Goal: Information Seeking & Learning: Learn about a topic

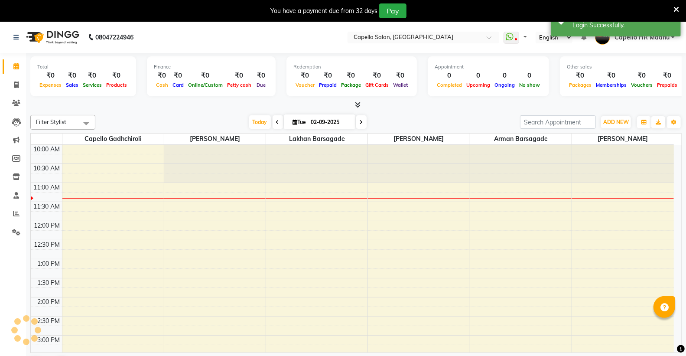
select select "en"
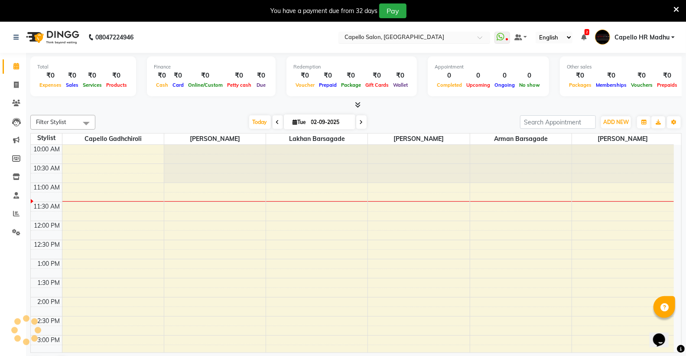
click at [406, 39] on input "text" at bounding box center [406, 38] width 126 height 9
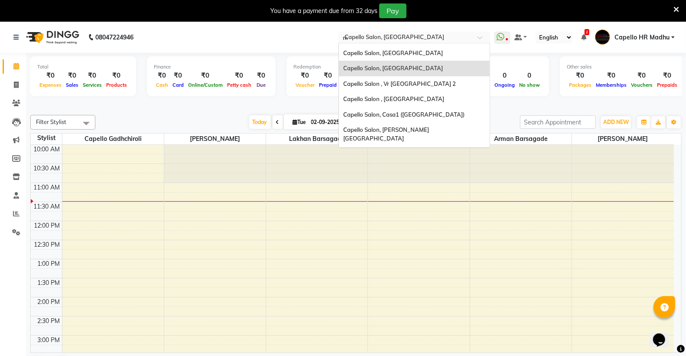
scroll to position [3, 0]
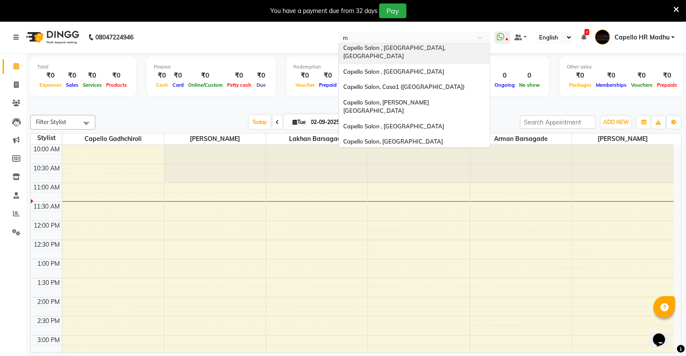
type input "ma"
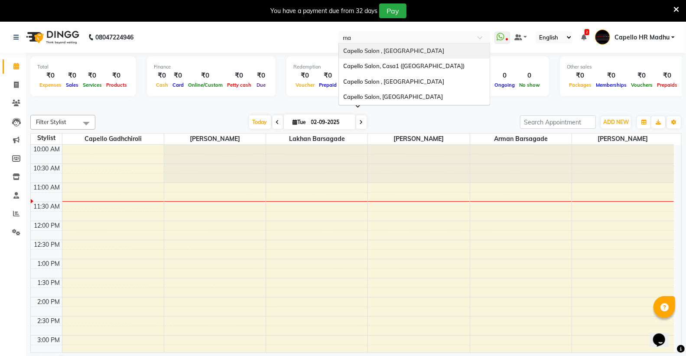
scroll to position [0, 0]
click at [404, 50] on span "Capello Salon , [GEOGRAPHIC_DATA]" at bounding box center [393, 50] width 101 height 7
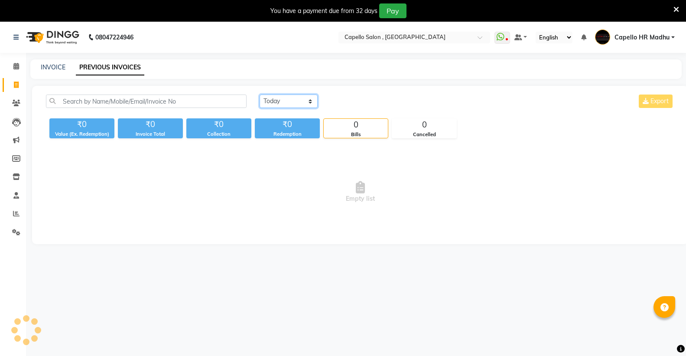
click at [301, 99] on select "Today Yesterday Custom Range" at bounding box center [289, 100] width 58 height 13
select select "yesterday"
click at [260, 94] on select "Today Yesterday Custom Range" at bounding box center [289, 100] width 58 height 13
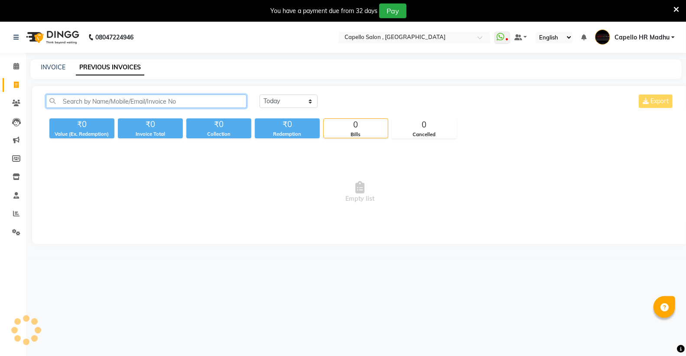
click at [172, 99] on input "text" at bounding box center [146, 100] width 201 height 13
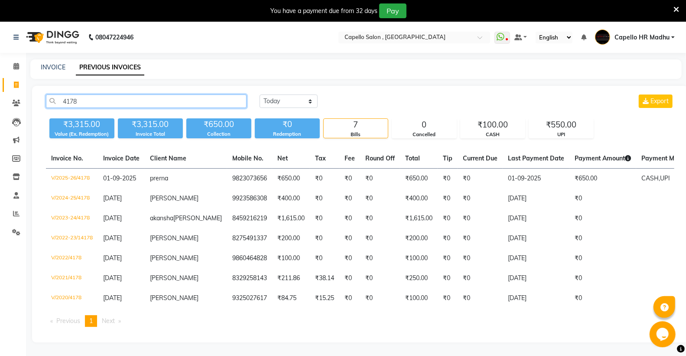
type input "4178"
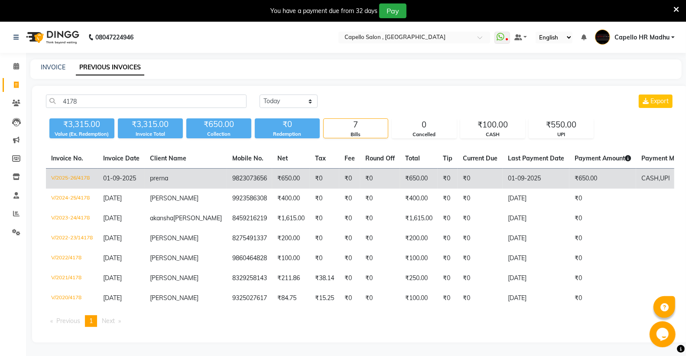
click at [72, 175] on td "V/2025-26/4178" at bounding box center [72, 179] width 52 height 20
click at [76, 178] on td "V/2025-26/4178" at bounding box center [72, 179] width 52 height 20
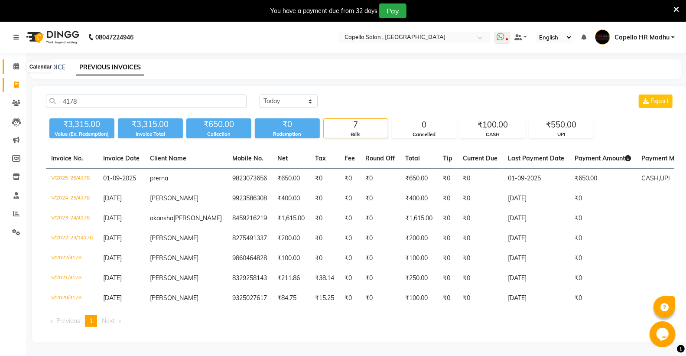
drag, startPoint x: 15, startPoint y: 64, endPoint x: 36, endPoint y: 1, distance: 66.7
click at [15, 65] on icon at bounding box center [16, 66] width 6 height 7
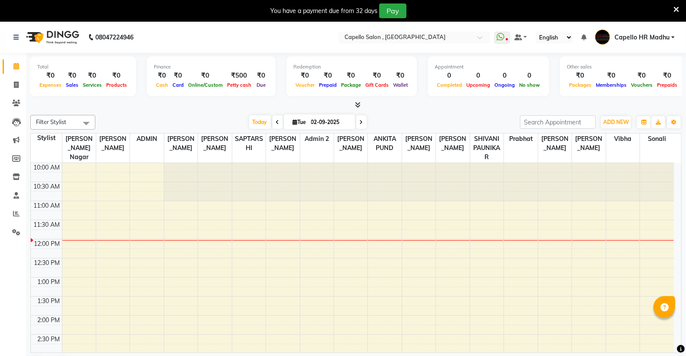
scroll to position [38, 0]
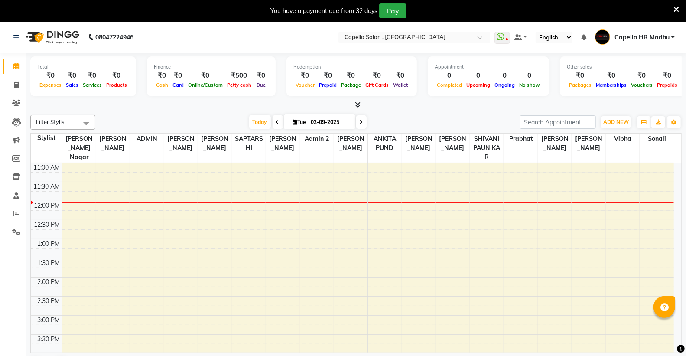
click at [676, 9] on icon at bounding box center [676, 10] width 6 height 8
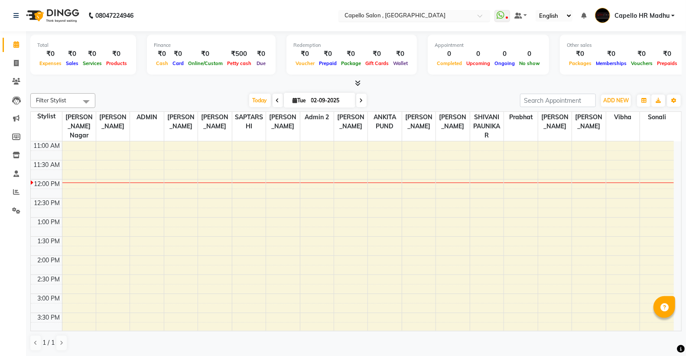
click at [390, 13] on input "text" at bounding box center [406, 16] width 126 height 9
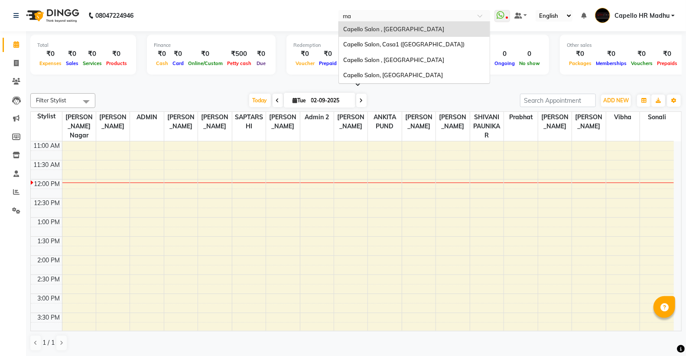
scroll to position [0, 0]
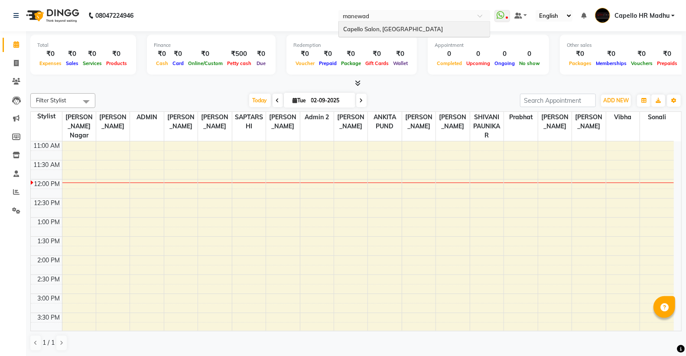
type input "manewada"
click at [388, 26] on span "Capello Salon, [GEOGRAPHIC_DATA]" at bounding box center [393, 29] width 100 height 7
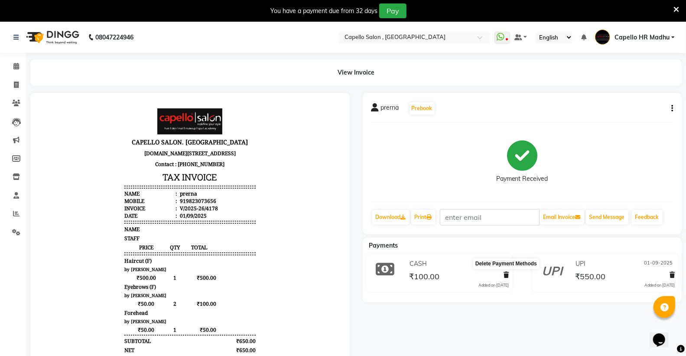
click at [506, 274] on icon at bounding box center [506, 275] width 5 height 6
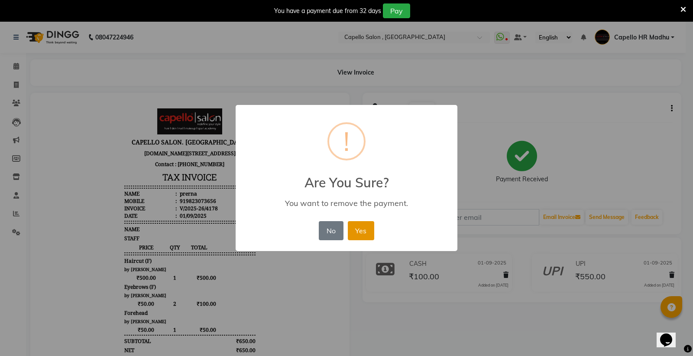
click at [367, 230] on button "Yes" at bounding box center [361, 230] width 26 height 19
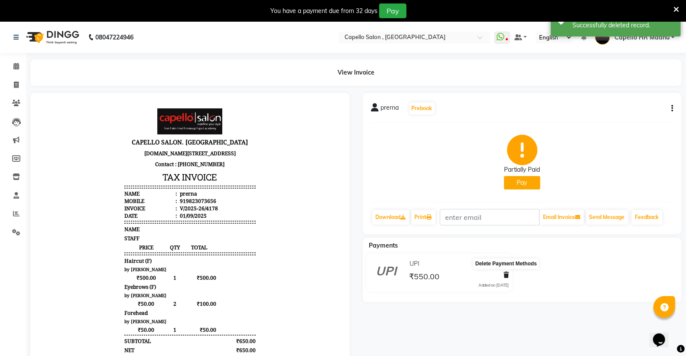
click at [505, 273] on icon at bounding box center [506, 275] width 5 height 6
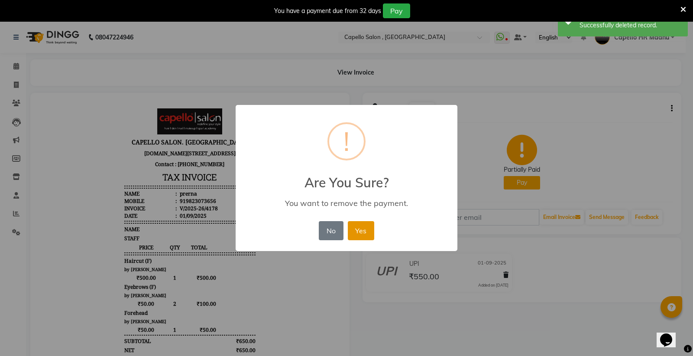
click at [352, 225] on button "Yes" at bounding box center [361, 230] width 26 height 19
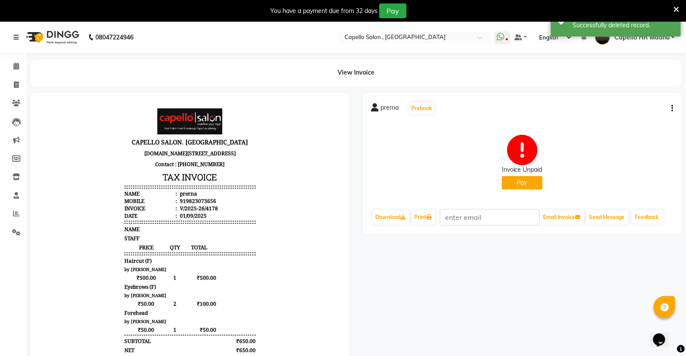
click at [519, 184] on button "Pay" at bounding box center [522, 182] width 41 height 13
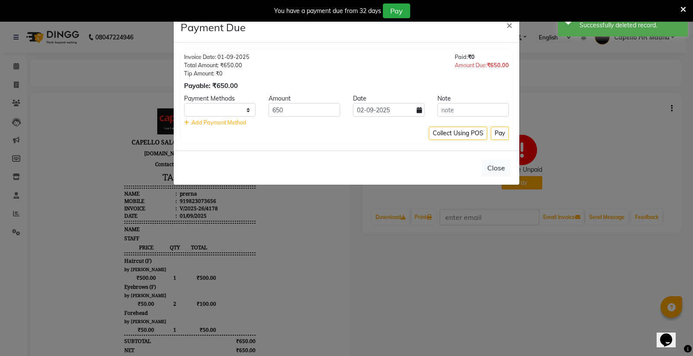
select select "1"
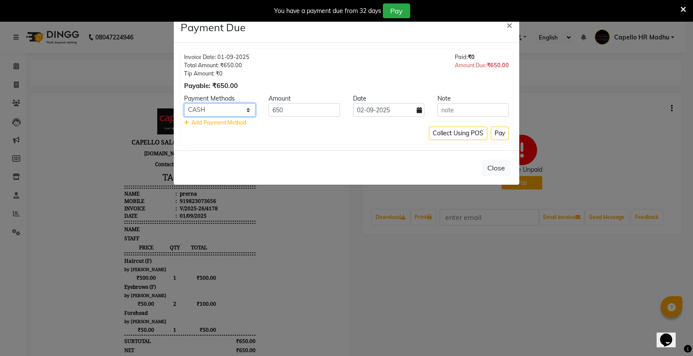
click at [241, 107] on select "CARD UPI CUSTOM CASH" at bounding box center [220, 109] width 72 height 13
click at [298, 104] on input "650" at bounding box center [305, 109] width 72 height 13
type input "600"
click at [404, 113] on input "02-09-2025" at bounding box center [389, 109] width 72 height 13
select select "9"
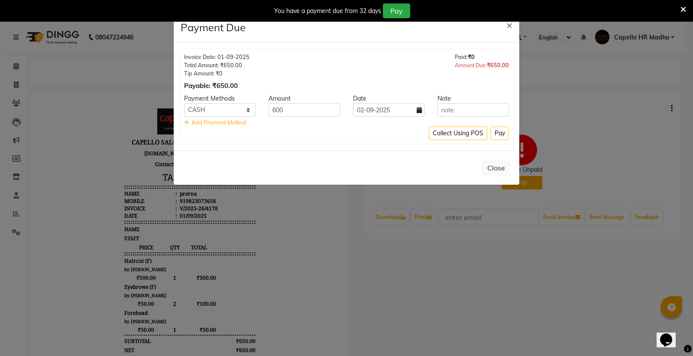
select select "2025"
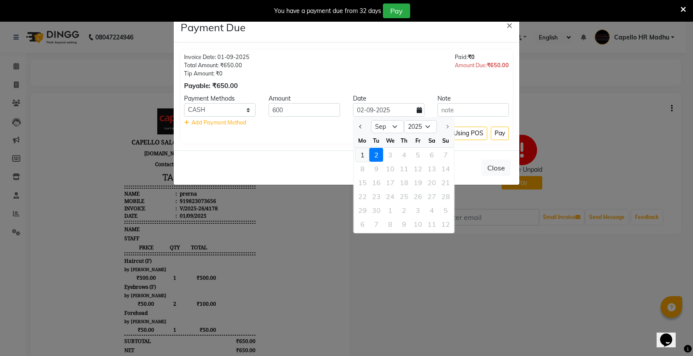
click at [363, 152] on div "1" at bounding box center [363, 155] width 14 height 14
type input "01-09-2025"
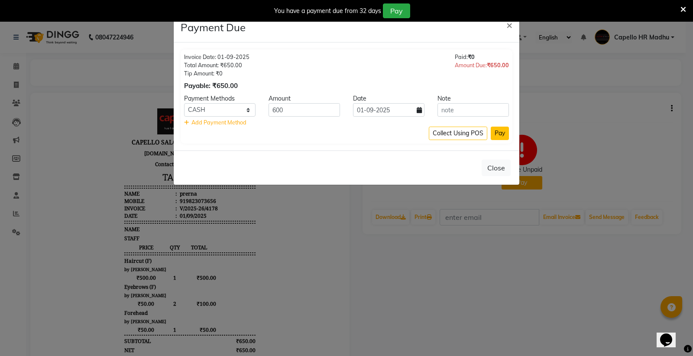
click at [504, 137] on button "Pay" at bounding box center [500, 133] width 18 height 13
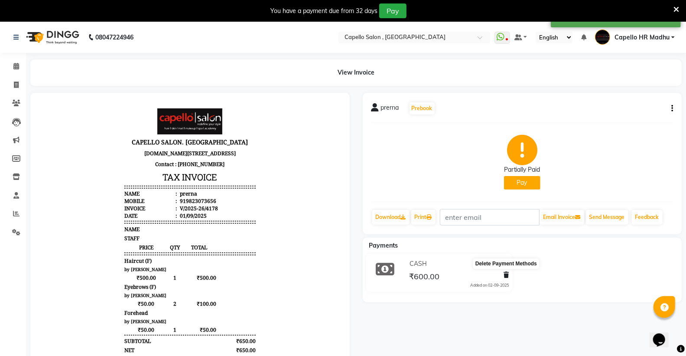
click at [505, 274] on icon at bounding box center [506, 275] width 5 height 6
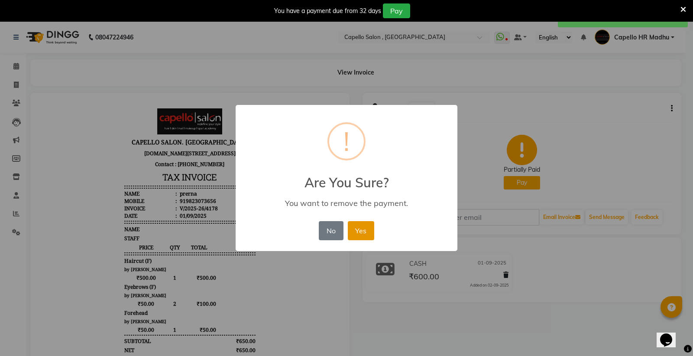
click at [362, 232] on button "Yes" at bounding box center [361, 230] width 26 height 19
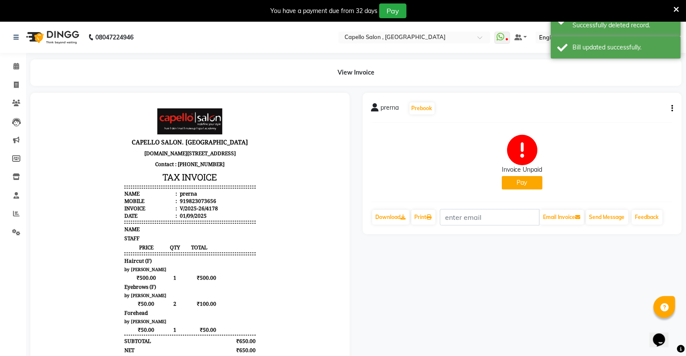
click at [515, 185] on button "Pay" at bounding box center [522, 182] width 41 height 13
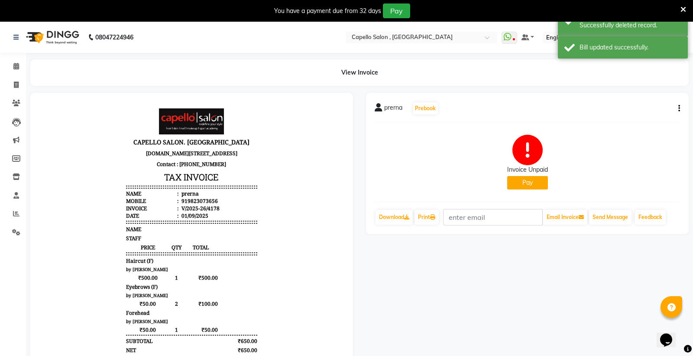
select select "1"
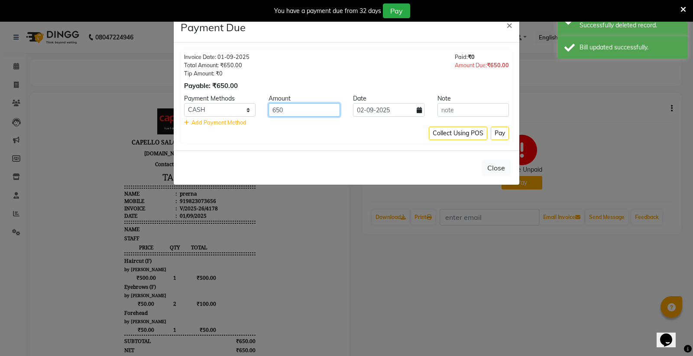
click at [304, 111] on input "650" at bounding box center [305, 109] width 72 height 13
type input "600"
click at [382, 109] on input "02-09-2025" at bounding box center [389, 109] width 72 height 13
select select "9"
select select "2025"
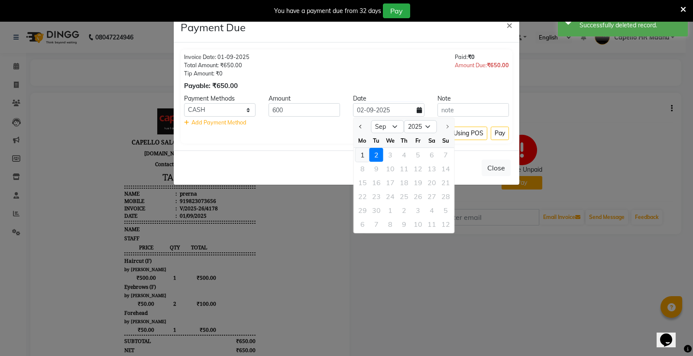
click at [363, 157] on div "1" at bounding box center [363, 155] width 14 height 14
type input "01-09-2025"
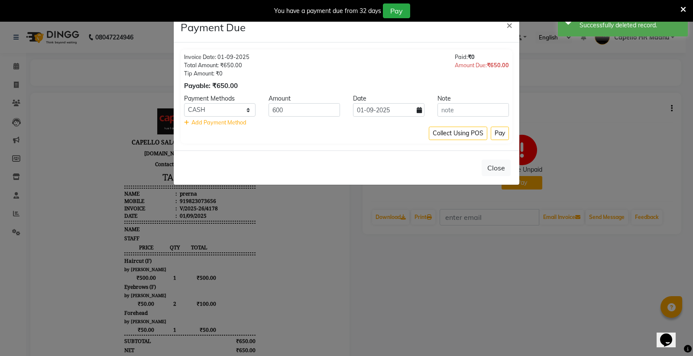
click at [241, 122] on span "Add Payment Method" at bounding box center [219, 122] width 55 height 7
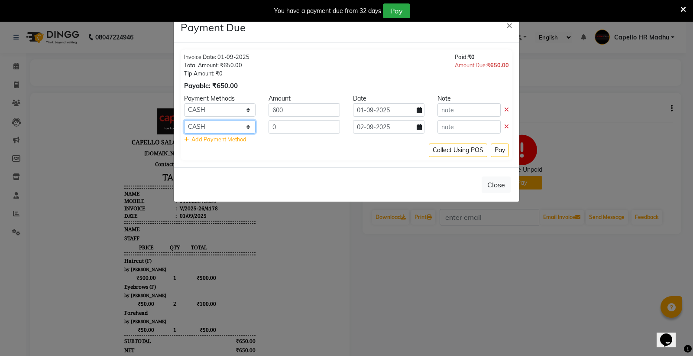
click at [237, 123] on select "CARD UPI CUSTOM CASH" at bounding box center [220, 126] width 72 height 13
select select "8"
click at [184, 120] on select "CARD UPI CUSTOM CASH" at bounding box center [220, 126] width 72 height 13
click at [294, 122] on input "0" at bounding box center [305, 126] width 72 height 13
type input "50"
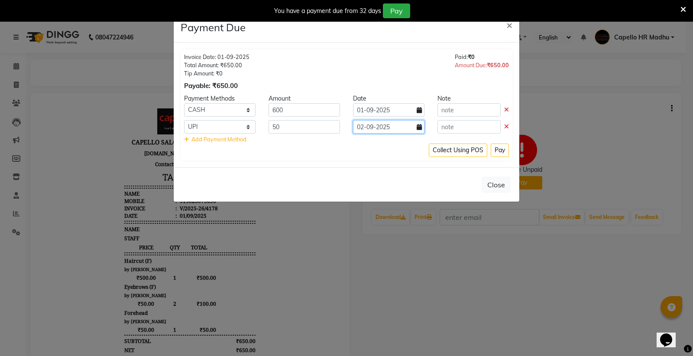
click at [379, 130] on input "02-09-2025" at bounding box center [389, 126] width 72 height 13
select select "9"
select select "2025"
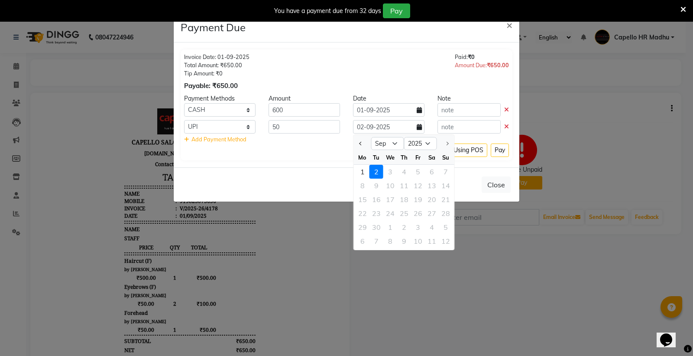
click at [362, 166] on div "1" at bounding box center [363, 172] width 14 height 14
type input "01-09-2025"
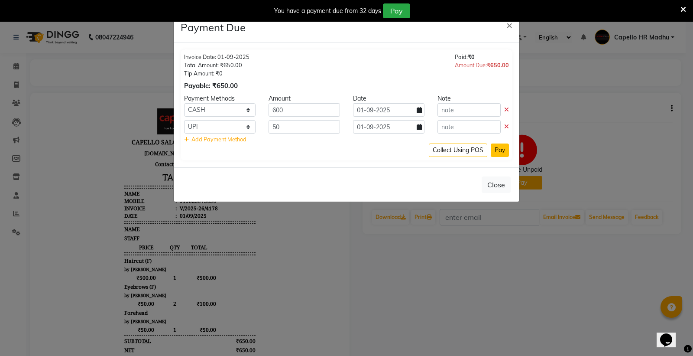
click at [499, 154] on button "Pay" at bounding box center [500, 149] width 18 height 13
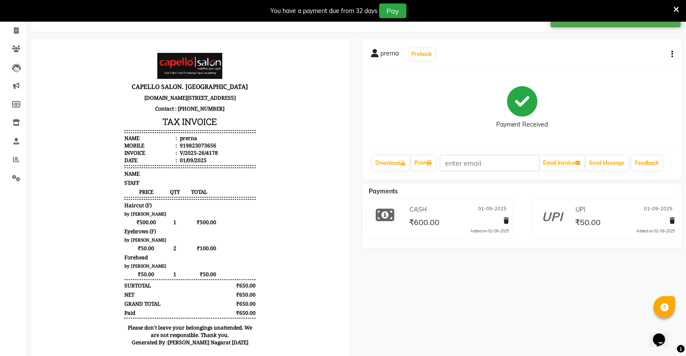
scroll to position [39, 0]
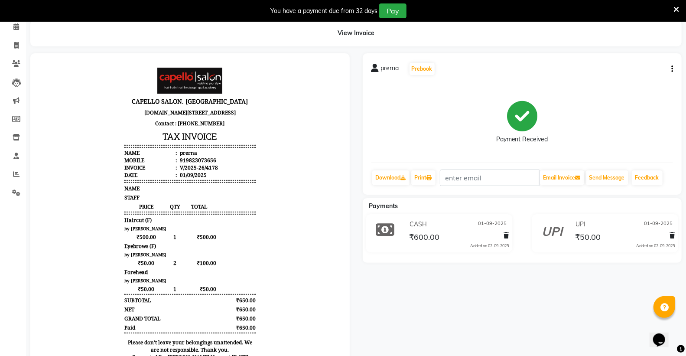
click at [674, 7] on icon at bounding box center [676, 10] width 6 height 8
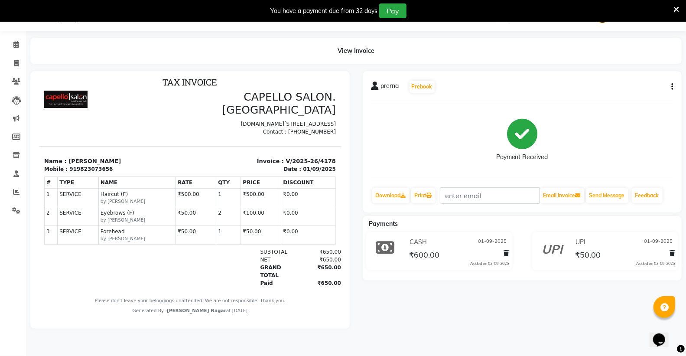
scroll to position [7, 0]
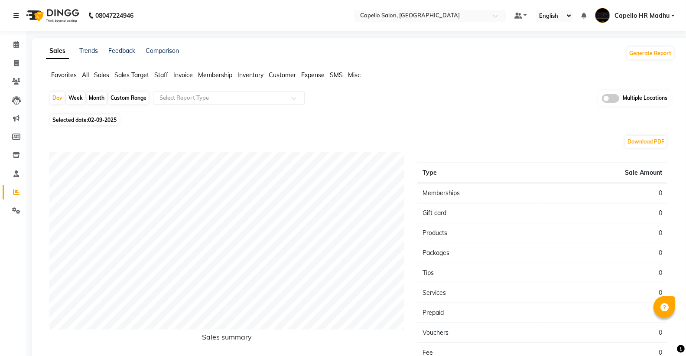
click at [86, 117] on span "Selected date: [DATE]" at bounding box center [84, 119] width 68 height 11
select select "9"
select select "2025"
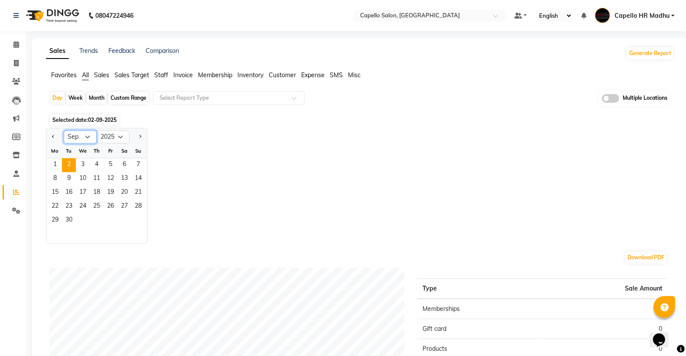
click at [72, 136] on select "Jan Feb Mar Apr May Jun [DATE] Aug Sep Oct Nov Dec" at bounding box center [80, 136] width 33 height 13
select select "8"
click at [64, 130] on select "Jan Feb Mar Apr May Jun [DATE] Aug Sep Oct Nov Dec" at bounding box center [80, 136] width 33 height 13
click at [57, 214] on span "25" at bounding box center [55, 221] width 14 height 14
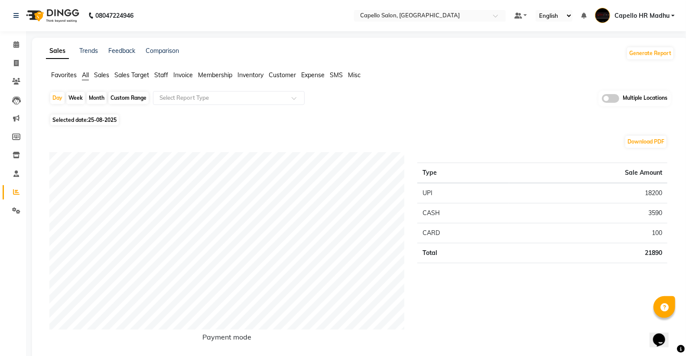
click at [158, 71] on span "Staff" at bounding box center [161, 75] width 14 height 8
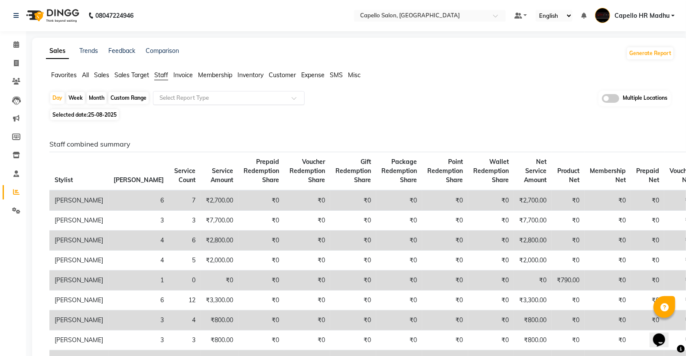
click at [170, 98] on input "text" at bounding box center [220, 98] width 125 height 9
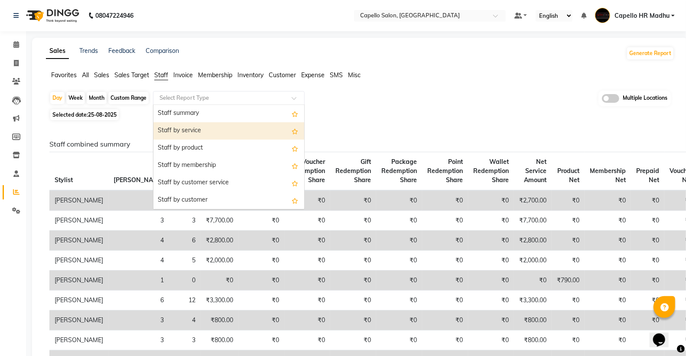
click at [177, 132] on div "Staff by service" at bounding box center [228, 130] width 151 height 17
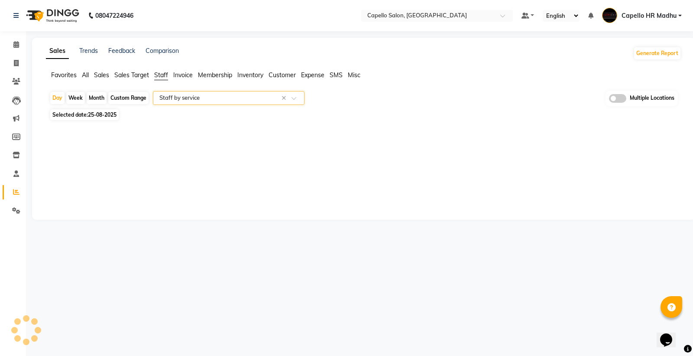
select select "full_report"
select select "csv"
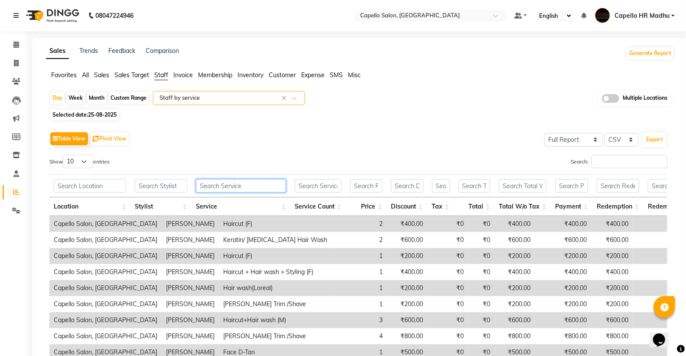
click at [213, 183] on input "text" at bounding box center [241, 185] width 90 height 13
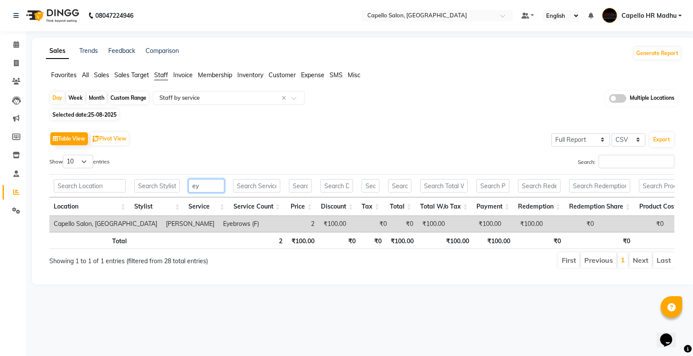
type input "e"
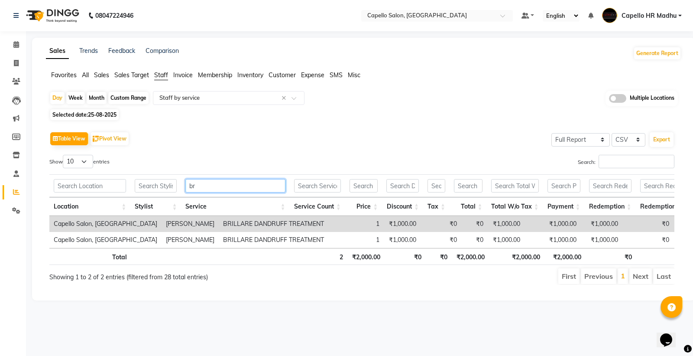
type input "b"
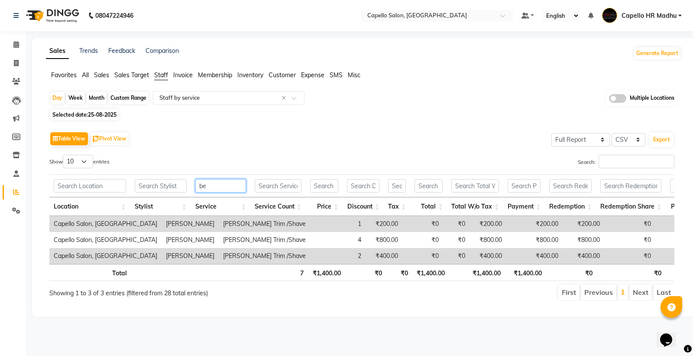
type input "b"
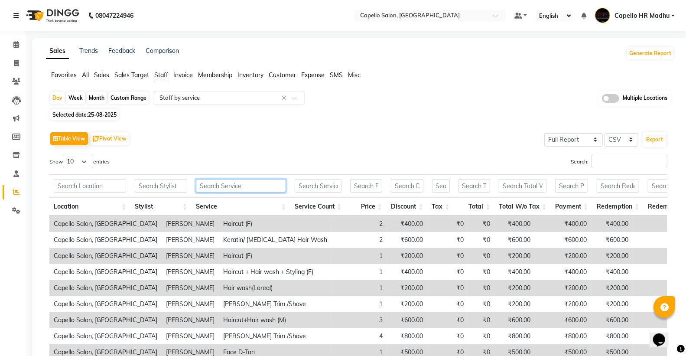
type input "d"
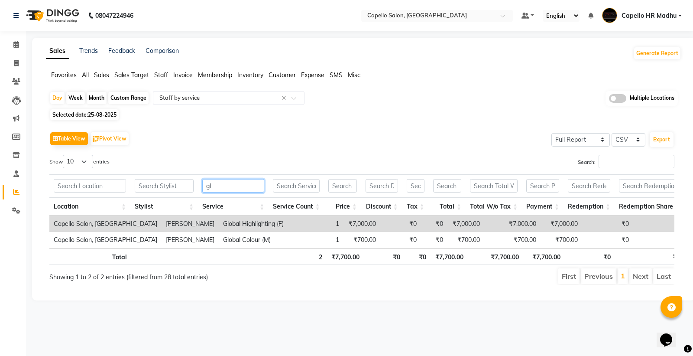
type input "g"
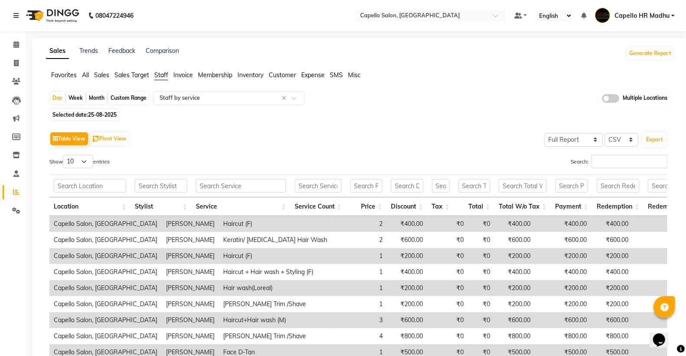
click at [75, 110] on span "Selected date: 25-08-2025" at bounding box center [84, 114] width 68 height 11
select select "8"
select select "2025"
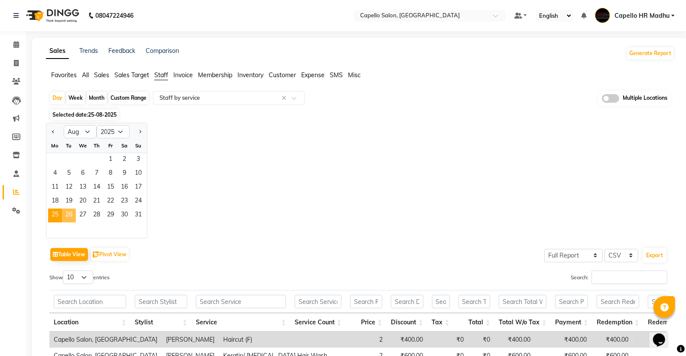
click at [68, 215] on span "26" at bounding box center [69, 215] width 14 height 14
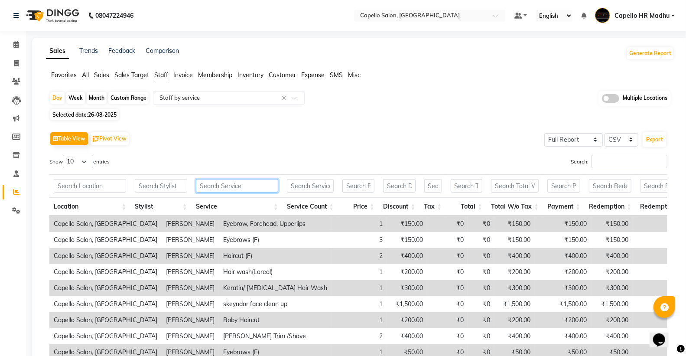
click at [252, 181] on input "text" at bounding box center [237, 185] width 82 height 13
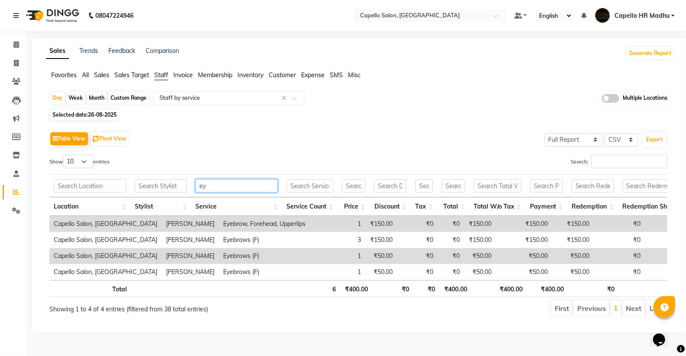
type input "e"
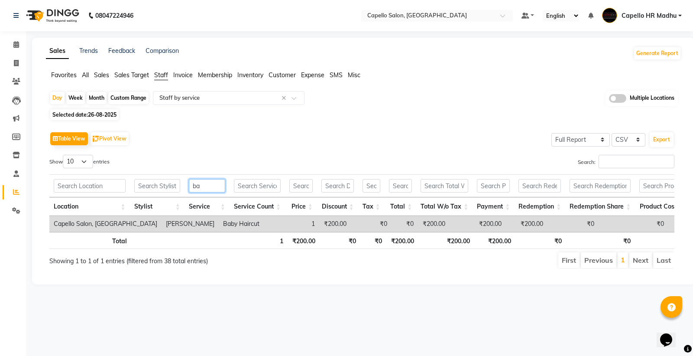
type input "b"
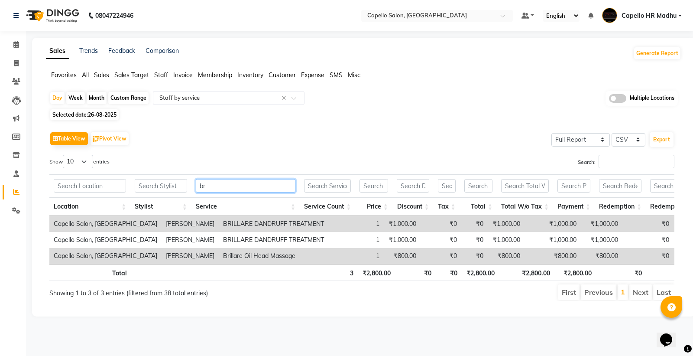
type input "b"
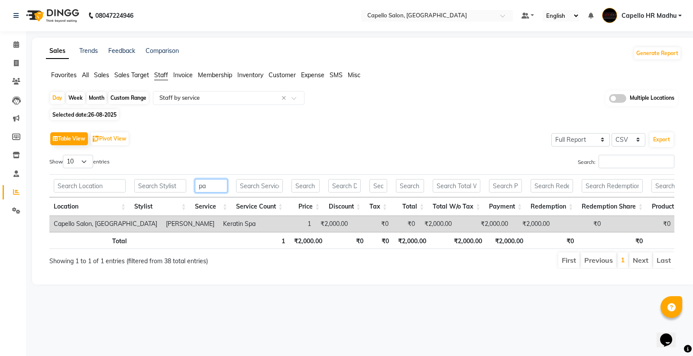
type input "a"
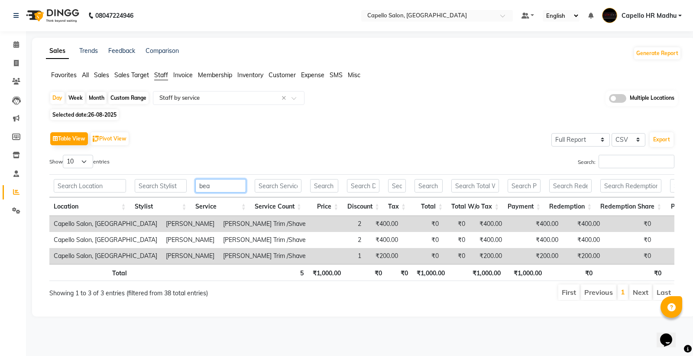
type input "bea"
click at [97, 114] on span "26-08-2025" at bounding box center [102, 114] width 29 height 7
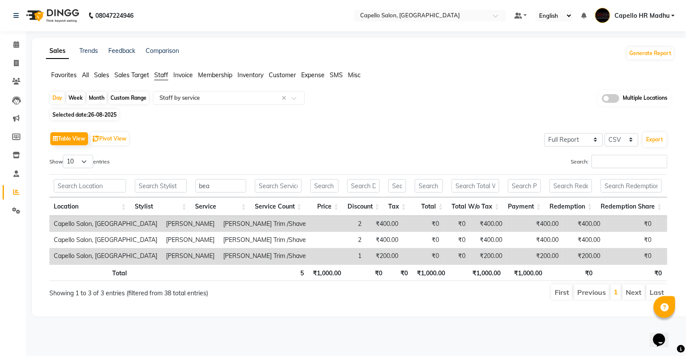
select select "8"
select select "2025"
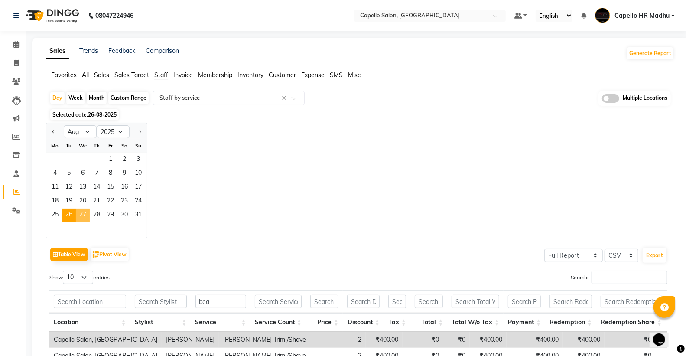
drag, startPoint x: 86, startPoint y: 215, endPoint x: 81, endPoint y: 216, distance: 4.8
click at [85, 215] on span "27" at bounding box center [83, 215] width 14 height 14
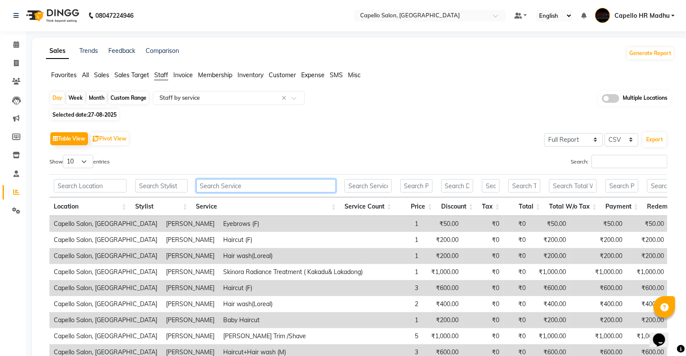
click at [218, 182] on input "text" at bounding box center [266, 185] width 140 height 13
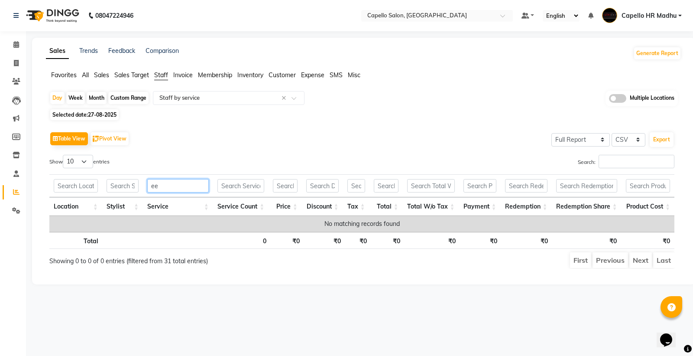
type input "e"
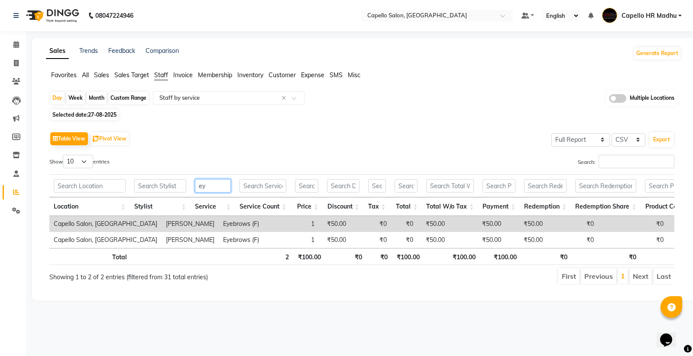
type input "e"
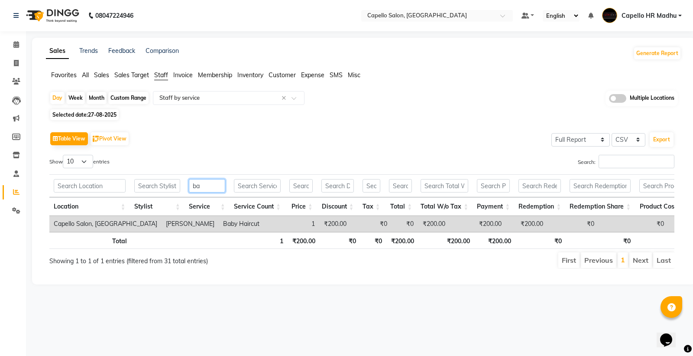
type input "b"
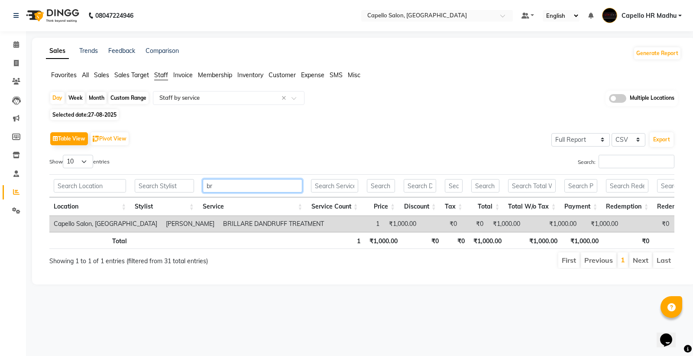
type input "b"
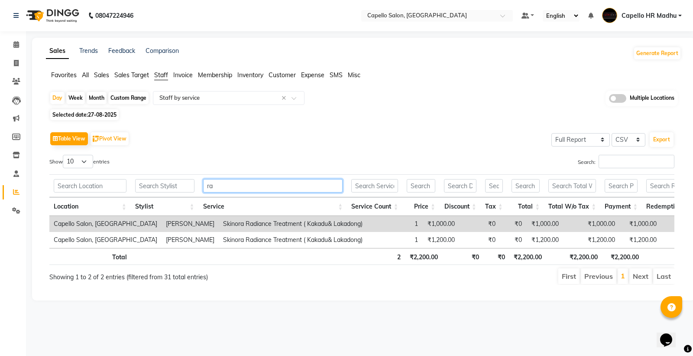
type input "r"
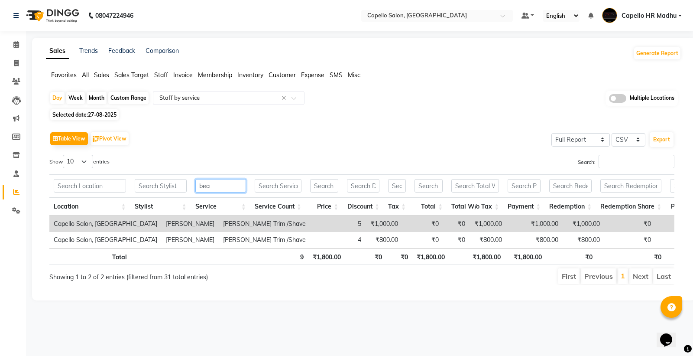
type input "bea"
click at [102, 117] on span "27-08-2025" at bounding box center [102, 114] width 29 height 7
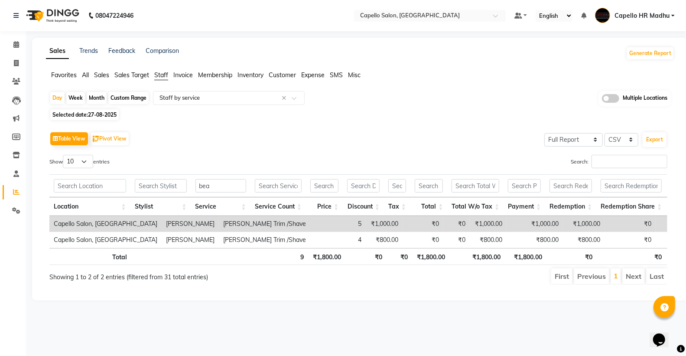
select select "8"
select select "2025"
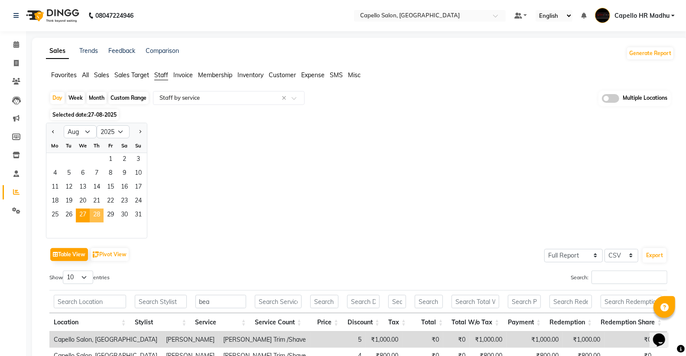
click at [96, 215] on span "28" at bounding box center [97, 215] width 14 height 14
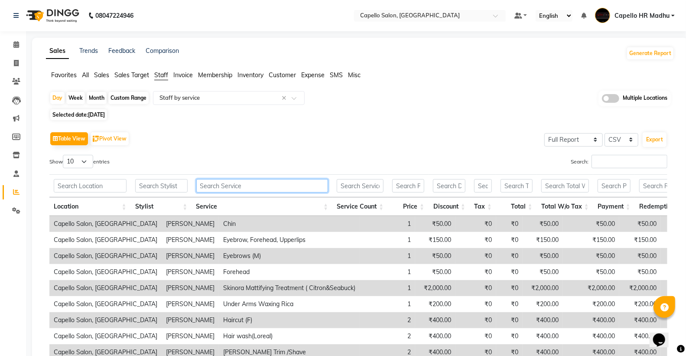
click at [266, 183] on input "text" at bounding box center [262, 185] width 132 height 13
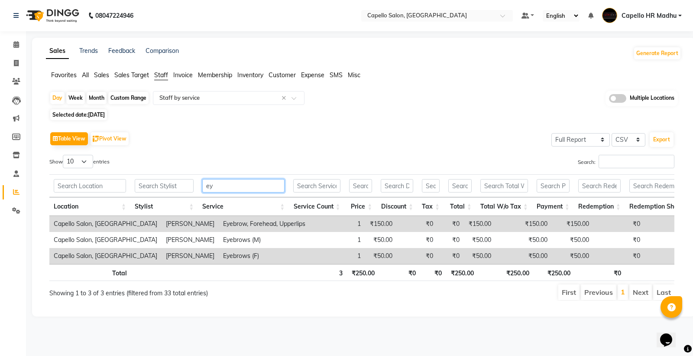
type input "e"
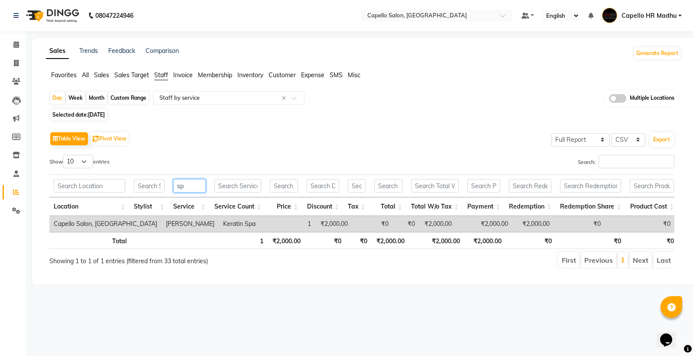
type input "s"
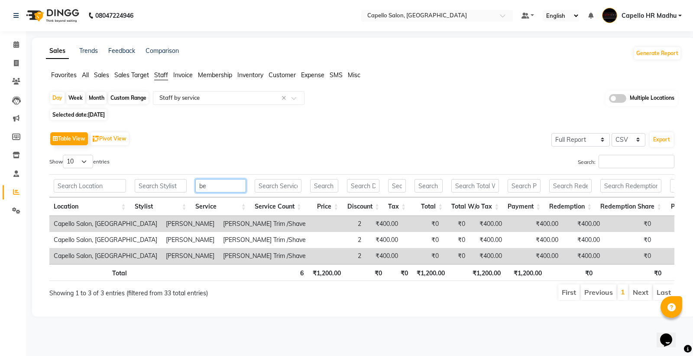
type input "b"
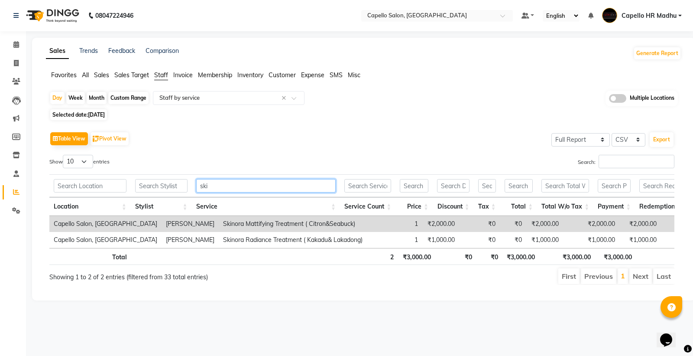
type input "ski"
click at [98, 114] on span "[DATE]" at bounding box center [96, 114] width 17 height 7
select select "8"
select select "2025"
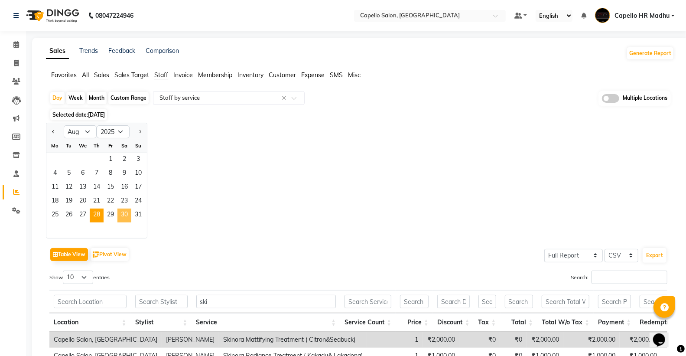
click at [117, 209] on span "30" at bounding box center [124, 215] width 14 height 14
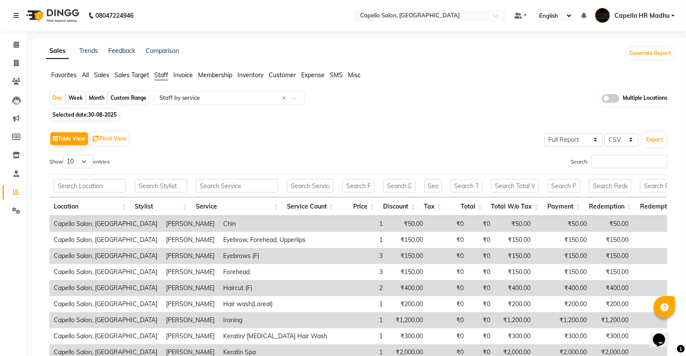
click at [101, 113] on span "30-08-2025" at bounding box center [102, 114] width 29 height 7
select select "8"
select select "2025"
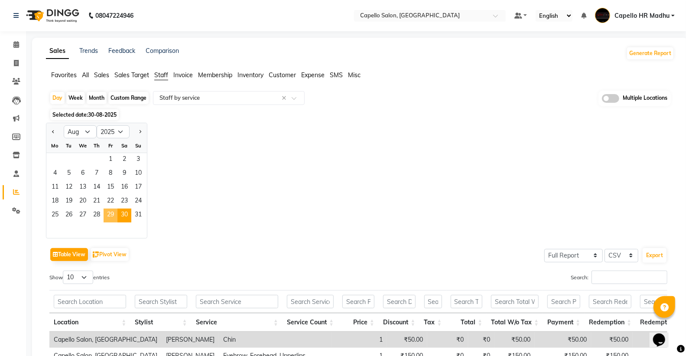
click at [112, 217] on span "29" at bounding box center [111, 215] width 14 height 14
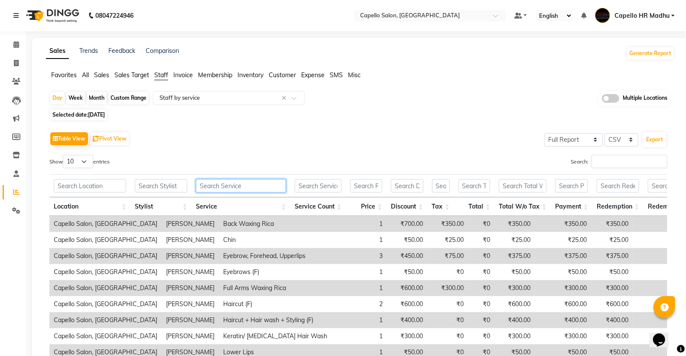
click at [223, 180] on input "text" at bounding box center [241, 185] width 90 height 13
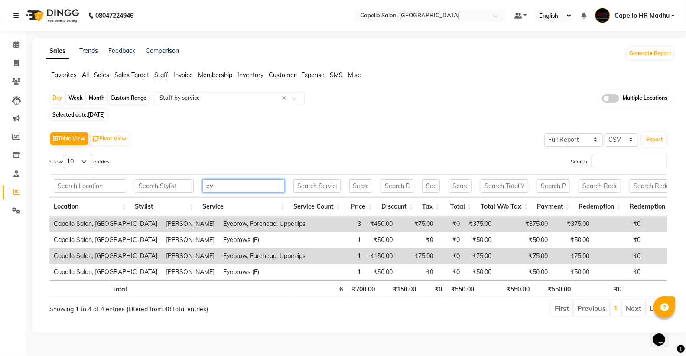
type input "e"
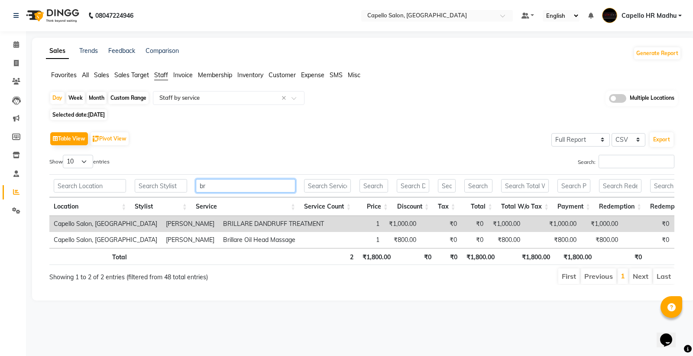
type input "b"
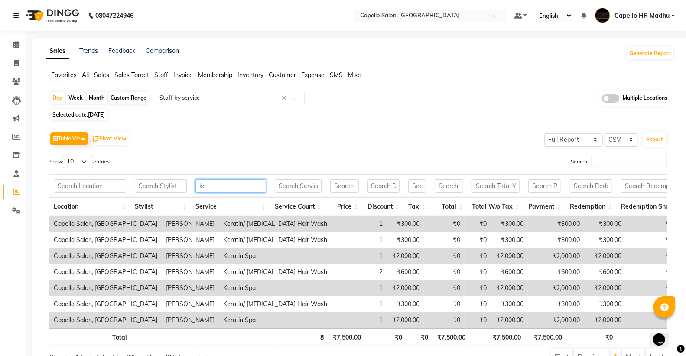
type input "k"
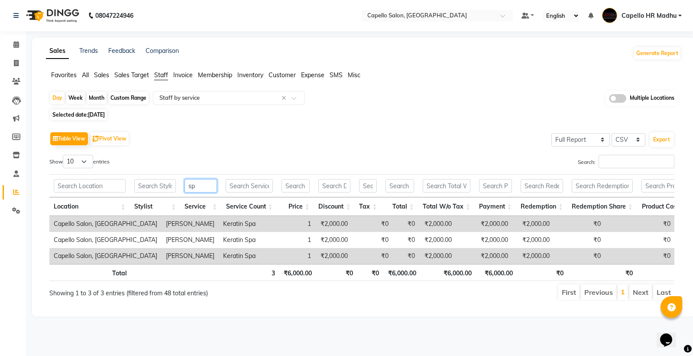
type input "s"
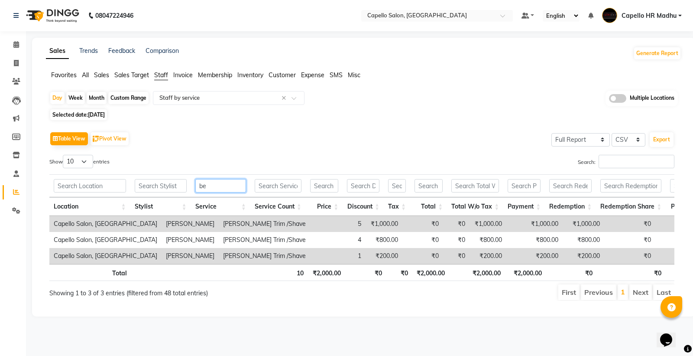
type input "b"
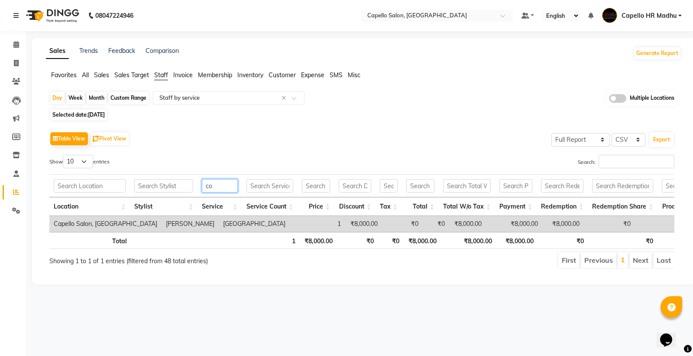
type input "c"
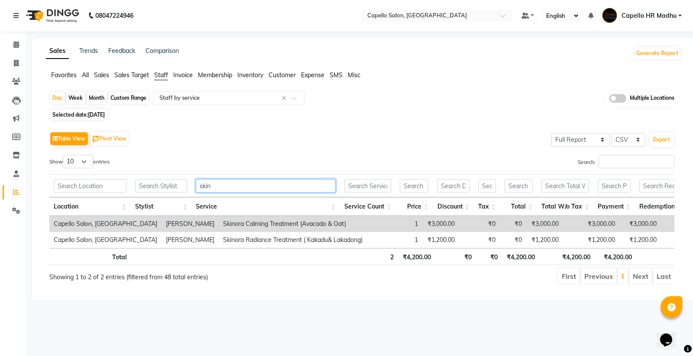
type input "skin"
click at [89, 78] on span "All" at bounding box center [85, 75] width 7 height 8
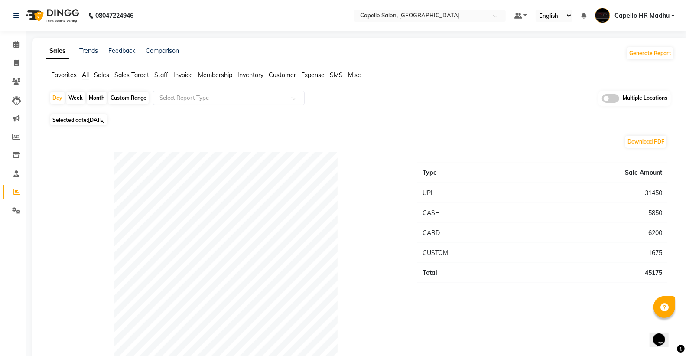
drag, startPoint x: 160, startPoint y: 75, endPoint x: 166, endPoint y: 81, distance: 7.7
click at [161, 75] on span "Staff" at bounding box center [161, 75] width 14 height 8
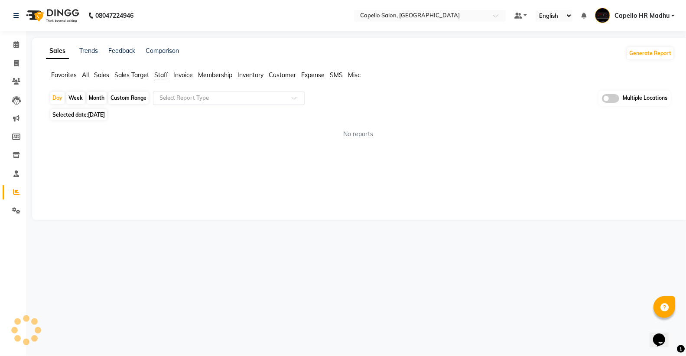
click at [179, 95] on input "text" at bounding box center [220, 98] width 125 height 9
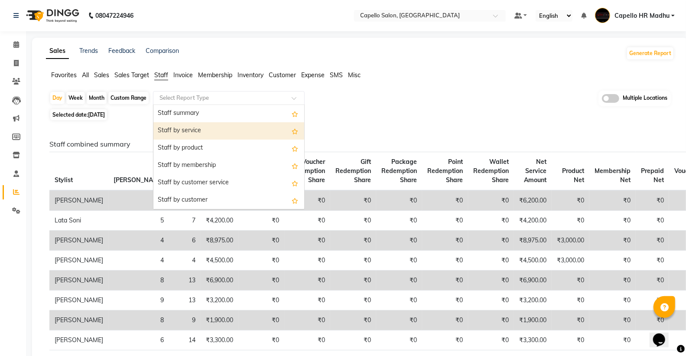
click at [180, 127] on div "Staff by service" at bounding box center [228, 130] width 151 height 17
select select "full_report"
select select "csv"
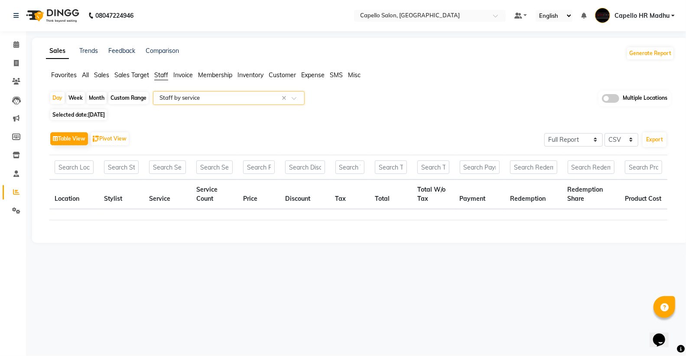
click at [96, 113] on span "[DATE]" at bounding box center [96, 114] width 17 height 7
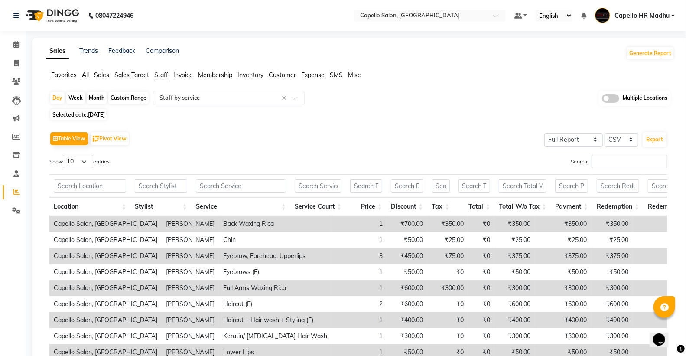
click at [105, 111] on span "[DATE]" at bounding box center [96, 114] width 17 height 7
select select "8"
select select "2025"
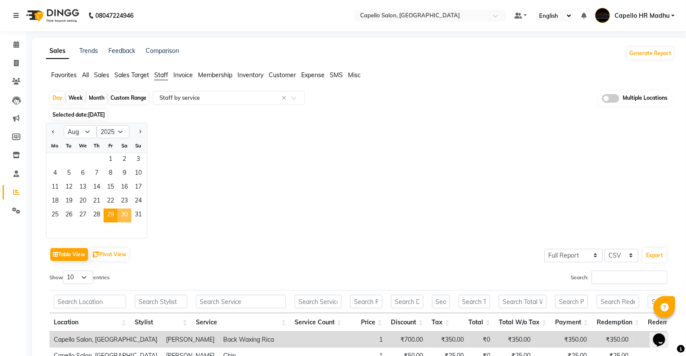
click at [128, 215] on span "30" at bounding box center [124, 215] width 14 height 14
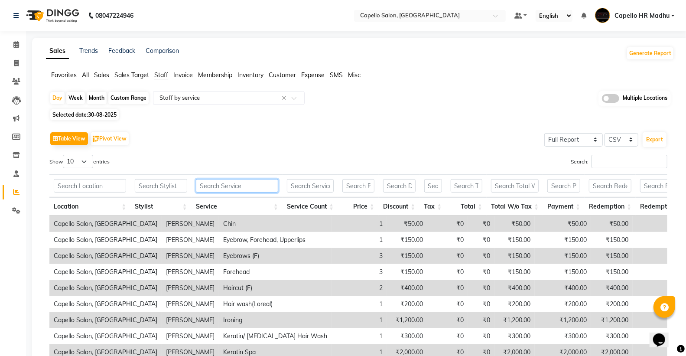
click at [222, 188] on input "text" at bounding box center [237, 185] width 82 height 13
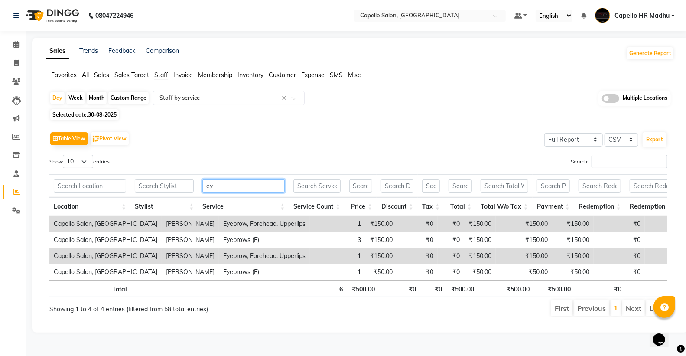
type input "e"
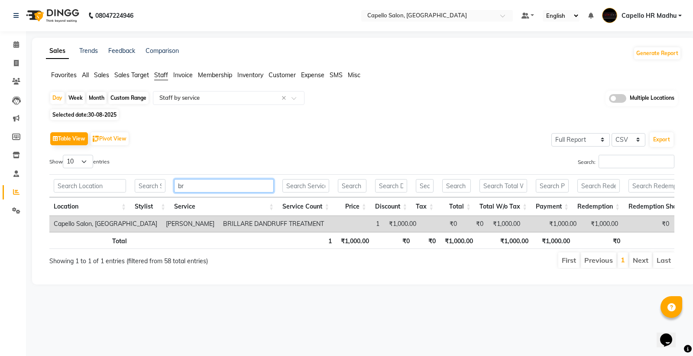
type input "b"
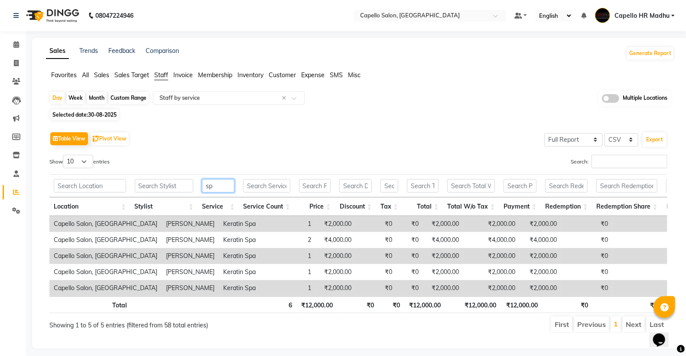
type input "s"
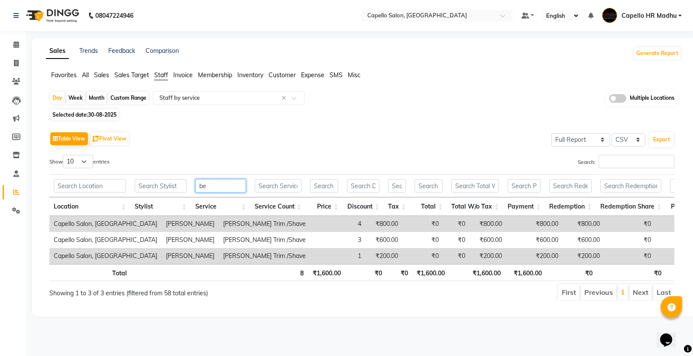
type input "b"
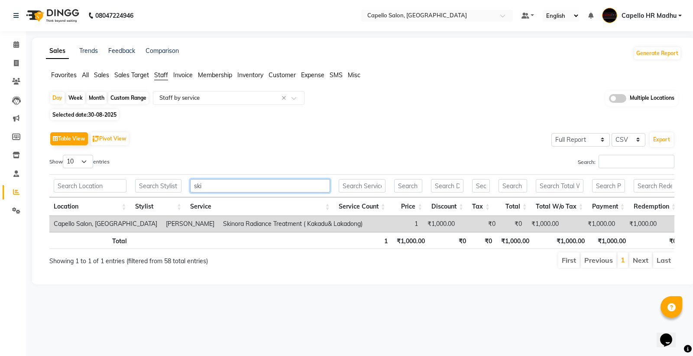
type input "ski"
click at [78, 77] on ul "Favorites All Sales Sales Target Staff Invoice Membership Inventory Customer Ex…" at bounding box center [364, 76] width 636 height 10
click at [85, 75] on span "All" at bounding box center [85, 75] width 7 height 8
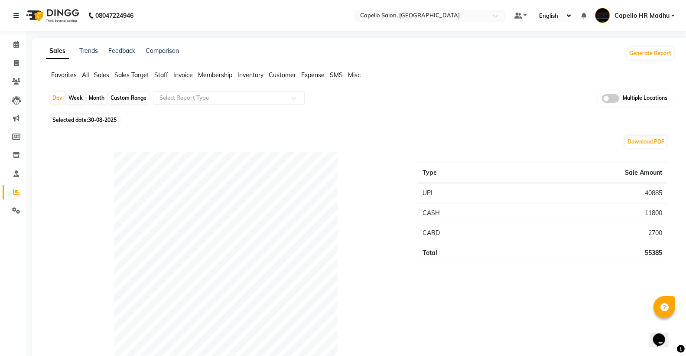
click at [107, 121] on span "30-08-2025" at bounding box center [102, 120] width 29 height 7
select select "8"
select select "2025"
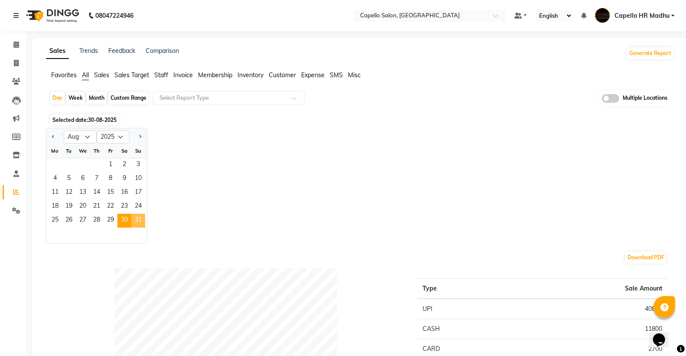
click at [142, 224] on span "31" at bounding box center [138, 221] width 14 height 14
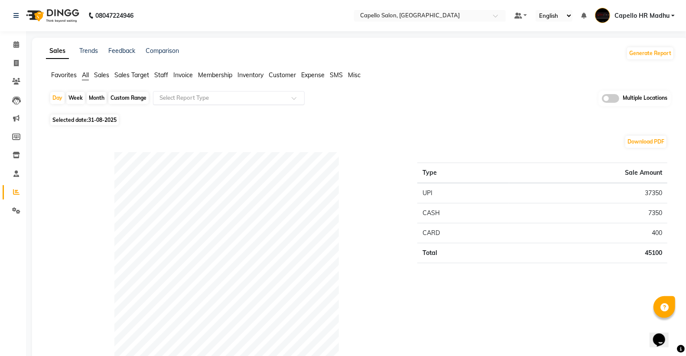
click at [187, 97] on input "text" at bounding box center [220, 98] width 125 height 9
click at [163, 77] on span "Staff" at bounding box center [161, 75] width 14 height 8
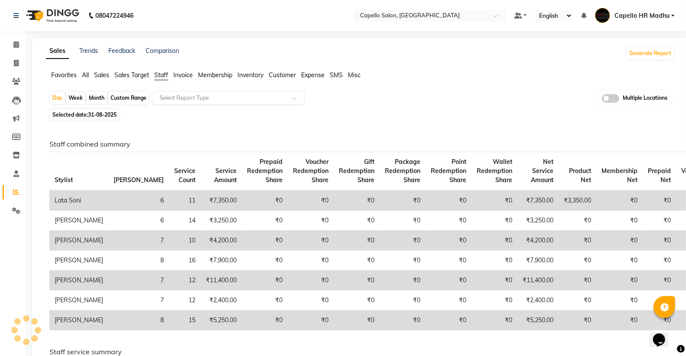
click at [170, 94] on input "text" at bounding box center [220, 98] width 125 height 9
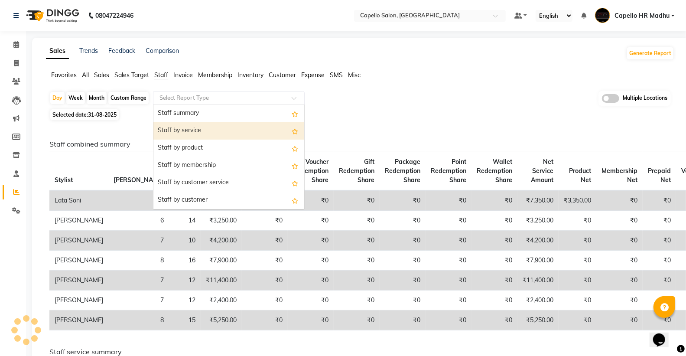
click at [183, 131] on div "Staff by service" at bounding box center [228, 130] width 151 height 17
select select "full_report"
select select "csv"
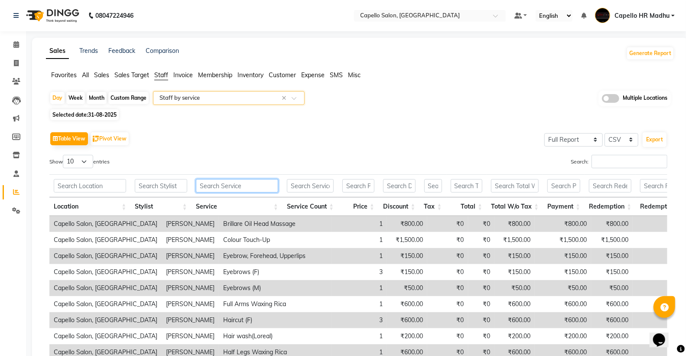
click at [204, 183] on input "text" at bounding box center [237, 185] width 82 height 13
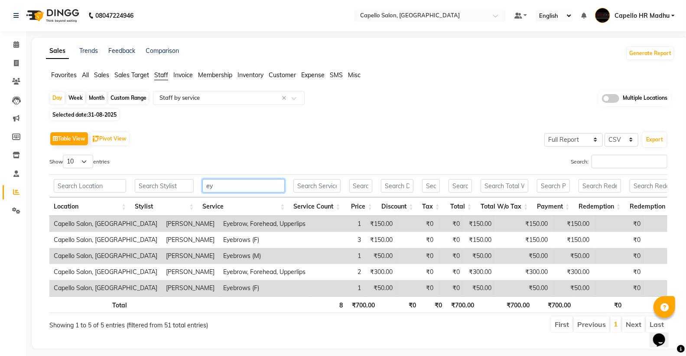
type input "e"
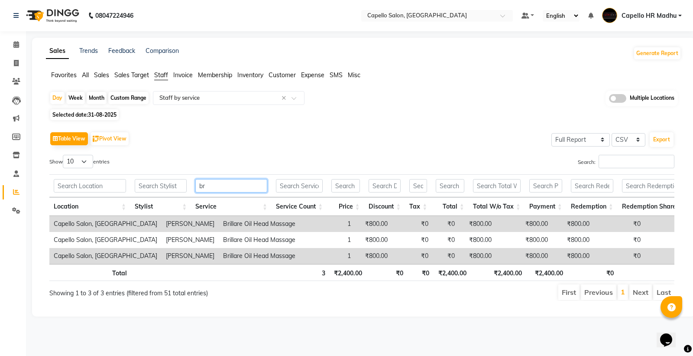
type input "b"
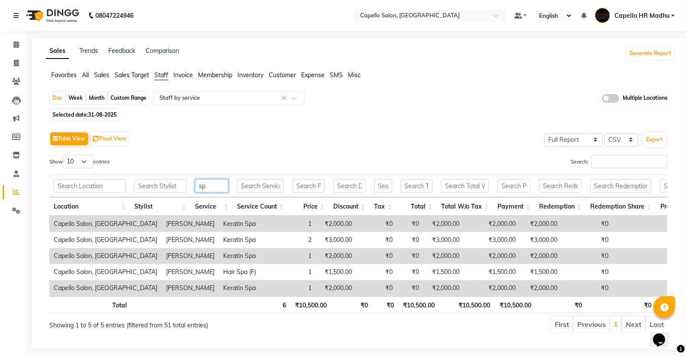
type input "s"
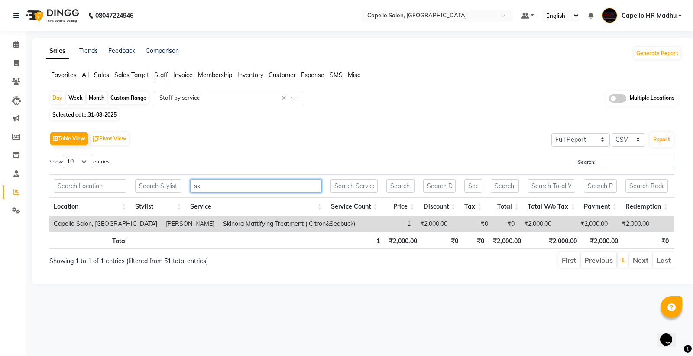
type input "s"
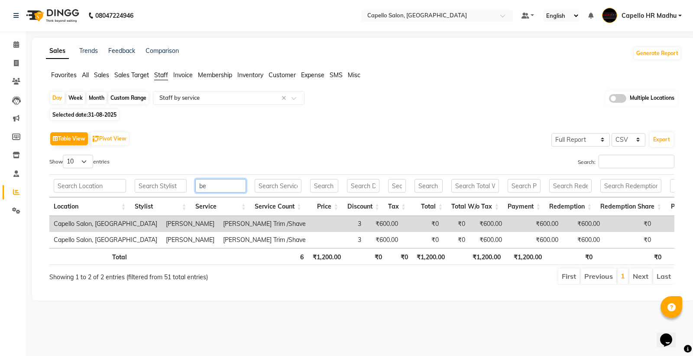
type input "b"
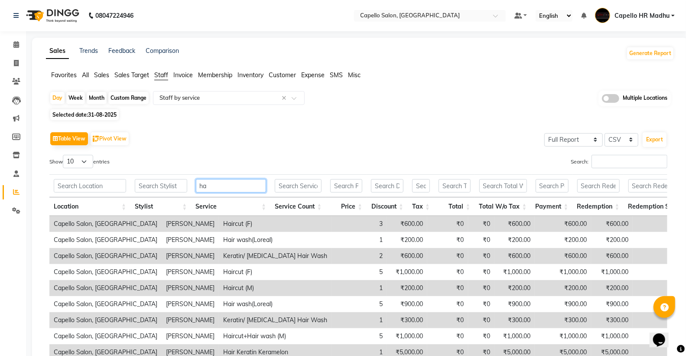
type input "h"
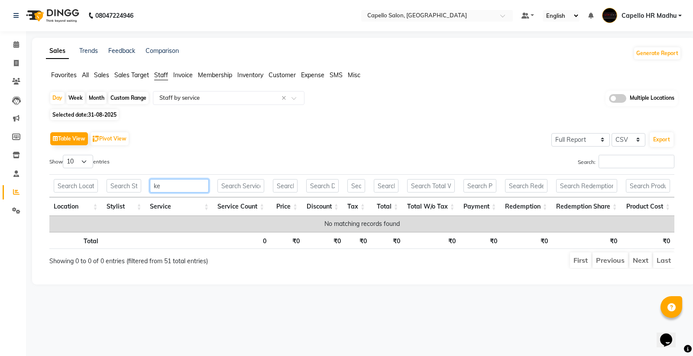
type input "k"
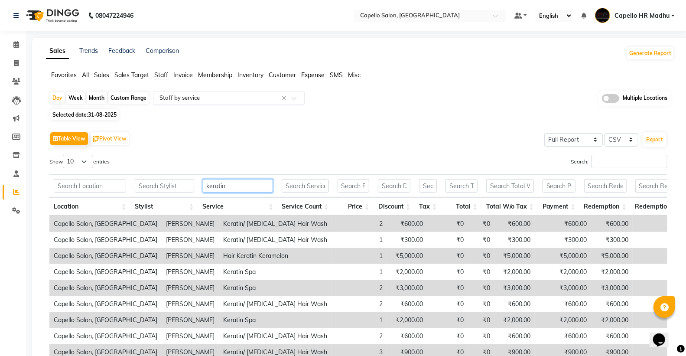
type input "keratin"
drag, startPoint x: 217, startPoint y: 99, endPoint x: 214, endPoint y: 102, distance: 4.6
click at [216, 99] on input "text" at bounding box center [220, 98] width 125 height 9
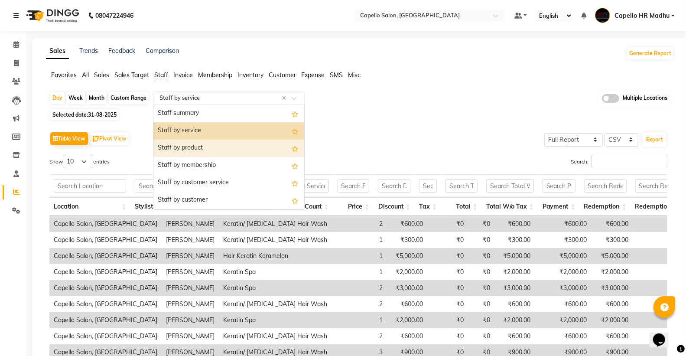
click at [217, 144] on div "Staff by product" at bounding box center [228, 148] width 151 height 17
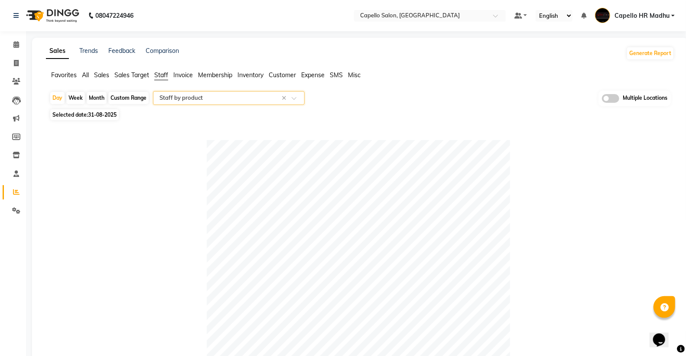
click at [194, 99] on input "text" at bounding box center [220, 98] width 125 height 9
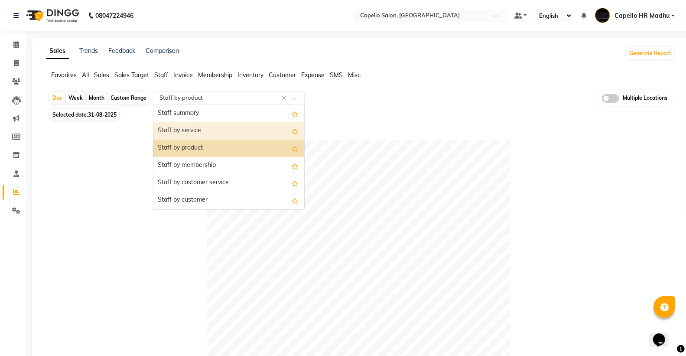
click at [192, 124] on div "Staff by service" at bounding box center [228, 130] width 151 height 17
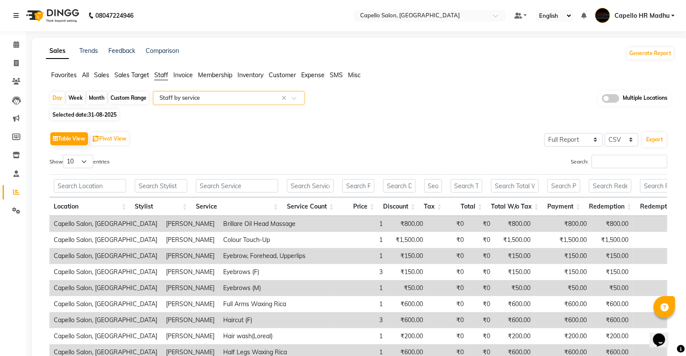
click at [91, 113] on span "31-08-2025" at bounding box center [102, 114] width 29 height 7
select select "8"
select select "2025"
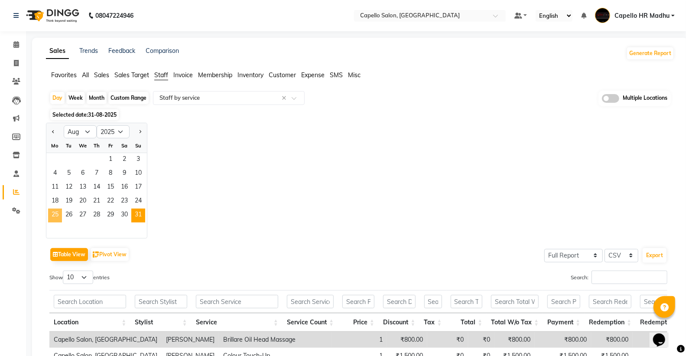
click at [56, 217] on span "25" at bounding box center [55, 215] width 14 height 14
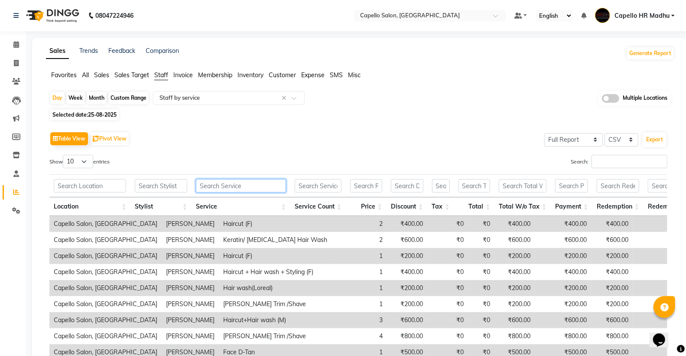
click at [240, 188] on input "text" at bounding box center [241, 185] width 90 height 13
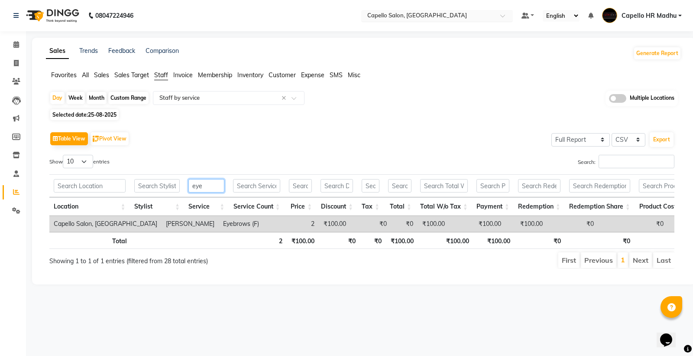
type input "eye"
click at [439, 14] on input "text" at bounding box center [429, 16] width 126 height 9
type input "stu"
click at [437, 23] on div "Capello Salon, Studio" at bounding box center [437, 30] width 151 height 16
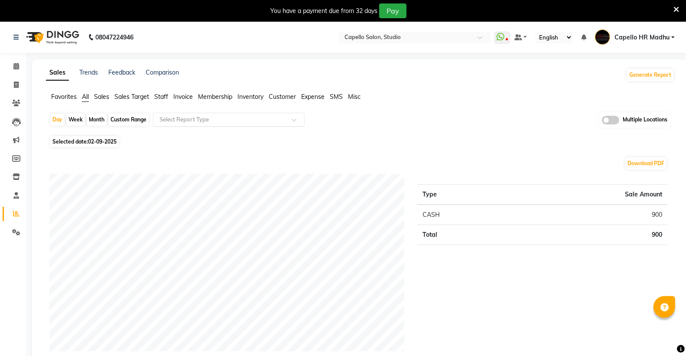
click at [206, 119] on input "text" at bounding box center [220, 119] width 125 height 9
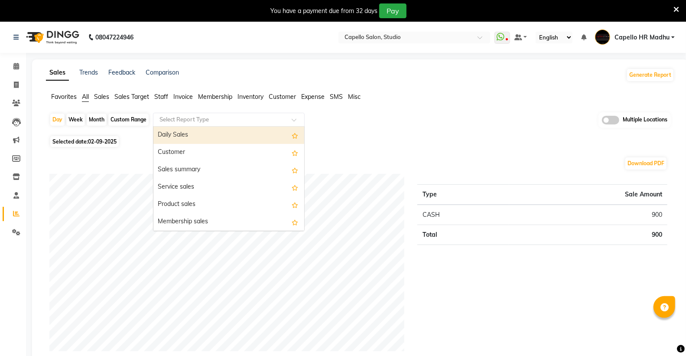
click at [163, 97] on span "Staff" at bounding box center [161, 97] width 14 height 8
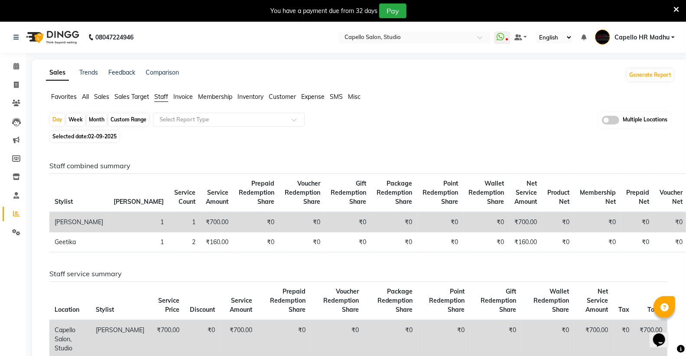
click at [165, 100] on span "Staff" at bounding box center [161, 97] width 14 height 8
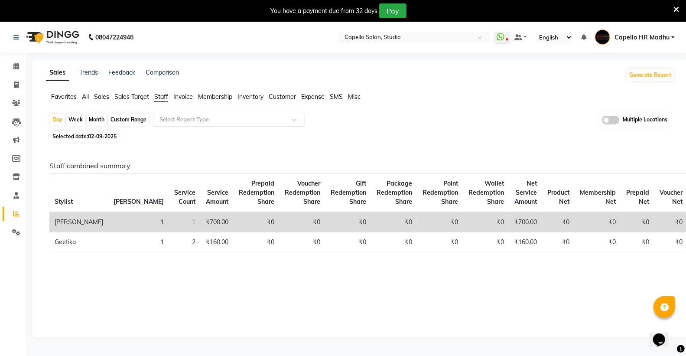
click at [172, 115] on input "text" at bounding box center [220, 119] width 125 height 9
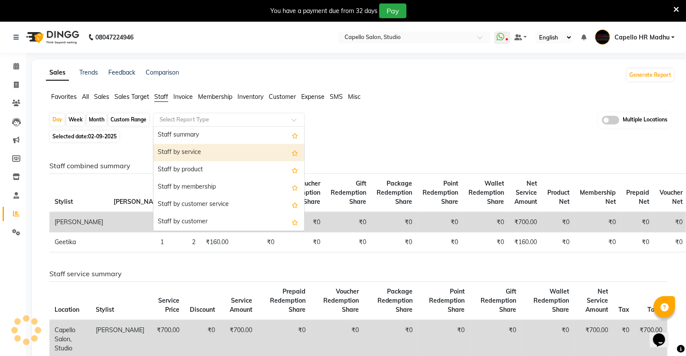
drag, startPoint x: 189, startPoint y: 153, endPoint x: 158, endPoint y: 140, distance: 33.4
click at [189, 152] on div "Staff by service" at bounding box center [228, 152] width 151 height 17
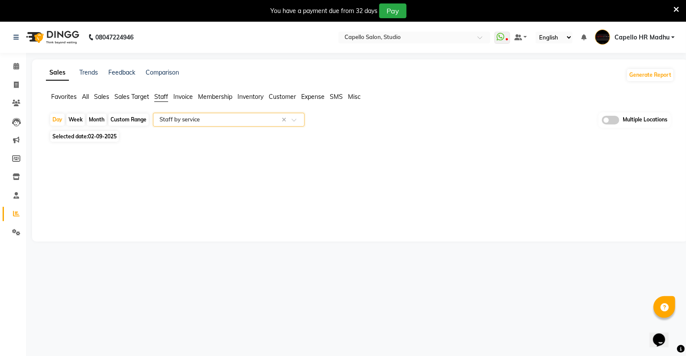
select select "full_report"
select select "csv"
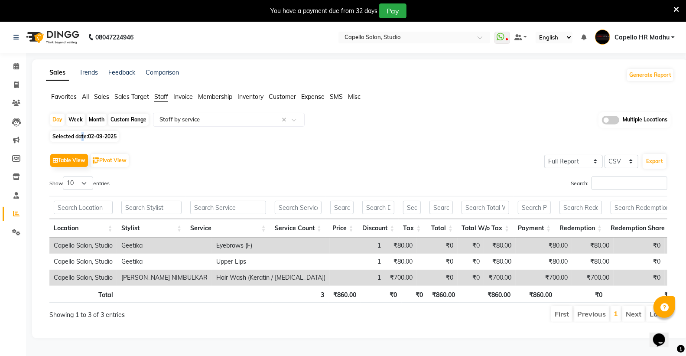
click at [83, 133] on span "Selected date: [DATE]" at bounding box center [84, 136] width 68 height 11
select select "9"
select select "2025"
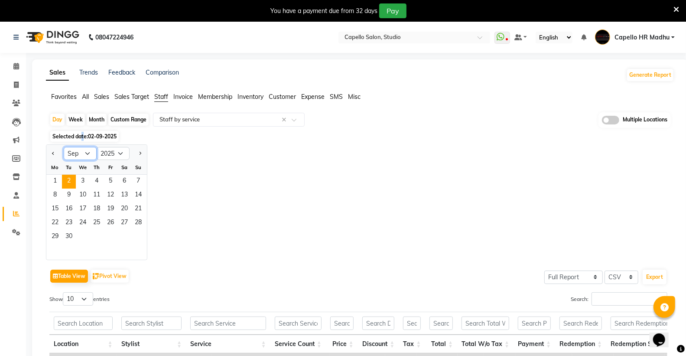
click at [70, 159] on select "Jan Feb Mar Apr May Jun [DATE] Aug Sep Oct Nov Dec" at bounding box center [80, 153] width 33 height 13
select select "8"
click at [64, 147] on select "Jan Feb Mar Apr May Jun [DATE] Aug Sep Oct Nov Dec" at bounding box center [80, 153] width 33 height 13
drag, startPoint x: 55, startPoint y: 234, endPoint x: 159, endPoint y: 178, distance: 119.2
click at [54, 234] on span "25" at bounding box center [55, 237] width 14 height 14
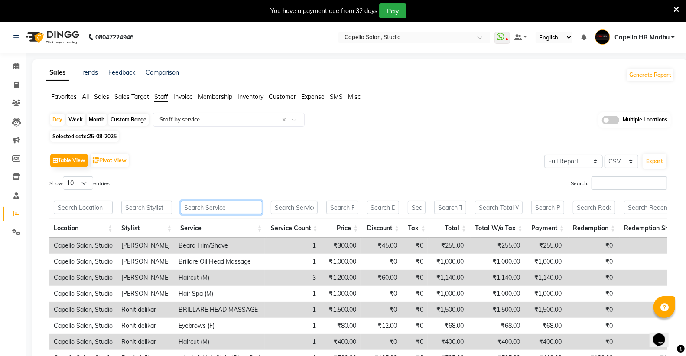
click at [224, 213] on input "text" at bounding box center [221, 207] width 81 height 13
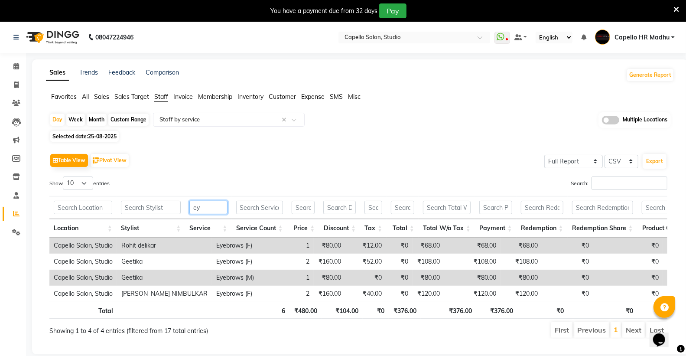
type input "e"
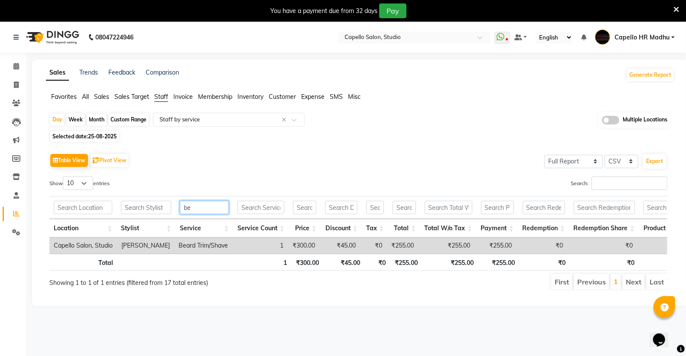
type input "b"
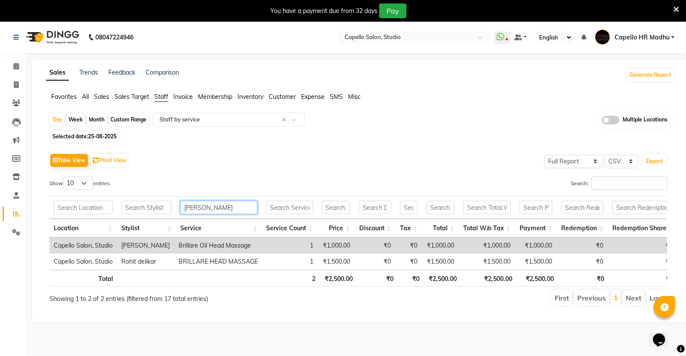
type input "[PERSON_NAME]"
click at [78, 135] on span "Selected date: [DATE]" at bounding box center [84, 136] width 68 height 11
select select "8"
select select "2025"
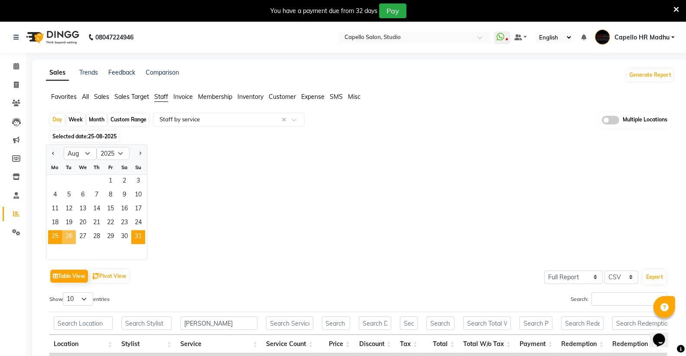
click at [72, 243] on span "26" at bounding box center [69, 237] width 14 height 14
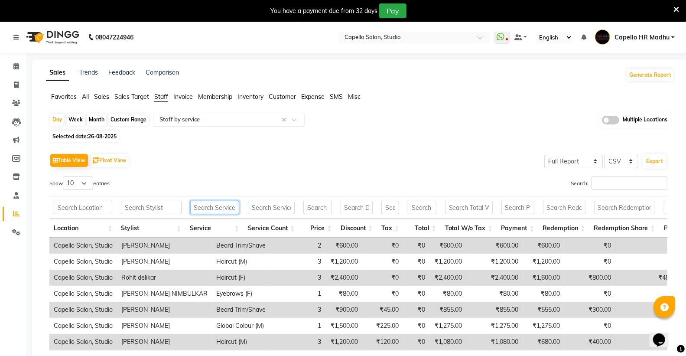
click at [226, 209] on input "text" at bounding box center [214, 207] width 49 height 13
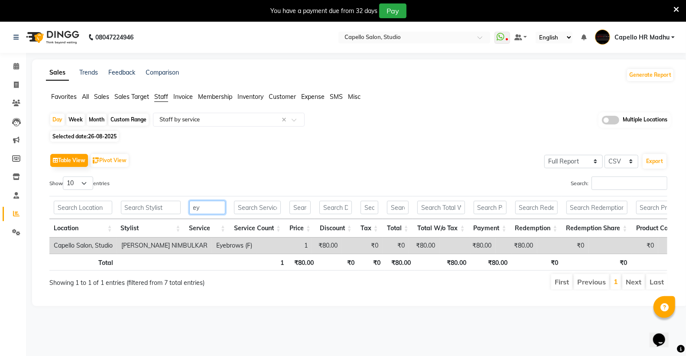
type input "e"
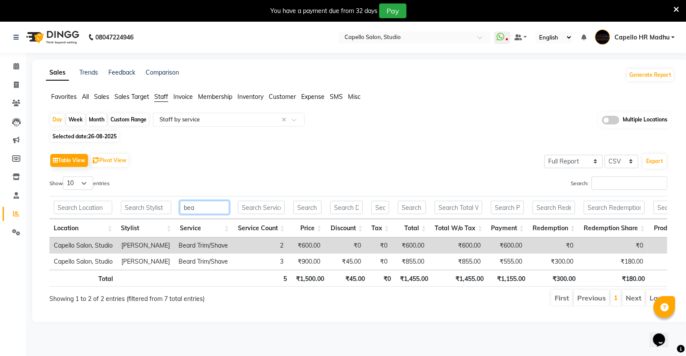
type input "bea"
click at [93, 137] on span "26-08-2025" at bounding box center [102, 136] width 29 height 7
select select "8"
select select "2025"
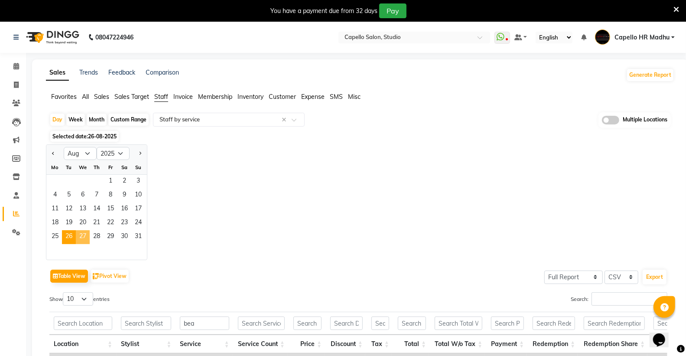
click at [83, 238] on span "27" at bounding box center [83, 237] width 14 height 14
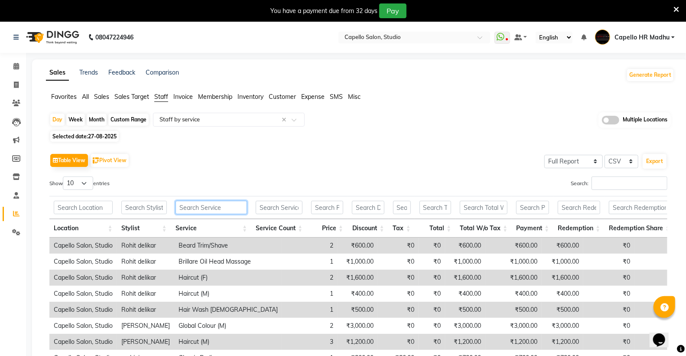
click at [218, 207] on input "text" at bounding box center [212, 207] width 72 height 13
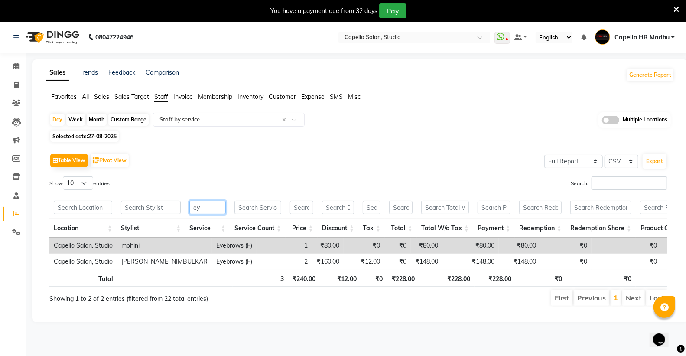
type input "e"
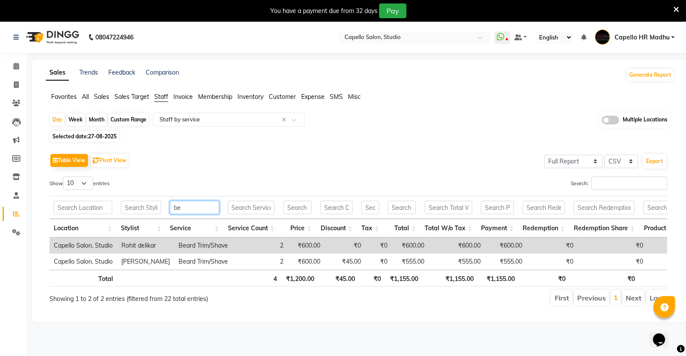
type input "b"
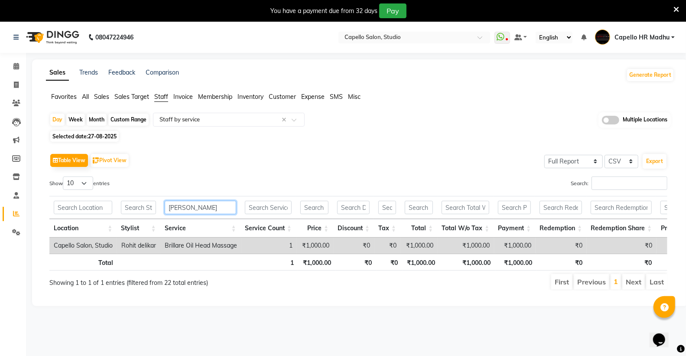
type input "[PERSON_NAME]"
click at [59, 133] on span "Selected date: [DATE]" at bounding box center [84, 136] width 68 height 11
select select "8"
select select "2025"
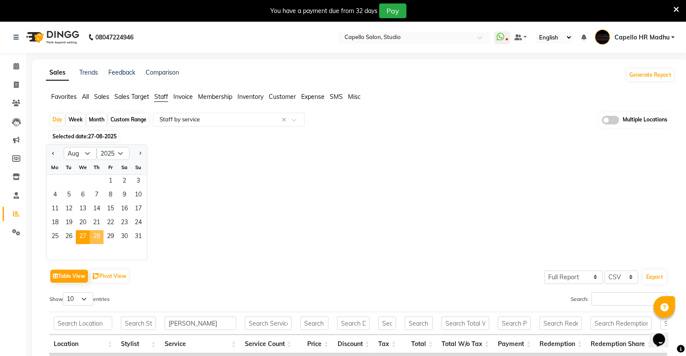
click at [99, 237] on span "28" at bounding box center [97, 237] width 14 height 14
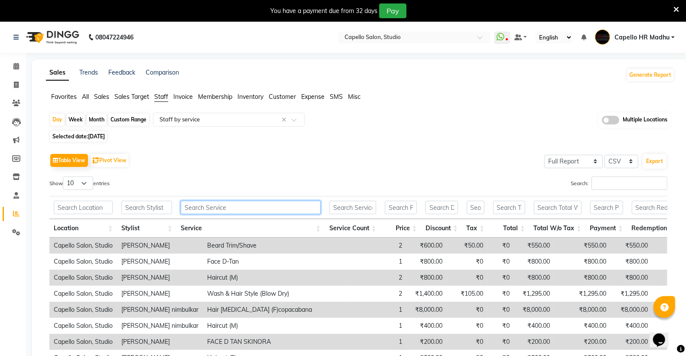
click at [224, 205] on input "text" at bounding box center [251, 207] width 140 height 13
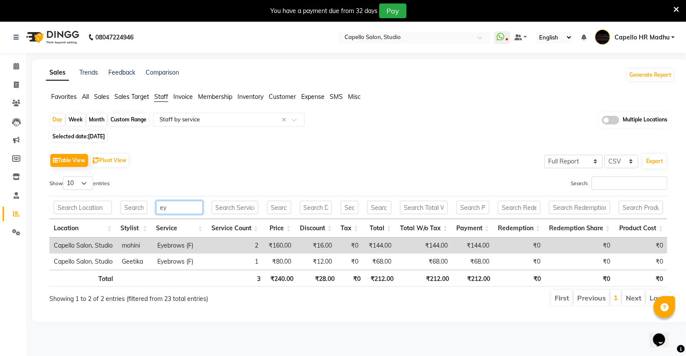
type input "e"
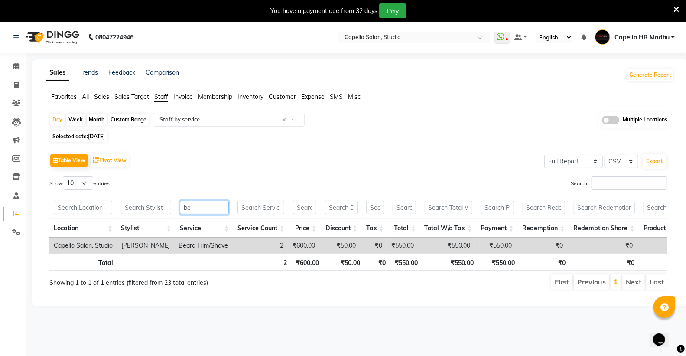
type input "b"
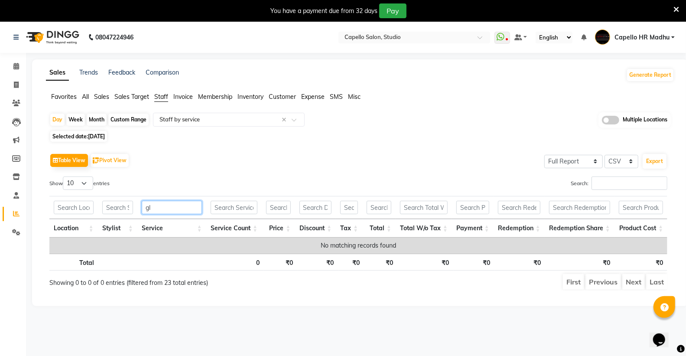
type input "g"
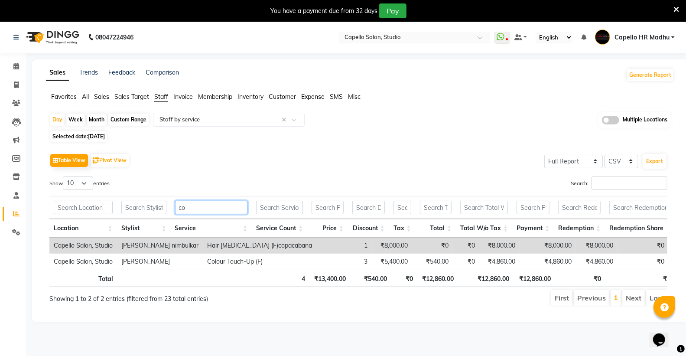
type input "c"
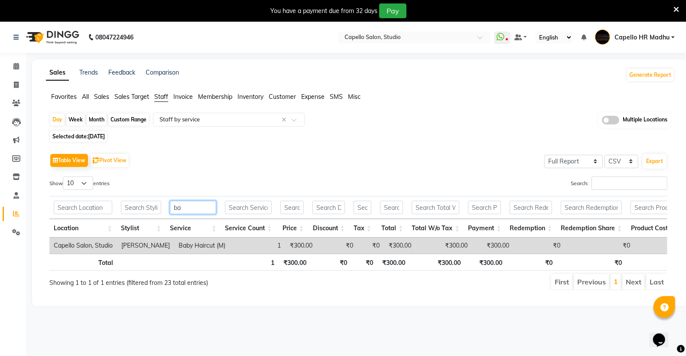
type input "b"
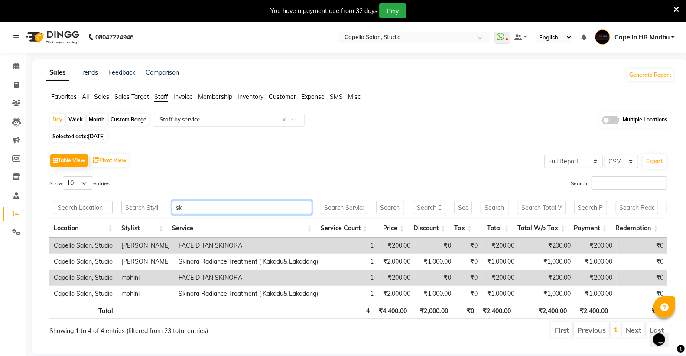
type input "s"
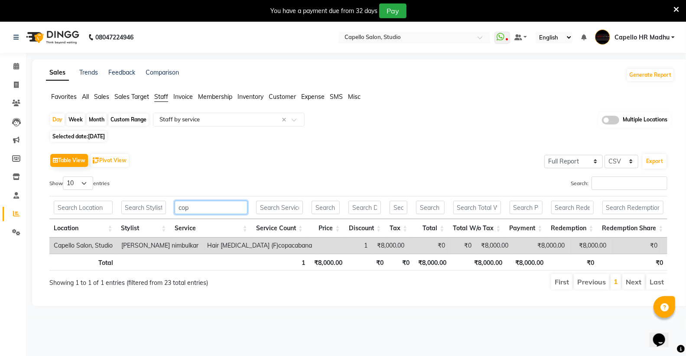
type input "cop"
click at [83, 137] on span "Selected date: [DATE]" at bounding box center [78, 136] width 57 height 11
select select "8"
select select "2025"
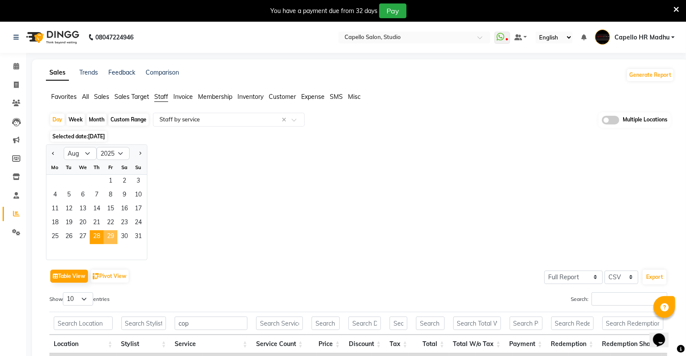
click at [109, 231] on span "29" at bounding box center [111, 237] width 14 height 14
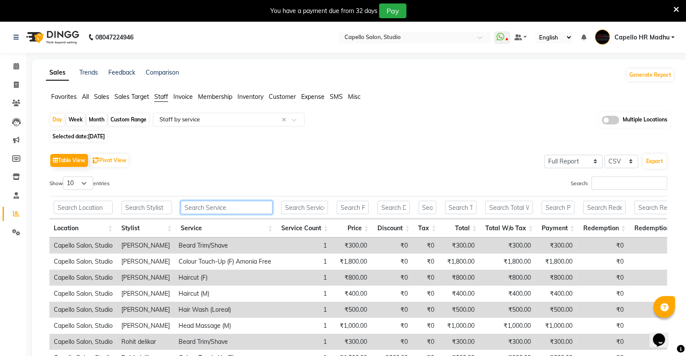
click at [215, 211] on input "text" at bounding box center [227, 207] width 92 height 13
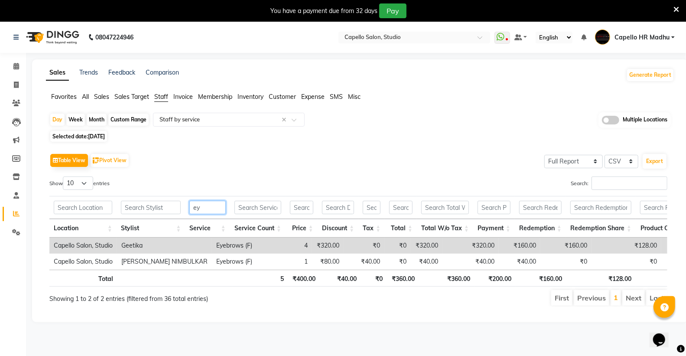
type input "e"
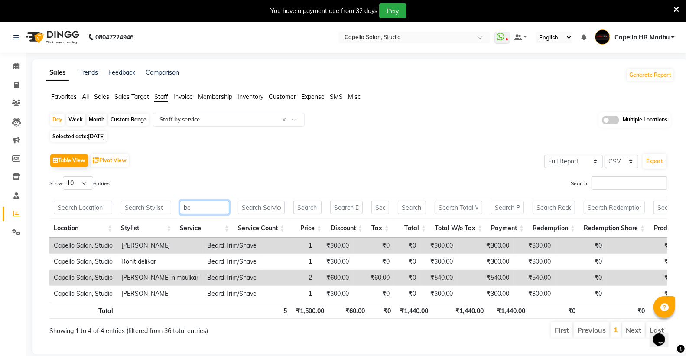
type input "b"
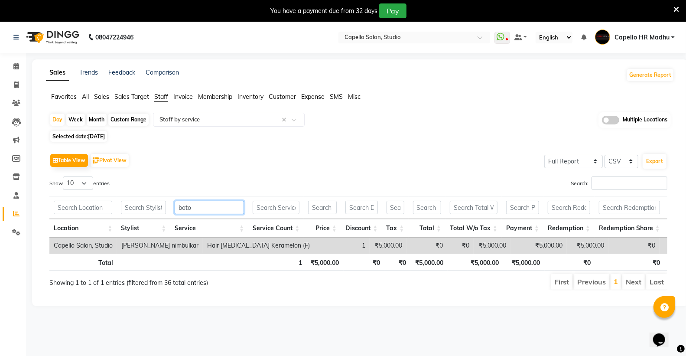
type input "boto"
click at [90, 136] on span "[DATE]" at bounding box center [96, 136] width 17 height 7
select select "8"
select select "2025"
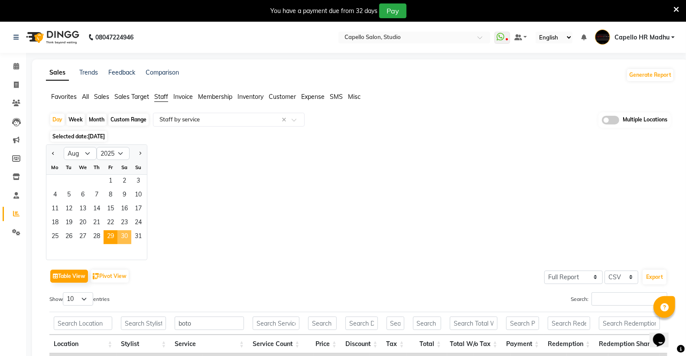
click at [124, 234] on span "30" at bounding box center [124, 237] width 14 height 14
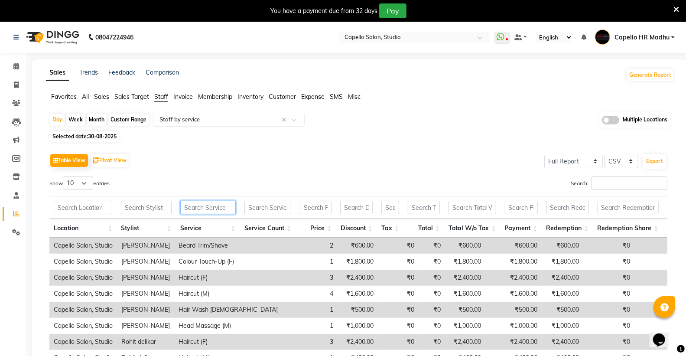
click at [204, 207] on input "text" at bounding box center [207, 207] width 55 height 13
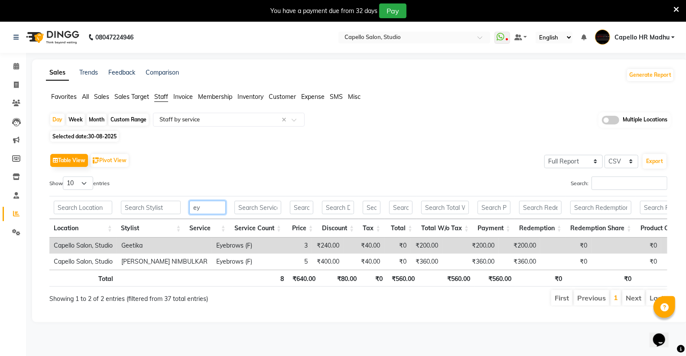
type input "e"
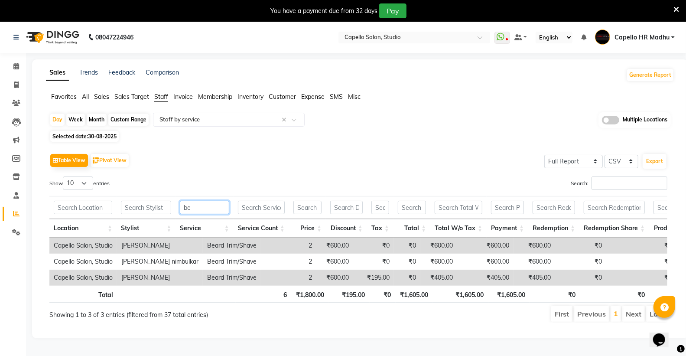
type input "b"
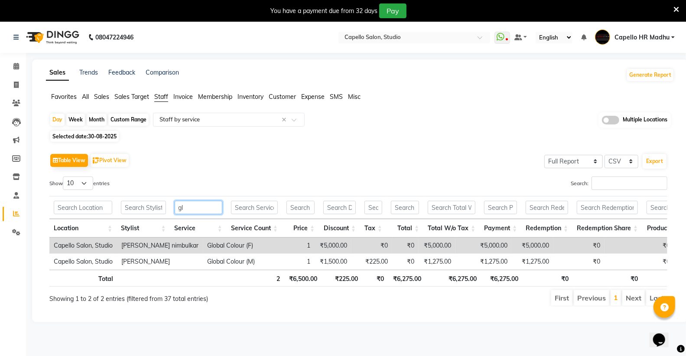
type input "g"
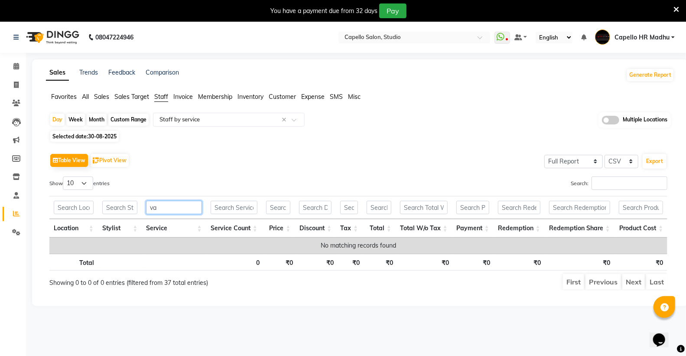
type input "v"
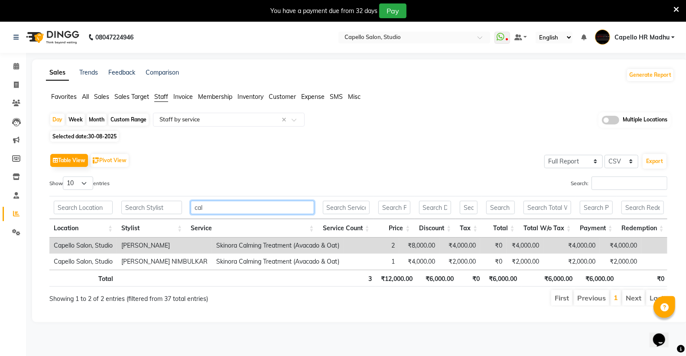
type input "cal"
click at [76, 140] on span "Selected date: [DATE]" at bounding box center [84, 136] width 68 height 11
select select "8"
select select "2025"
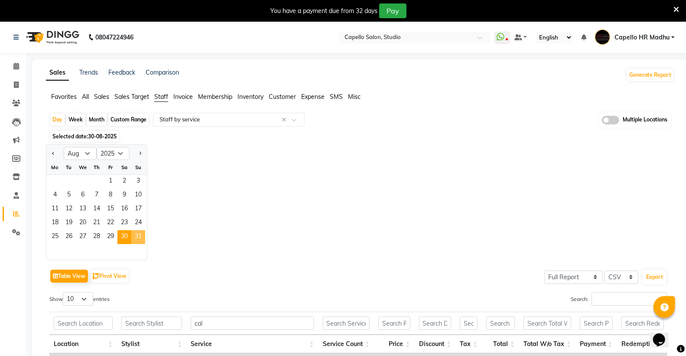
click at [141, 237] on span "31" at bounding box center [138, 237] width 14 height 14
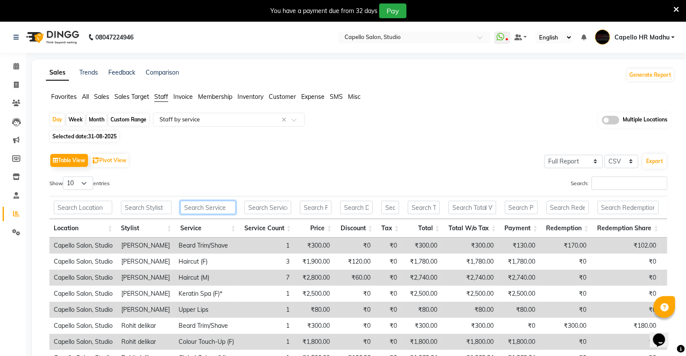
click at [230, 210] on input "text" at bounding box center [207, 207] width 55 height 13
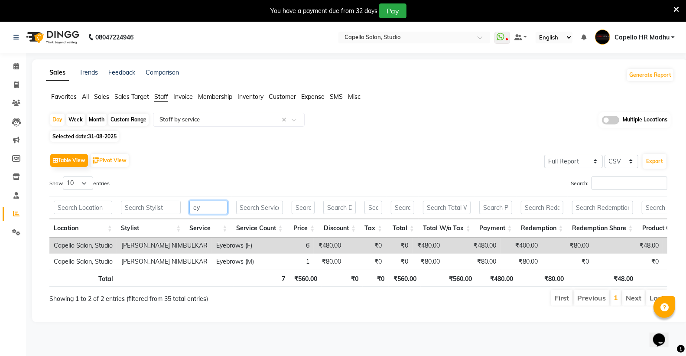
type input "e"
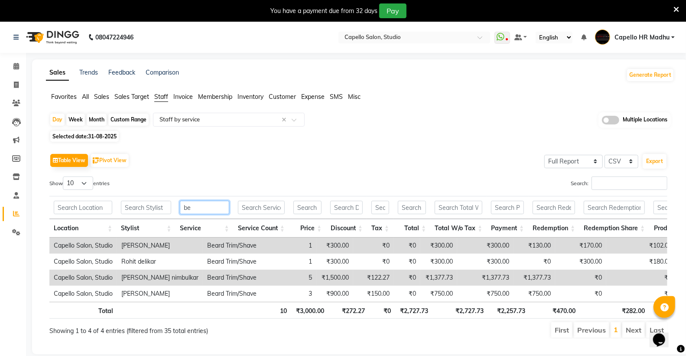
type input "b"
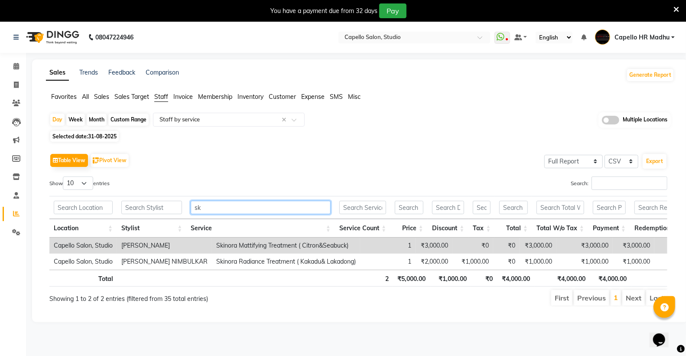
type input "s"
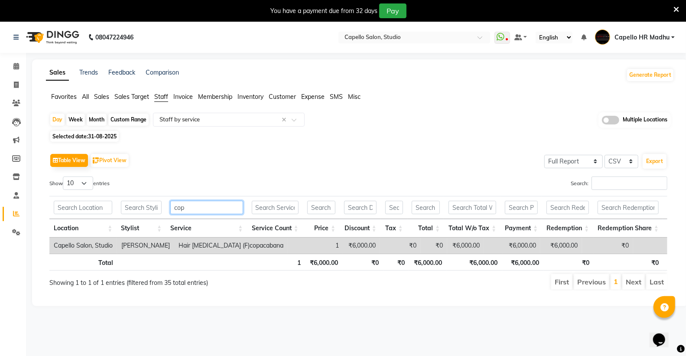
type input "cop"
click at [88, 94] on span "All" at bounding box center [85, 97] width 7 height 8
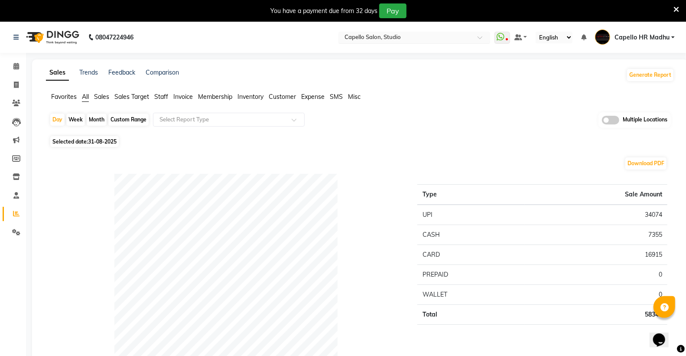
click at [445, 39] on input "text" at bounding box center [406, 38] width 126 height 9
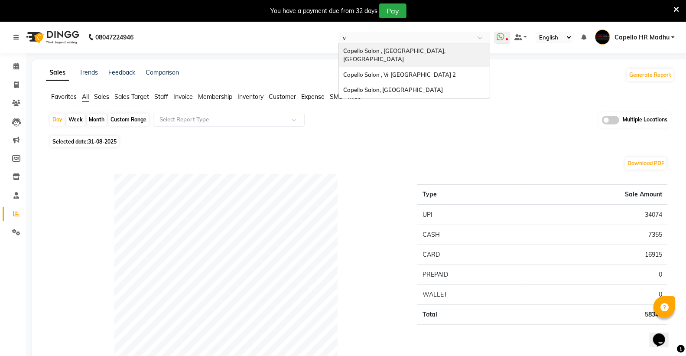
type input "vr"
click at [448, 55] on div "Capello Salon , Vr [GEOGRAPHIC_DATA] 2" at bounding box center [414, 51] width 151 height 16
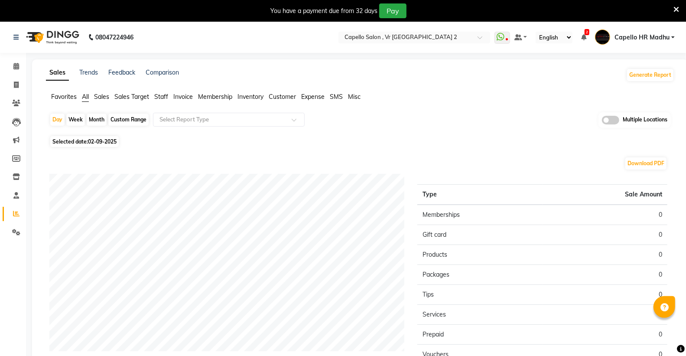
click at [89, 142] on span "02-09-2025" at bounding box center [102, 141] width 29 height 7
select select "9"
select select "2025"
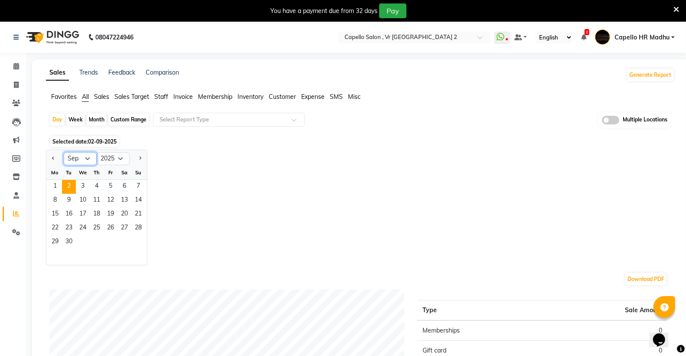
drag, startPoint x: 77, startPoint y: 158, endPoint x: 76, endPoint y: 162, distance: 4.4
click at [77, 158] on select "Jan Feb Mar Apr May Jun [DATE] Aug Sep Oct Nov Dec" at bounding box center [80, 158] width 33 height 13
select select "8"
click at [64, 152] on select "Jan Feb Mar Apr May Jun [DATE] Aug Sep Oct Nov Dec" at bounding box center [80, 158] width 33 height 13
click at [52, 241] on span "25" at bounding box center [55, 242] width 14 height 14
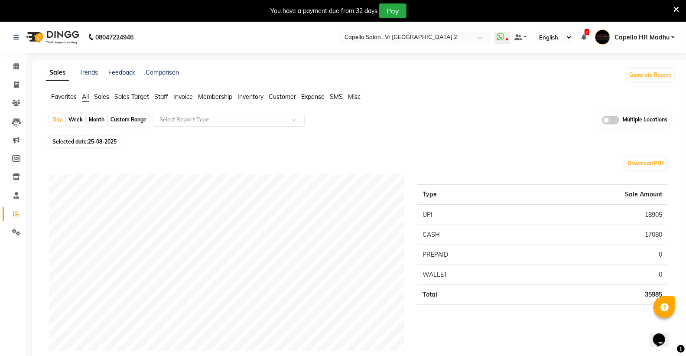
click at [172, 118] on input "text" at bounding box center [220, 119] width 125 height 9
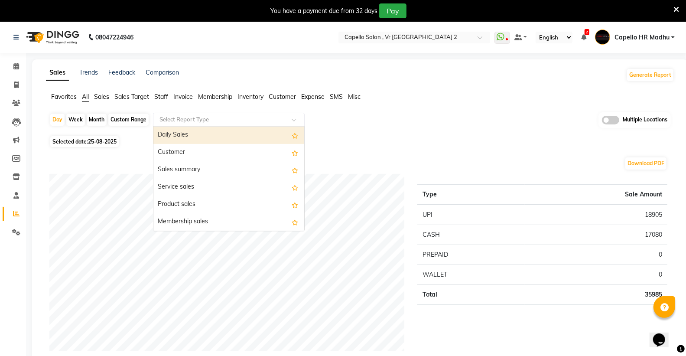
click at [165, 98] on span "Staff" at bounding box center [161, 97] width 14 height 8
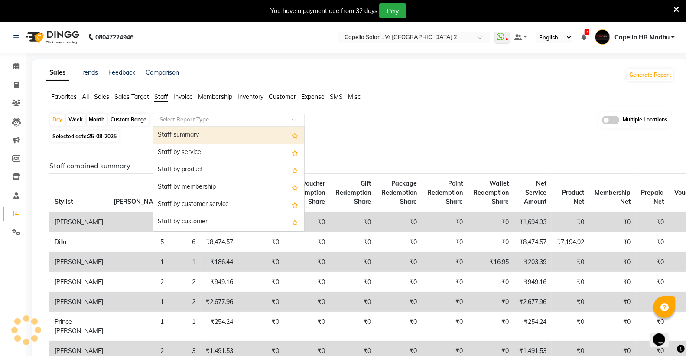
click at [179, 120] on input "text" at bounding box center [220, 119] width 125 height 9
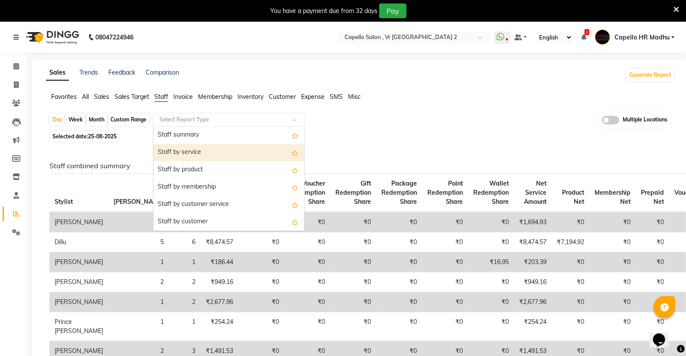
click at [184, 150] on div "Staff by service" at bounding box center [228, 152] width 151 height 17
select select "full_report"
select select "csv"
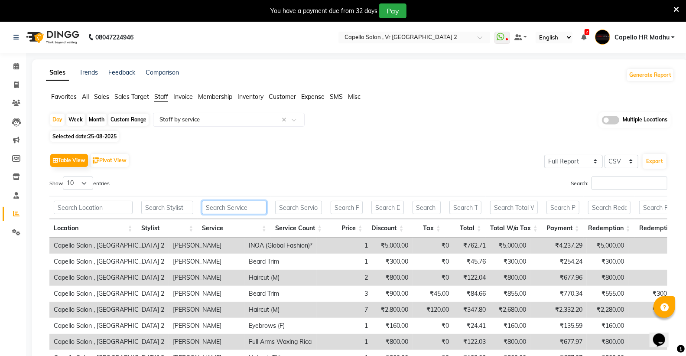
click at [209, 209] on input "text" at bounding box center [234, 207] width 65 height 13
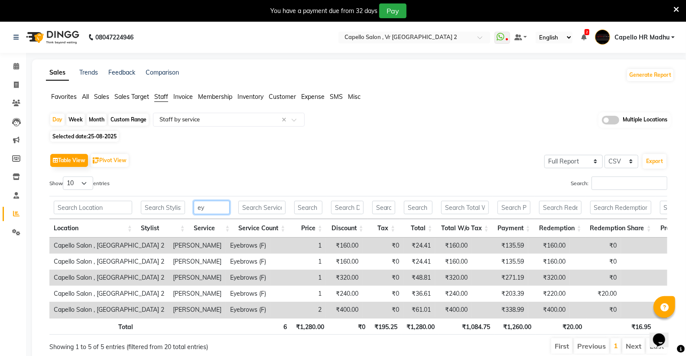
type input "e"
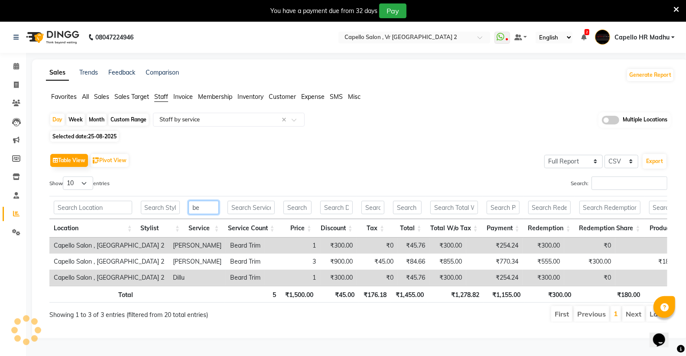
type input "b"
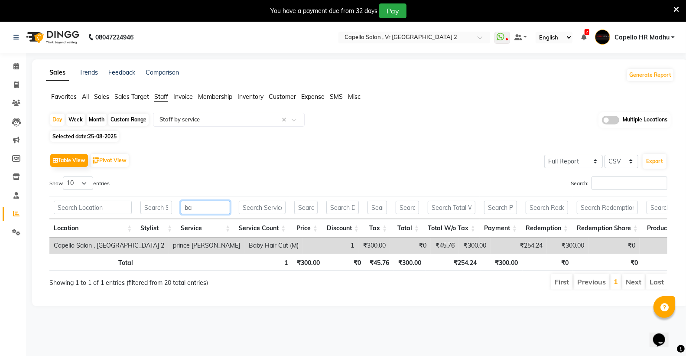
type input "b"
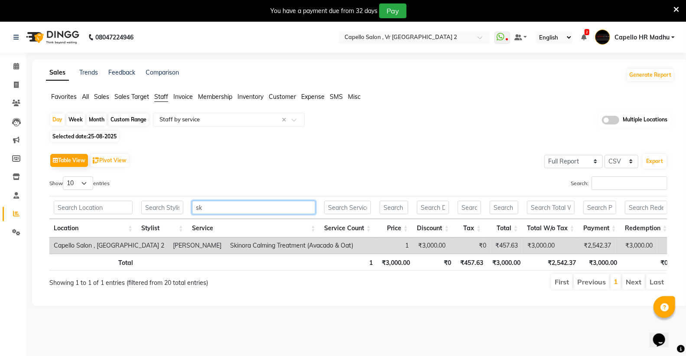
type input "s"
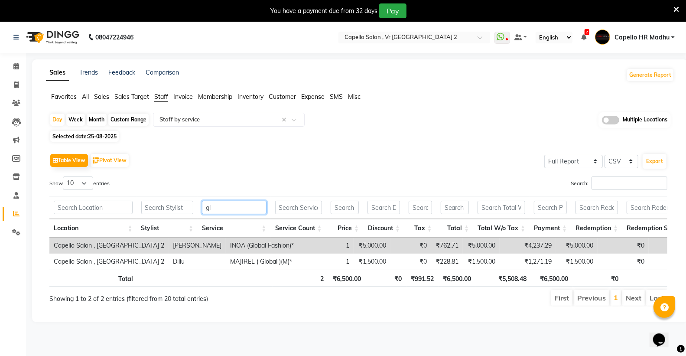
type input "g"
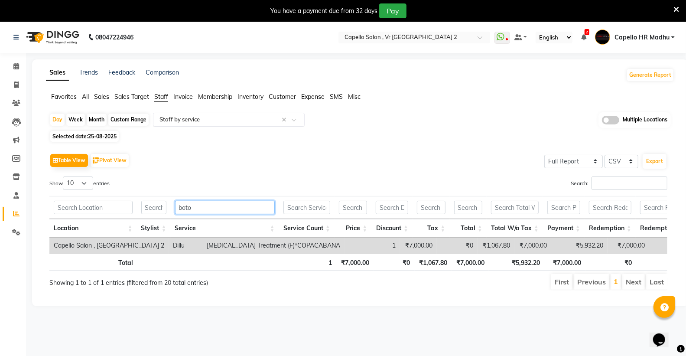
type input "boto"
drag, startPoint x: 178, startPoint y: 117, endPoint x: 179, endPoint y: 123, distance: 5.7
click at [179, 117] on input "text" at bounding box center [220, 119] width 125 height 9
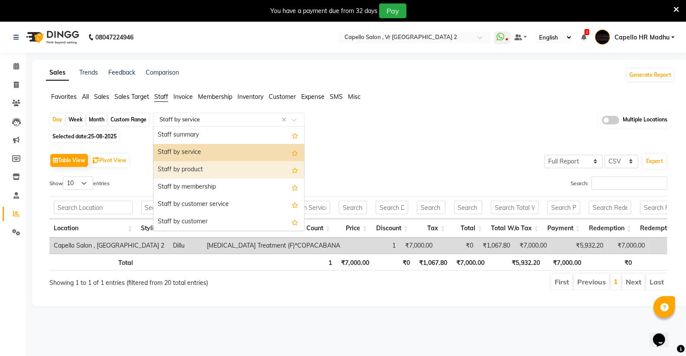
click at [198, 162] on div "Staff by product" at bounding box center [228, 169] width 151 height 17
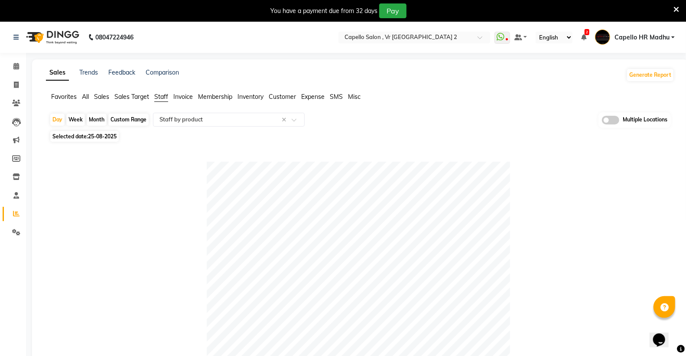
click at [94, 136] on span "25-08-2025" at bounding box center [102, 136] width 29 height 7
select select "8"
select select "2025"
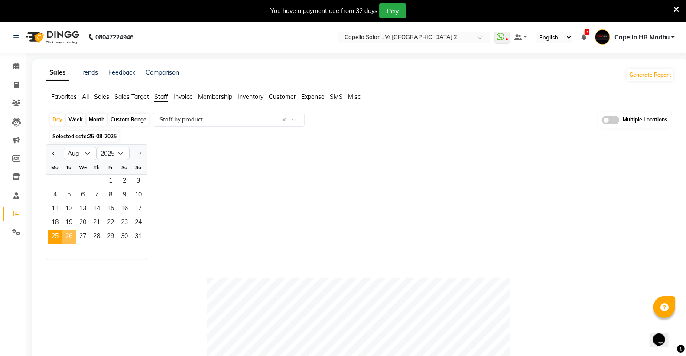
click at [69, 240] on span "26" at bounding box center [69, 237] width 14 height 14
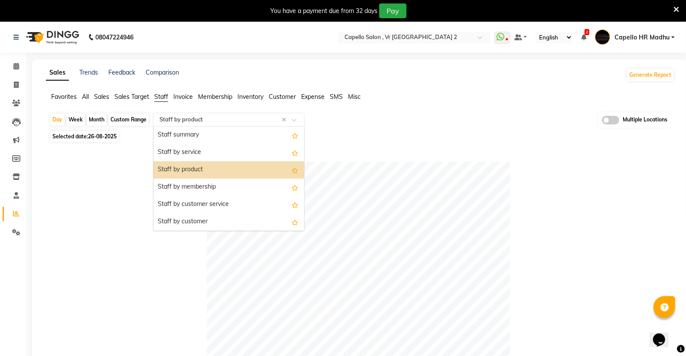
click at [211, 122] on input "text" at bounding box center [220, 119] width 125 height 9
click at [198, 162] on div "Staff by product" at bounding box center [228, 169] width 151 height 17
click at [197, 122] on input "text" at bounding box center [220, 119] width 125 height 9
click at [198, 154] on div "Staff by service" at bounding box center [228, 152] width 151 height 17
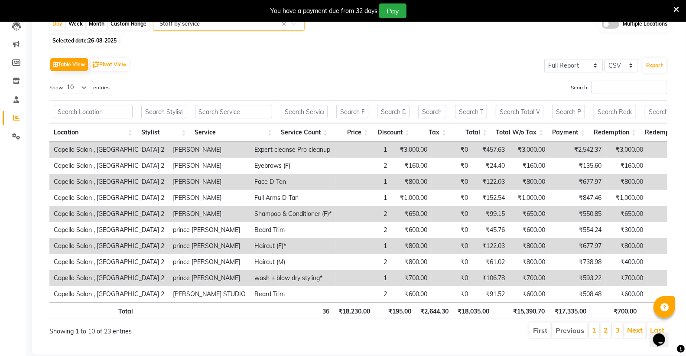
scroll to position [96, 0]
click at [210, 111] on input "text" at bounding box center [234, 110] width 78 height 13
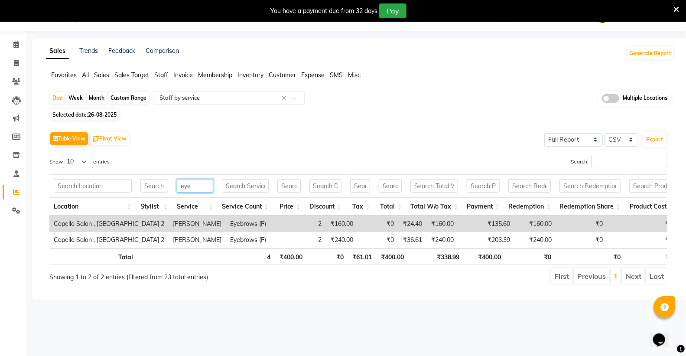
scroll to position [22, 0]
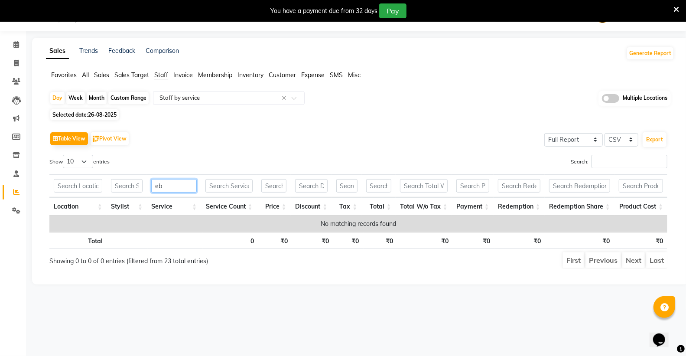
type input "e"
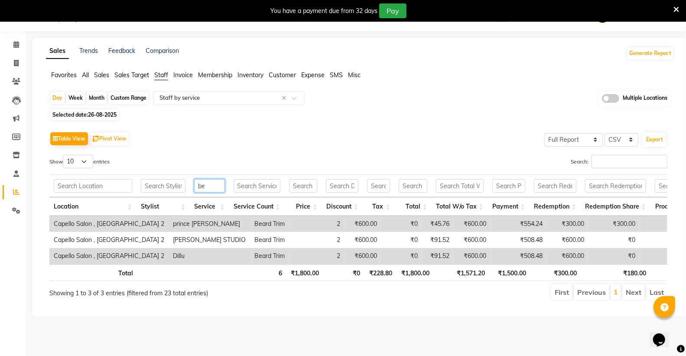
type input "b"
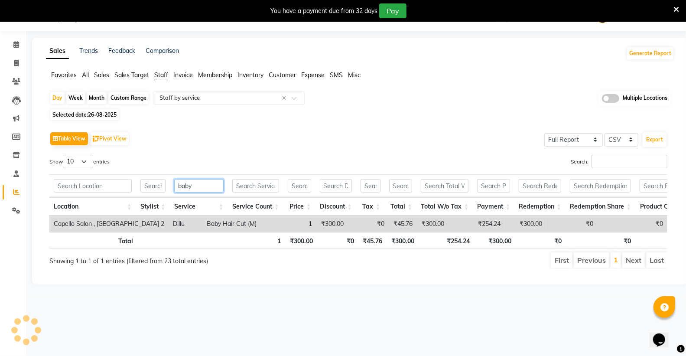
type input "baby"
click at [92, 116] on span "26-08-2025" at bounding box center [102, 114] width 29 height 7
select select "8"
select select "2025"
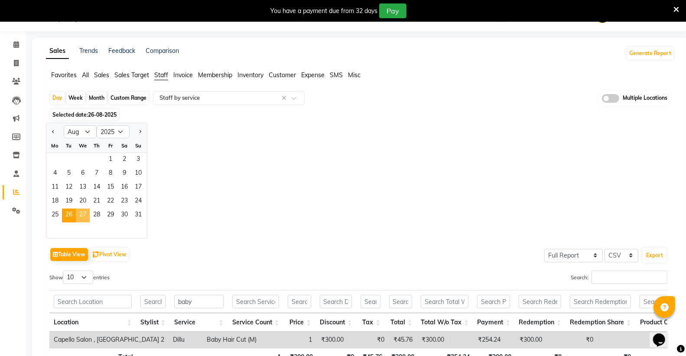
click at [85, 218] on span "27" at bounding box center [83, 215] width 14 height 14
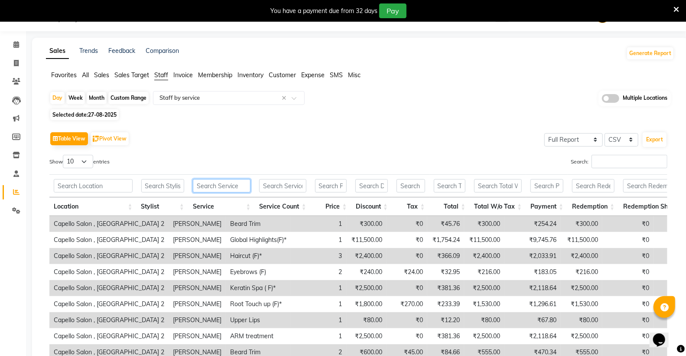
click at [224, 188] on input "text" at bounding box center [222, 185] width 58 height 13
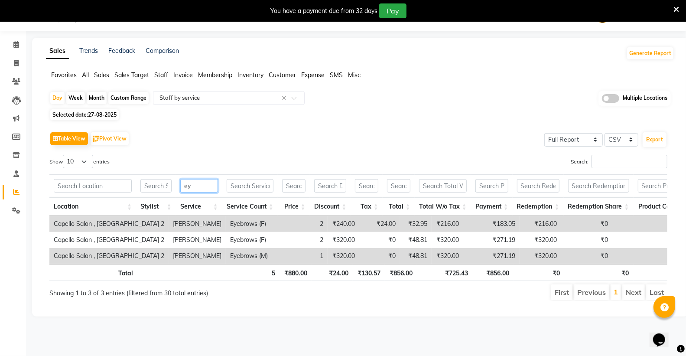
type input "e"
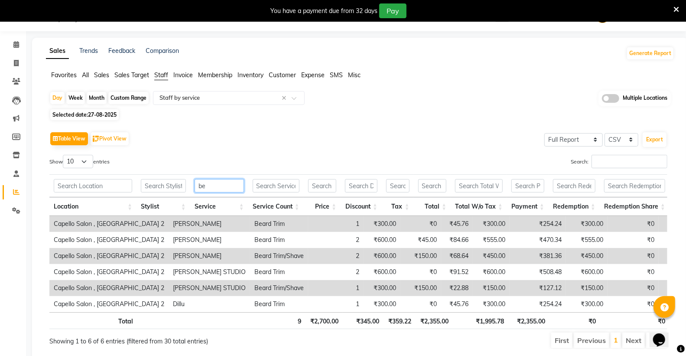
type input "b"
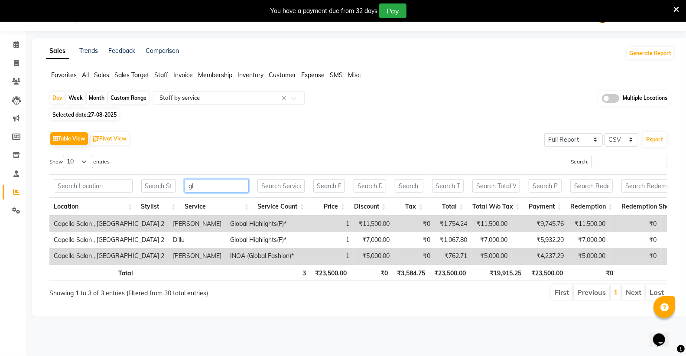
type input "g"
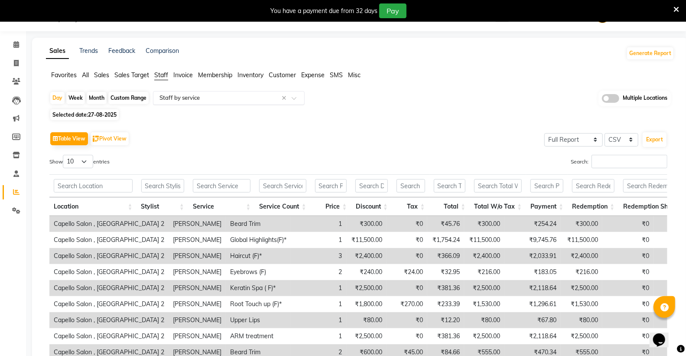
click at [166, 96] on input "text" at bounding box center [220, 98] width 125 height 9
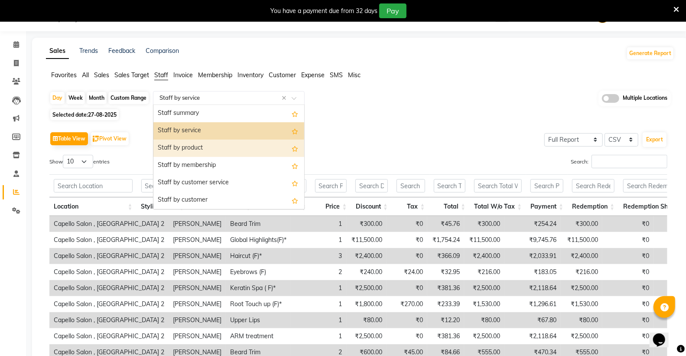
click at [202, 150] on div "Staff by product" at bounding box center [228, 148] width 151 height 17
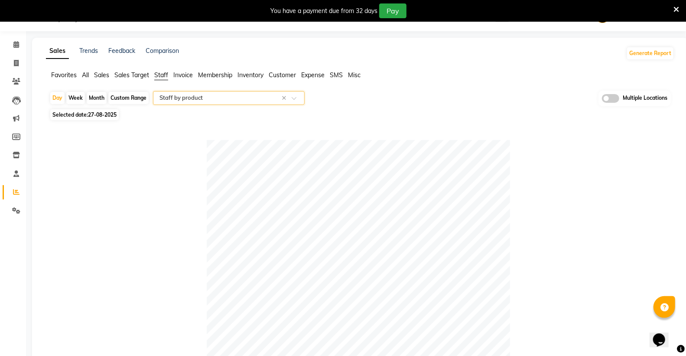
click at [102, 116] on span "27-08-2025" at bounding box center [102, 114] width 29 height 7
select select "8"
select select "2025"
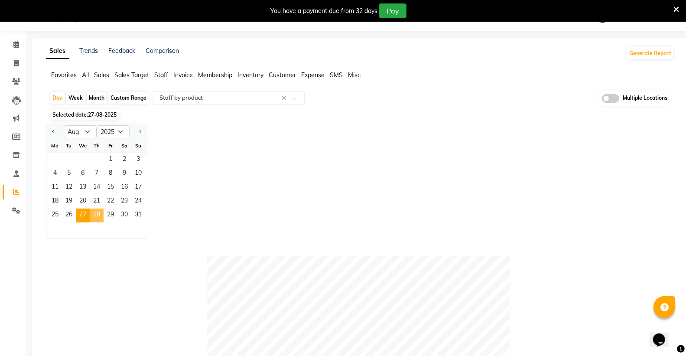
click at [102, 217] on span "28" at bounding box center [97, 215] width 14 height 14
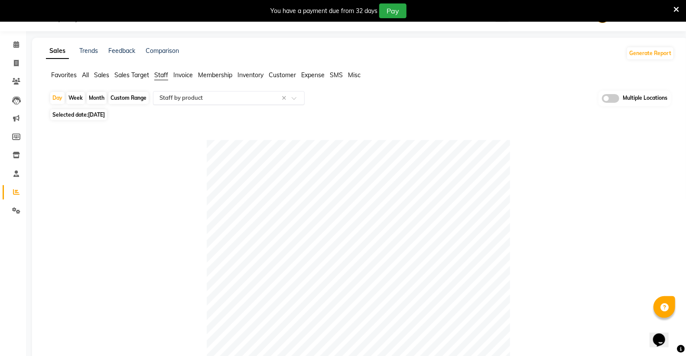
click at [191, 94] on input "text" at bounding box center [220, 98] width 125 height 9
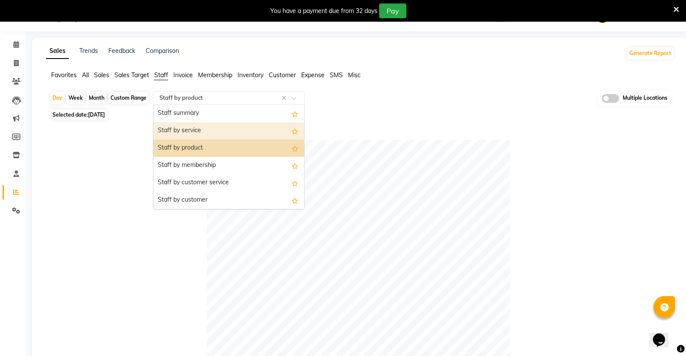
click at [197, 131] on div "Staff by service" at bounding box center [228, 130] width 151 height 17
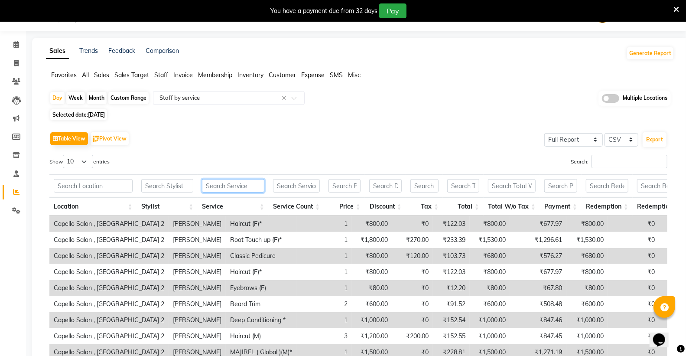
click at [220, 184] on input "text" at bounding box center [233, 185] width 62 height 13
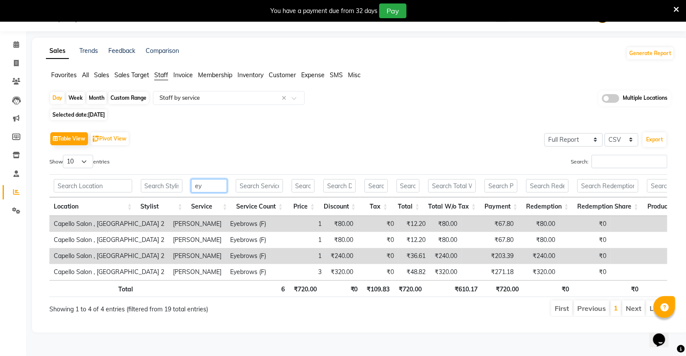
type input "e"
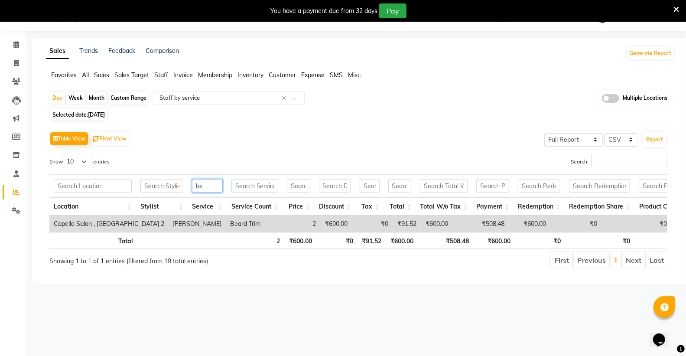
type input "b"
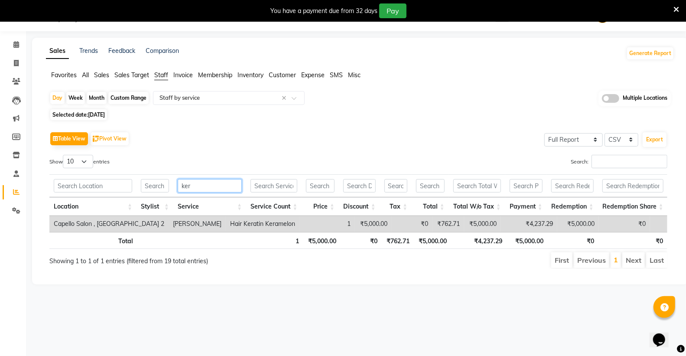
type input "ker"
click at [85, 113] on span "Selected date: 28-08-2025" at bounding box center [78, 114] width 57 height 11
select select "8"
select select "2025"
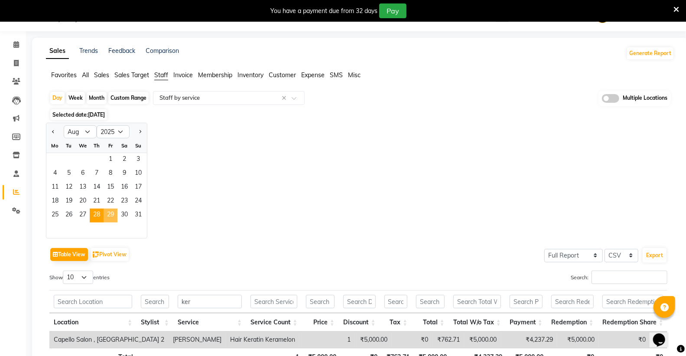
click at [114, 214] on span "29" at bounding box center [111, 215] width 14 height 14
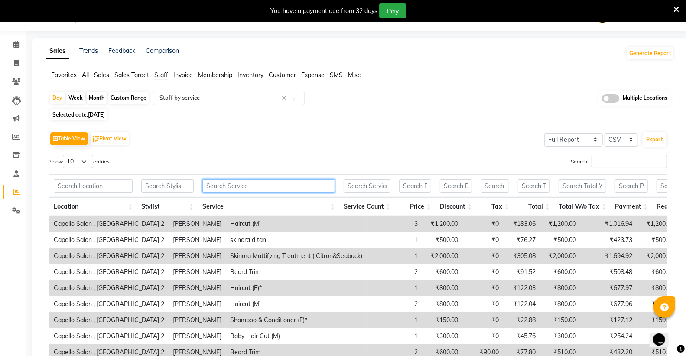
click at [249, 188] on input "text" at bounding box center [268, 185] width 132 height 13
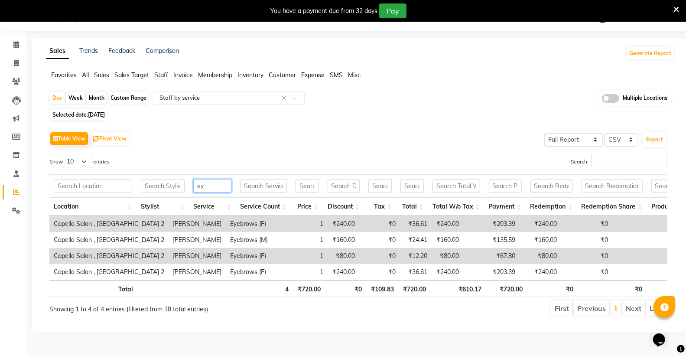
type input "e"
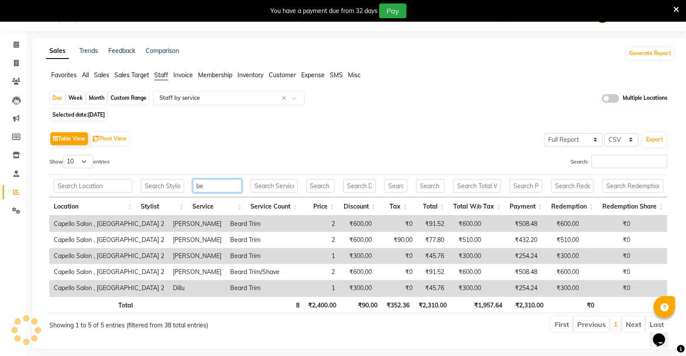
type input "b"
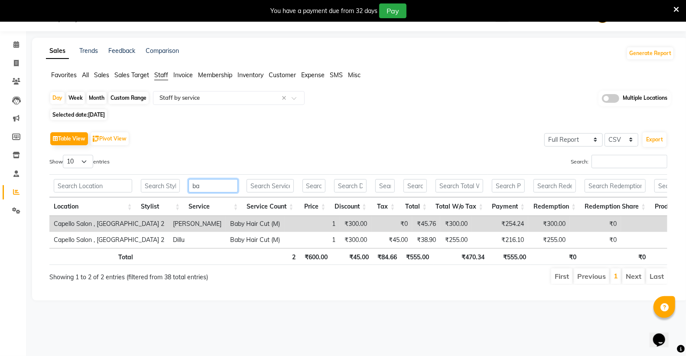
type input "b"
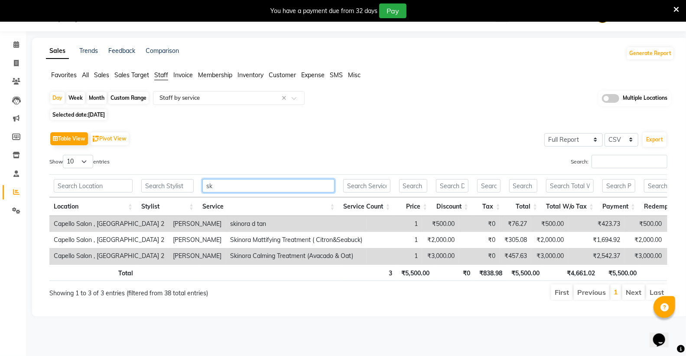
type input "s"
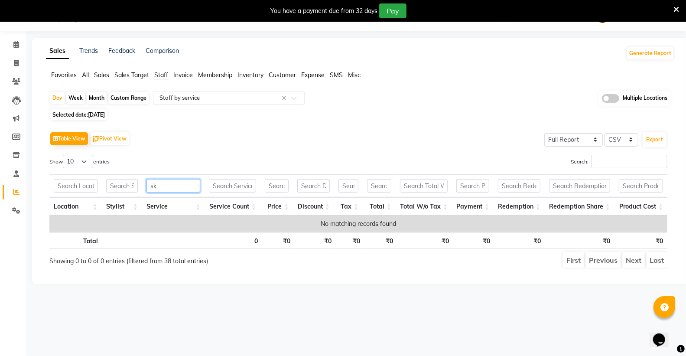
type input "s"
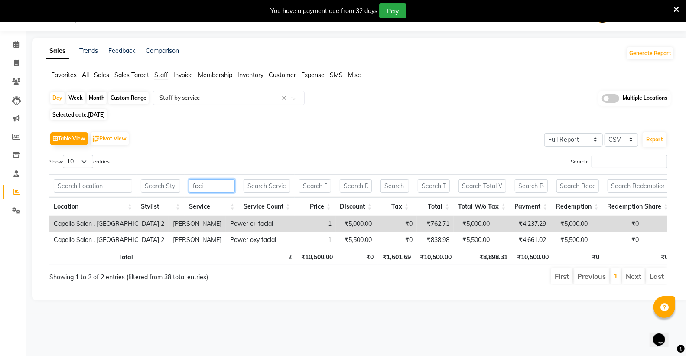
type input "faci"
click at [191, 79] on li "Invoice" at bounding box center [183, 75] width 20 height 9
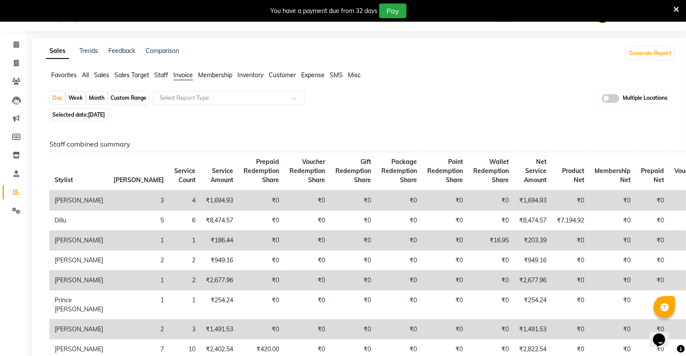
click at [167, 72] on span "Staff" at bounding box center [161, 75] width 14 height 8
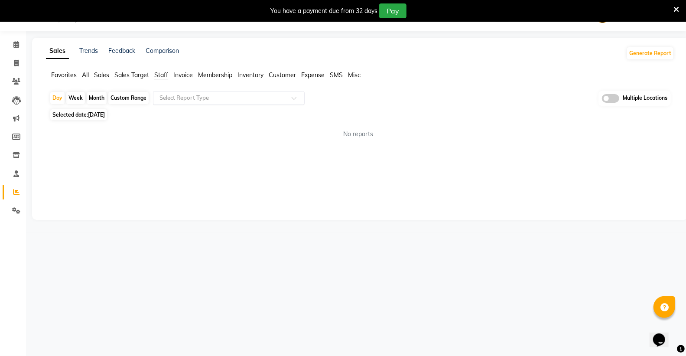
drag, startPoint x: 166, startPoint y: 91, endPoint x: 166, endPoint y: 96, distance: 4.8
click at [167, 92] on div "Select Report Type" at bounding box center [229, 98] width 152 height 14
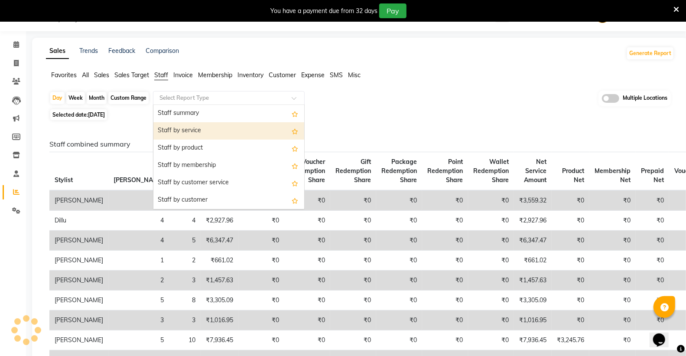
click at [175, 134] on div "Staff by service" at bounding box center [228, 130] width 151 height 17
select select "full_report"
select select "csv"
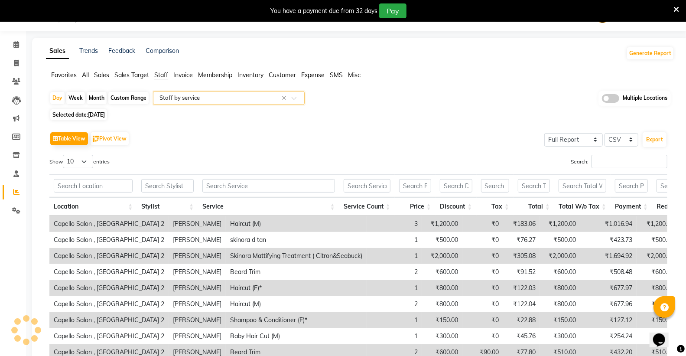
click at [176, 94] on input "text" at bounding box center [220, 98] width 125 height 9
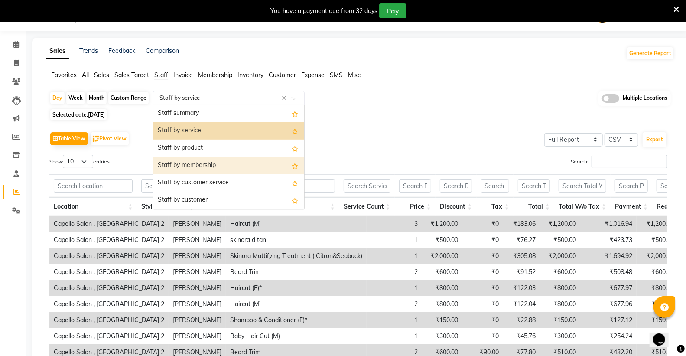
drag, startPoint x: 176, startPoint y: 98, endPoint x: 185, endPoint y: 152, distance: 55.4
click at [185, 155] on div "Staff summary Staff by service Staff by product Staff by membership Staff by cu…" at bounding box center [228, 295] width 151 height 381
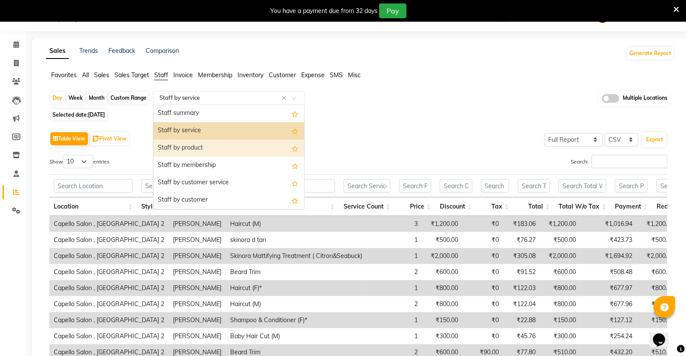
click at [188, 146] on div "Staff by product" at bounding box center [228, 148] width 151 height 17
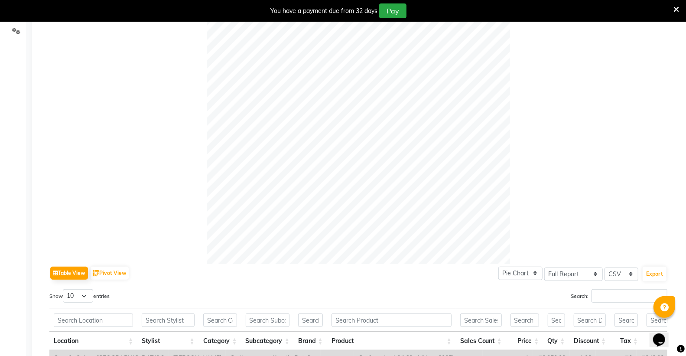
scroll to position [51, 0]
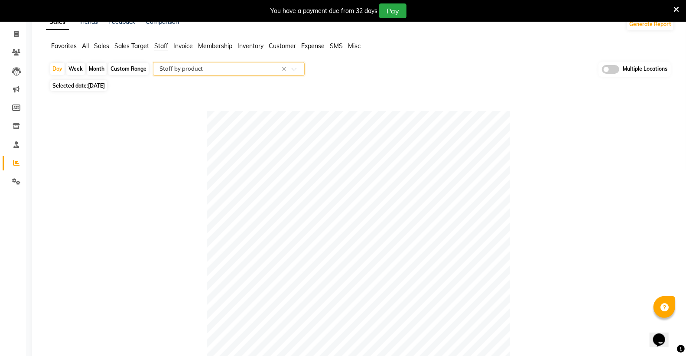
click at [105, 88] on span "[DATE]" at bounding box center [96, 85] width 17 height 7
select select "8"
select select "2025"
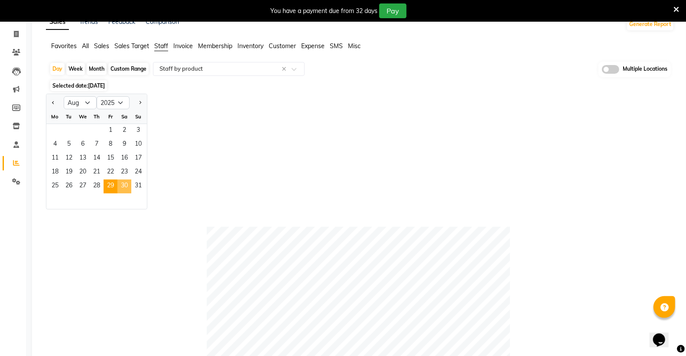
click at [127, 188] on span "30" at bounding box center [124, 186] width 14 height 14
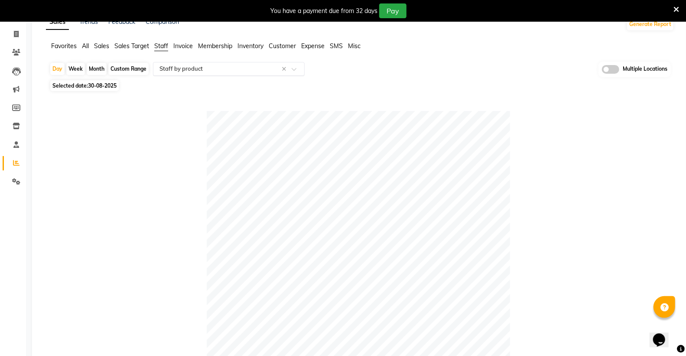
click at [201, 70] on input "text" at bounding box center [220, 69] width 125 height 9
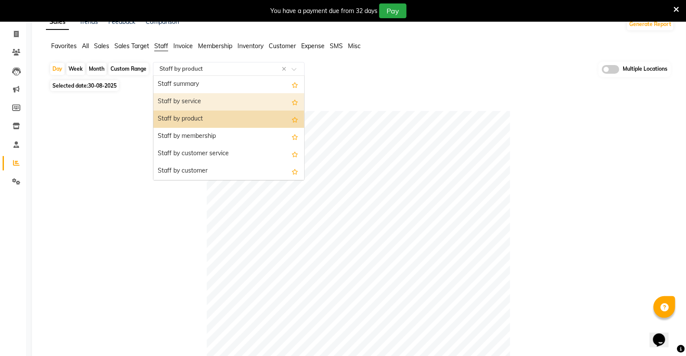
click at [192, 102] on div "Staff by service" at bounding box center [228, 101] width 151 height 17
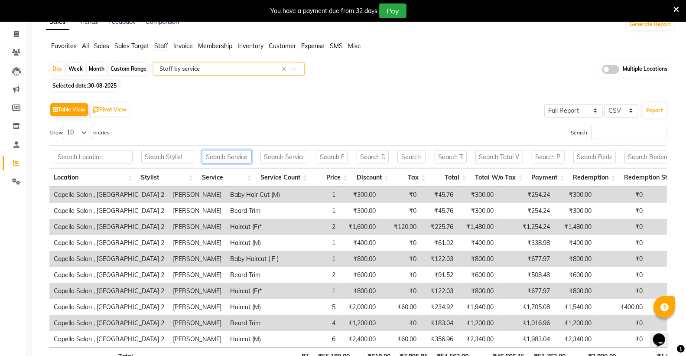
click at [243, 154] on input "text" at bounding box center [226, 156] width 49 height 13
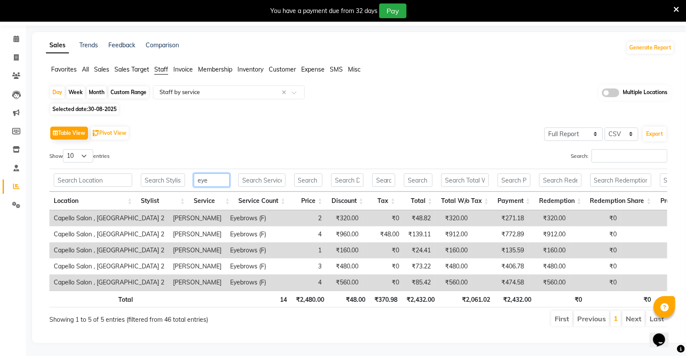
scroll to position [42, 0]
type input "e"
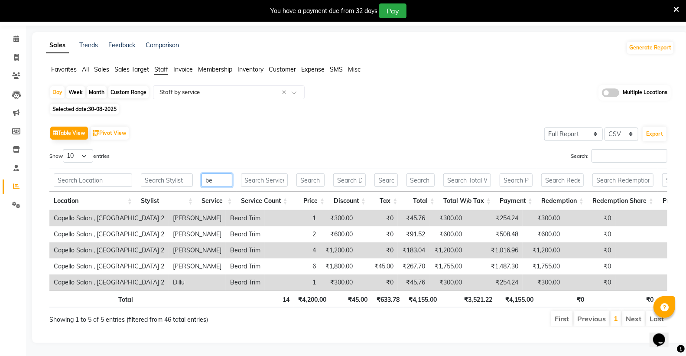
type input "b"
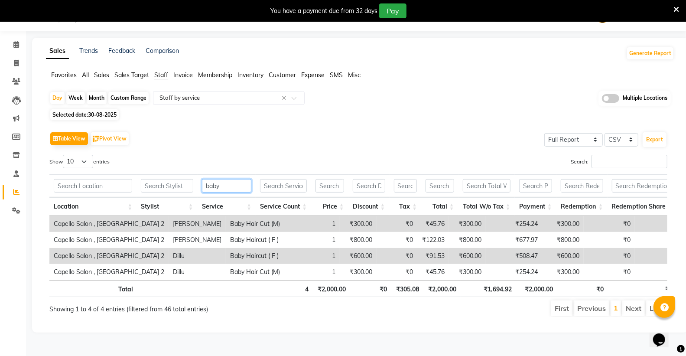
scroll to position [26, 0]
type input "b"
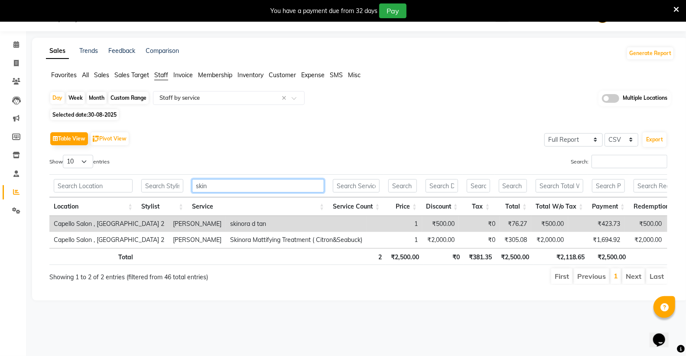
scroll to position [22, 0]
type input "s"
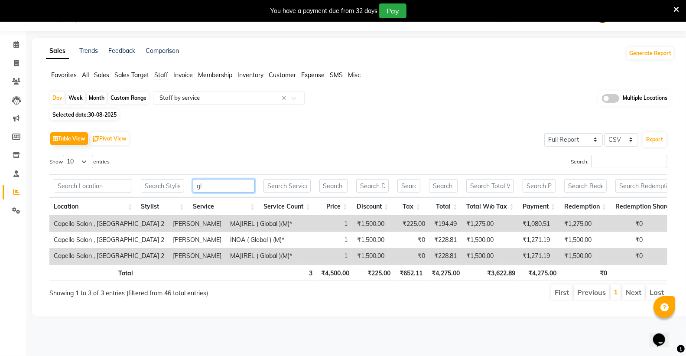
type input "g"
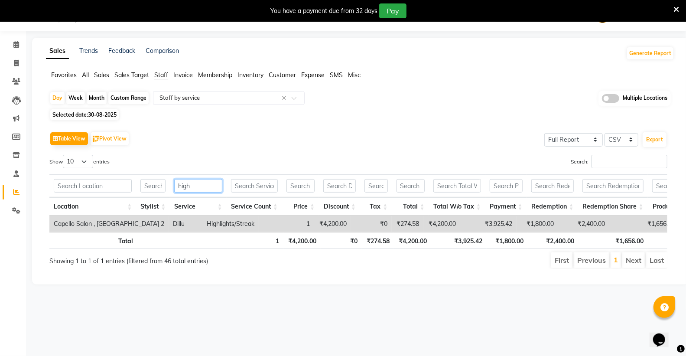
type input "high"
click at [111, 118] on span "Selected date: [DATE]" at bounding box center [84, 114] width 68 height 11
select select "8"
select select "2025"
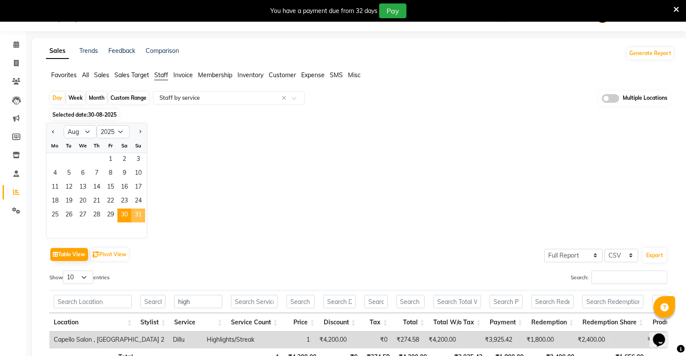
click at [136, 215] on span "31" at bounding box center [138, 215] width 14 height 14
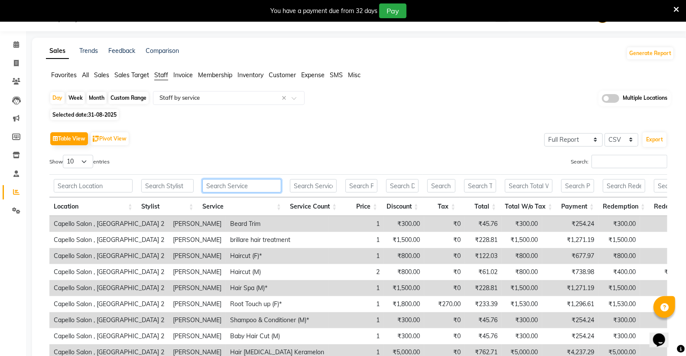
click at [247, 190] on input "text" at bounding box center [241, 185] width 79 height 13
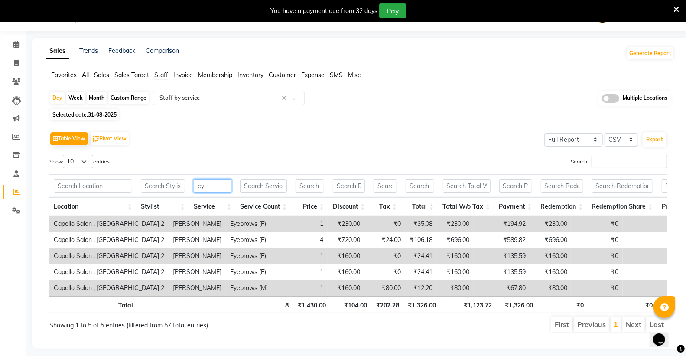
type input "e"
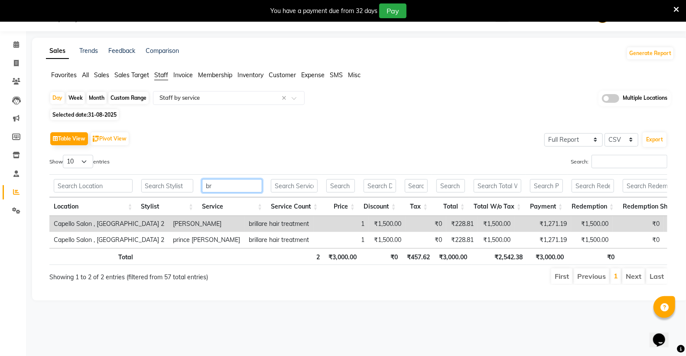
type input "b"
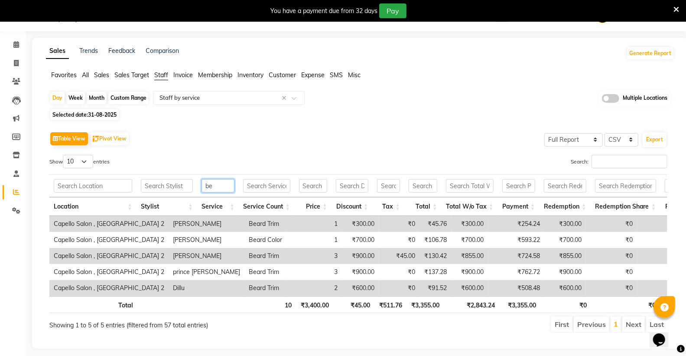
type input "b"
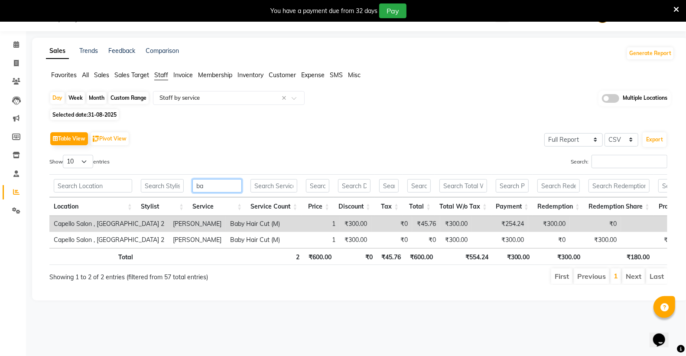
type input "b"
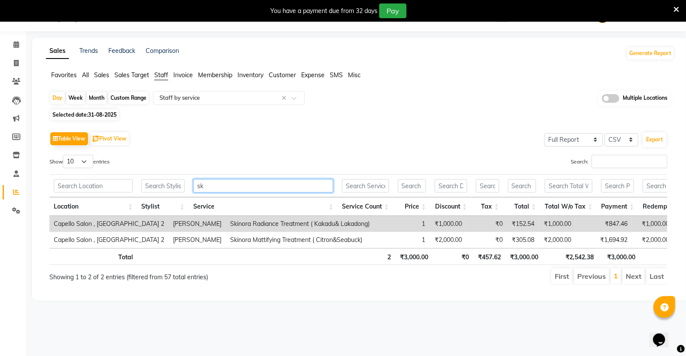
type input "s"
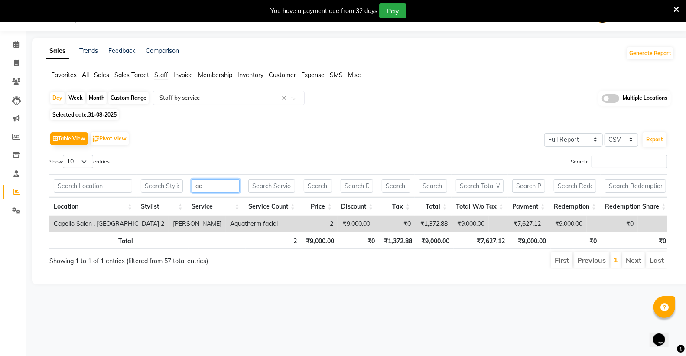
type input "a"
type input "b"
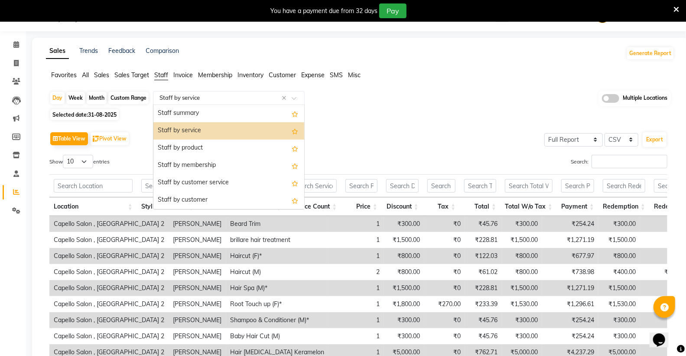
click at [175, 91] on div "Select Report Type × Staff by service ×" at bounding box center [229, 98] width 152 height 14
click at [189, 146] on div "Staff by product" at bounding box center [228, 148] width 151 height 17
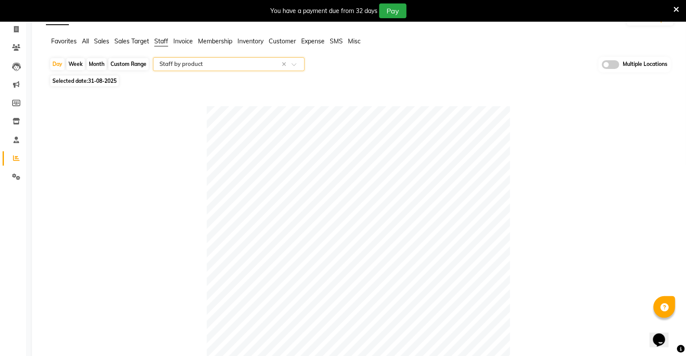
scroll to position [0, 0]
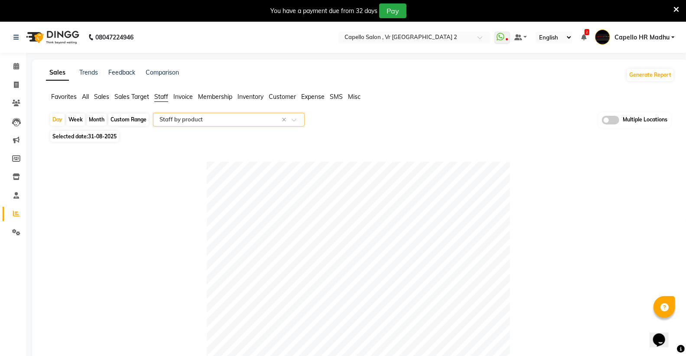
click at [88, 98] on span "All" at bounding box center [85, 97] width 7 height 8
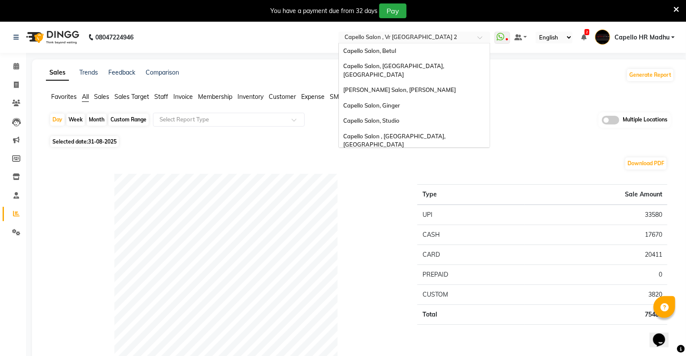
click at [384, 34] on input "text" at bounding box center [406, 38] width 126 height 9
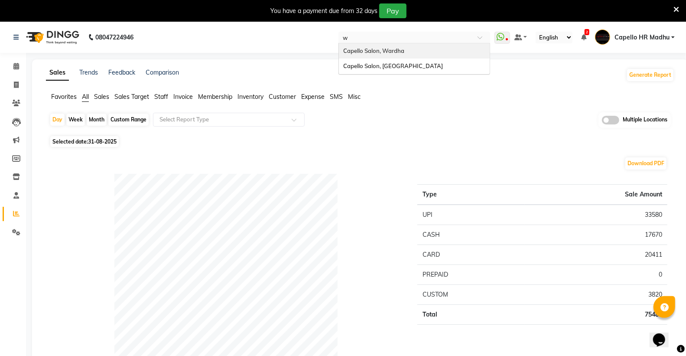
type input "wa"
click at [384, 47] on span "Capello Salon, Wardha" at bounding box center [373, 50] width 61 height 7
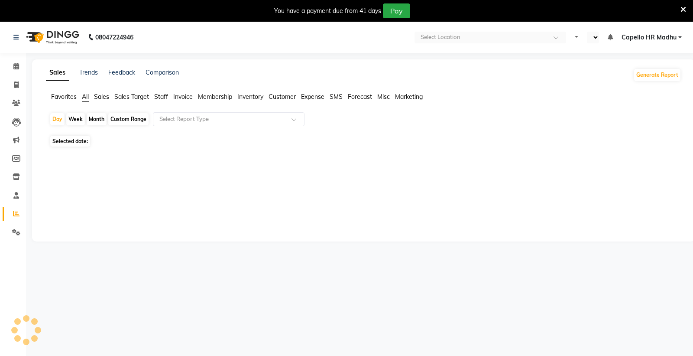
click at [72, 141] on span "Selected date:" at bounding box center [70, 141] width 40 height 11
select select "en"
select select "9"
select select "2025"
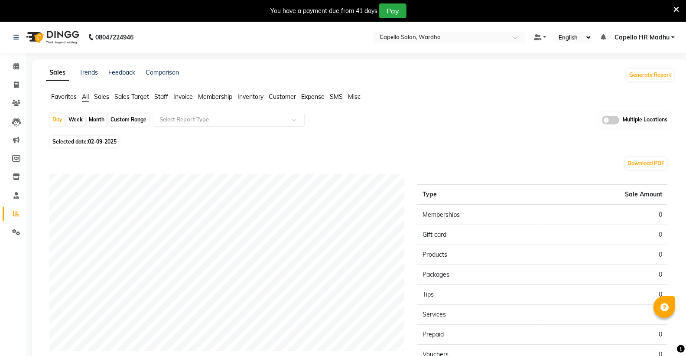
click at [83, 142] on span "Selected date: [DATE]" at bounding box center [84, 141] width 68 height 11
select select "9"
select select "2025"
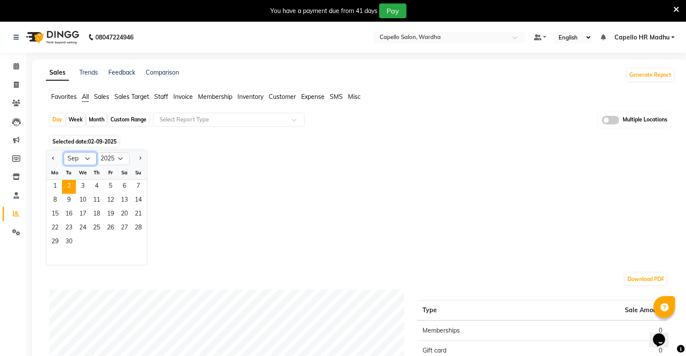
drag, startPoint x: 87, startPoint y: 159, endPoint x: 85, endPoint y: 163, distance: 4.7
click at [87, 159] on select "Jan Feb Mar Apr May Jun [DATE] Aug Sep Oct Nov Dec" at bounding box center [80, 158] width 33 height 13
select select "8"
click at [64, 152] on select "Jan Feb Mar Apr May Jun [DATE] Aug Sep Oct Nov Dec" at bounding box center [80, 158] width 33 height 13
click at [59, 237] on span "25" at bounding box center [55, 242] width 14 height 14
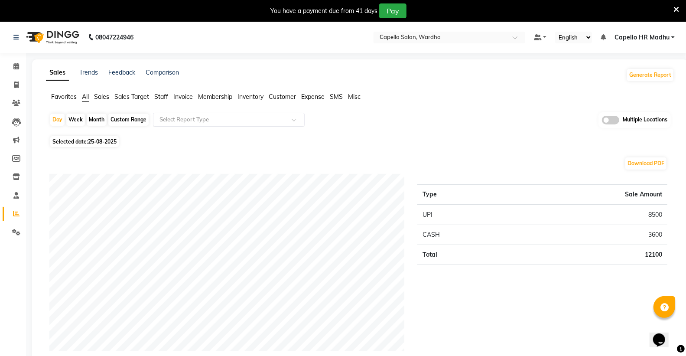
click at [194, 113] on div "Select Report Type" at bounding box center [229, 120] width 152 height 14
click at [167, 93] on span "Staff" at bounding box center [161, 97] width 14 height 8
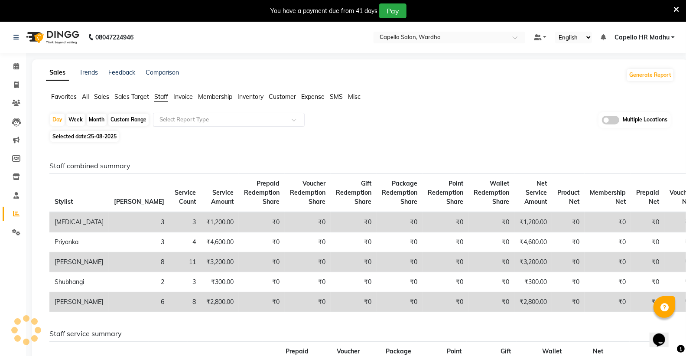
click at [169, 119] on input "text" at bounding box center [220, 119] width 125 height 9
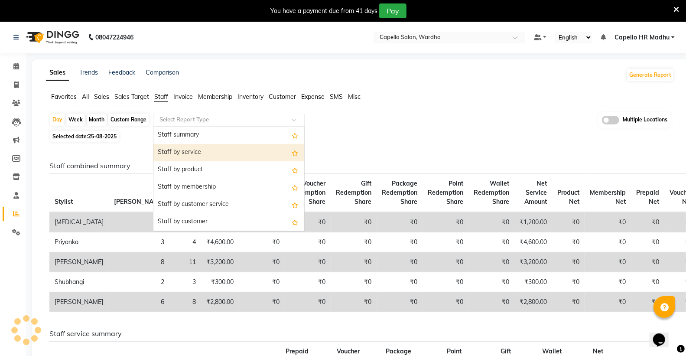
click at [167, 145] on div "Staff by service" at bounding box center [228, 152] width 151 height 17
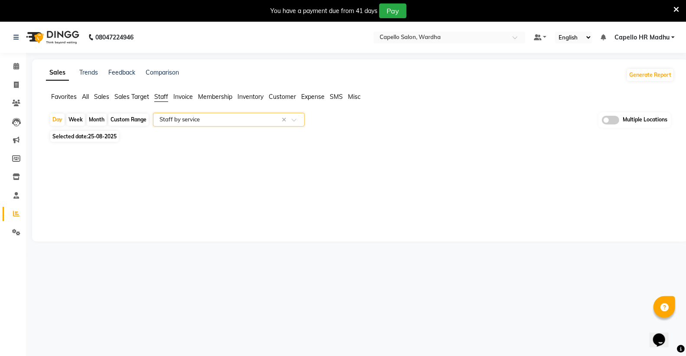
select select "full_report"
select select "csv"
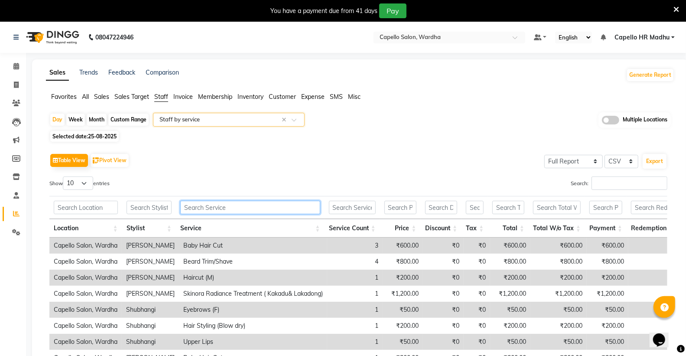
click at [199, 211] on input "text" at bounding box center [250, 207] width 140 height 13
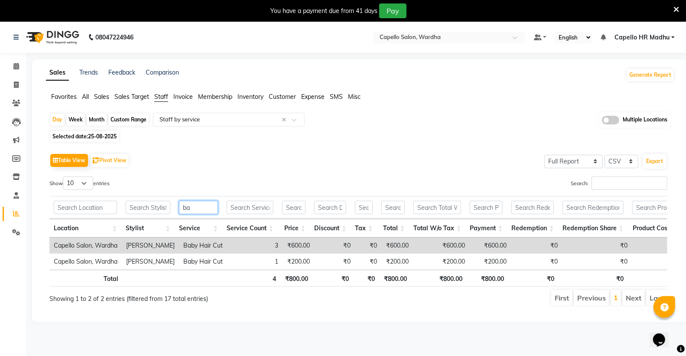
type input "b"
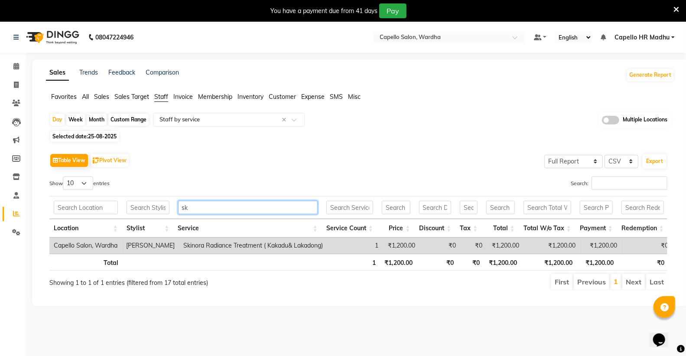
type input "s"
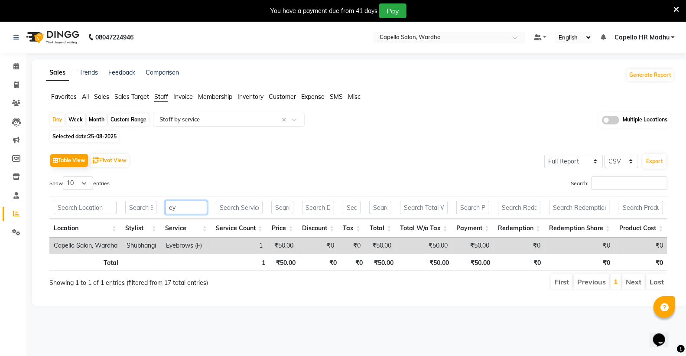
type input "e"
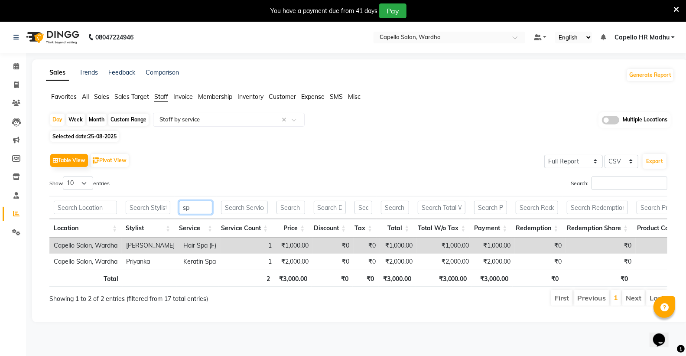
type input "sp"
click at [61, 139] on span "Selected date: [DATE]" at bounding box center [84, 136] width 68 height 11
select select "8"
select select "2025"
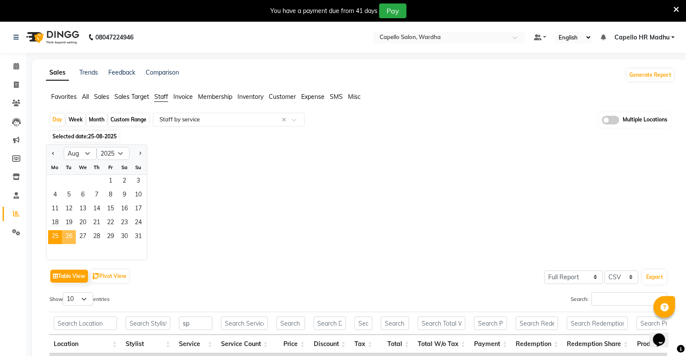
click at [64, 237] on span "26" at bounding box center [69, 237] width 14 height 14
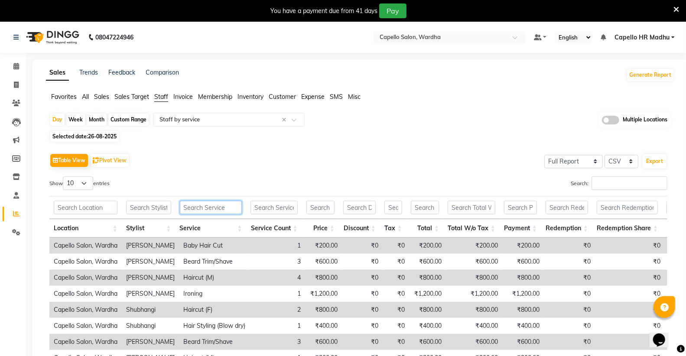
click at [192, 205] on input "text" at bounding box center [211, 207] width 62 height 13
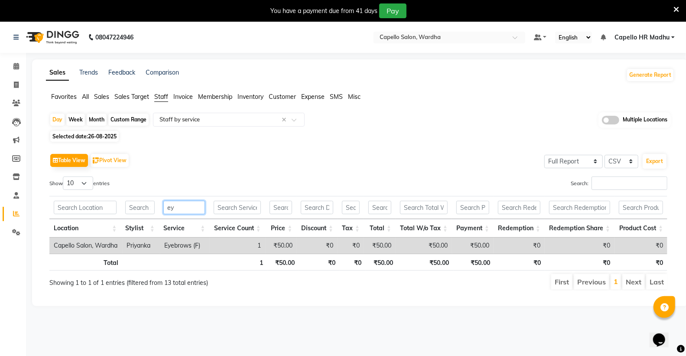
type input "e"
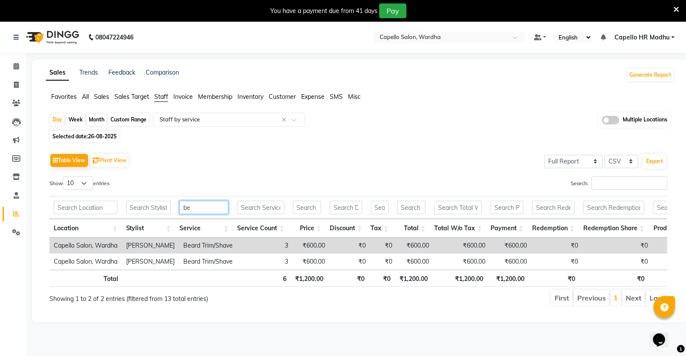
type input "b"
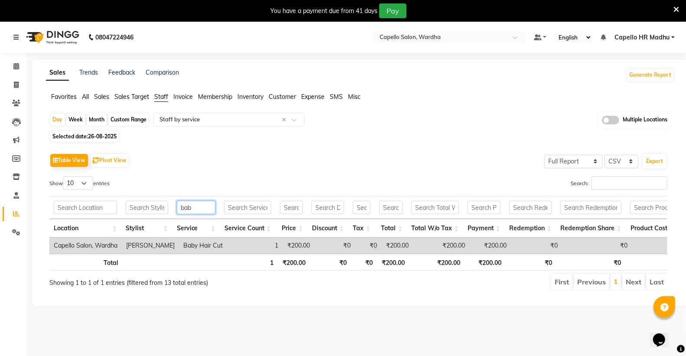
type input "bab"
drag, startPoint x: 84, startPoint y: 133, endPoint x: 85, endPoint y: 140, distance: 7.0
click at [84, 134] on span "Selected date: [DATE]" at bounding box center [84, 136] width 68 height 11
select select "8"
select select "2025"
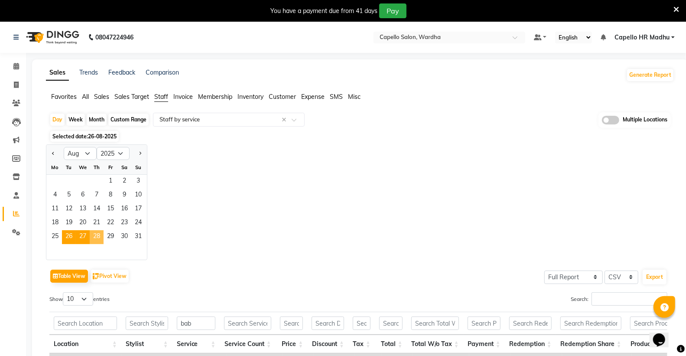
click at [85, 237] on span "27" at bounding box center [83, 237] width 14 height 14
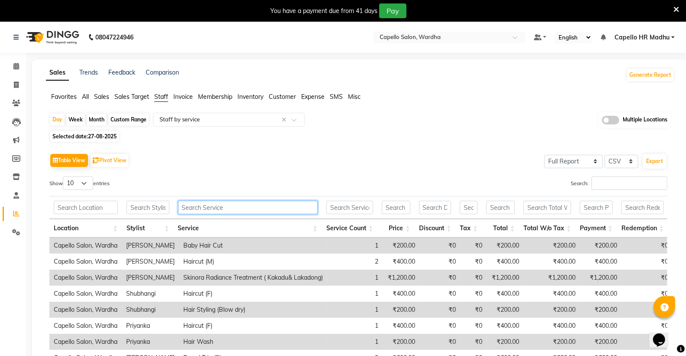
click at [215, 204] on input "text" at bounding box center [248, 207] width 140 height 13
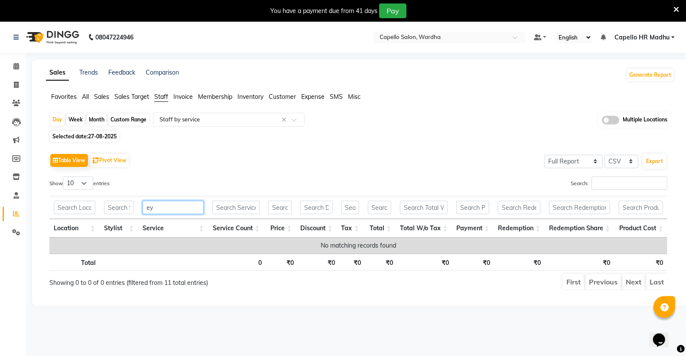
type input "e"
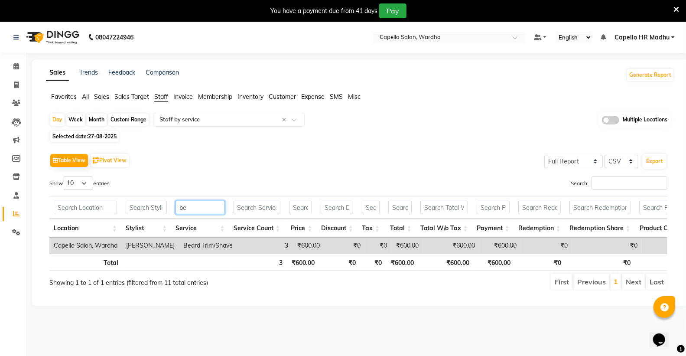
type input "b"
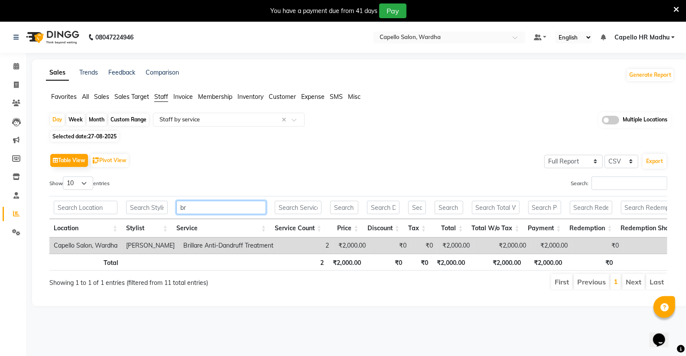
type input "b"
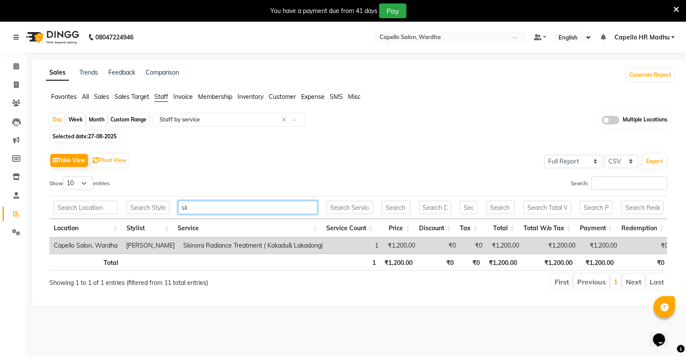
type input "s"
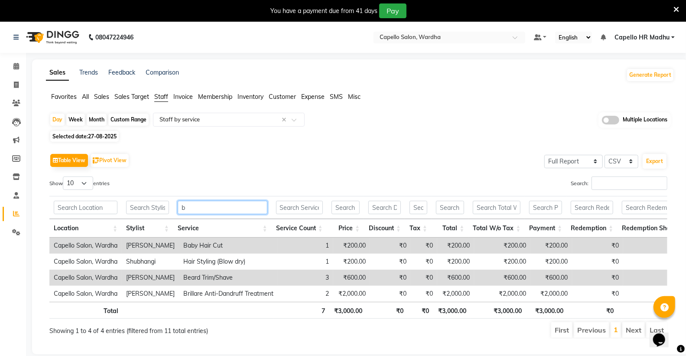
type input "b"
click at [96, 133] on span "Selected date: [DATE]" at bounding box center [84, 136] width 68 height 11
select select "8"
select select "2025"
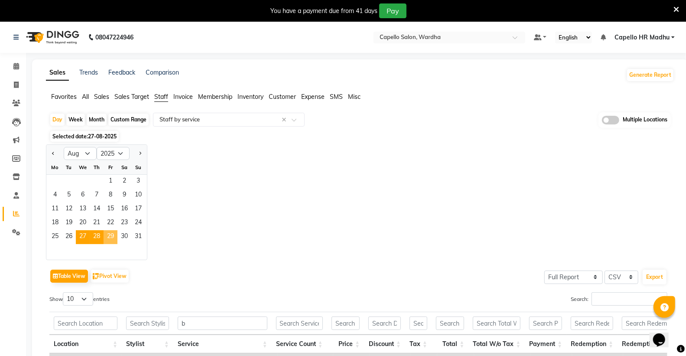
click at [104, 237] on span "29" at bounding box center [111, 237] width 14 height 14
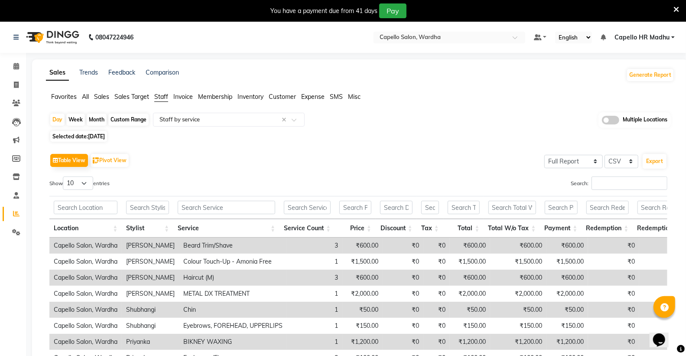
click at [83, 135] on span "Selected date: [DATE]" at bounding box center [78, 136] width 57 height 11
select select "8"
select select "2025"
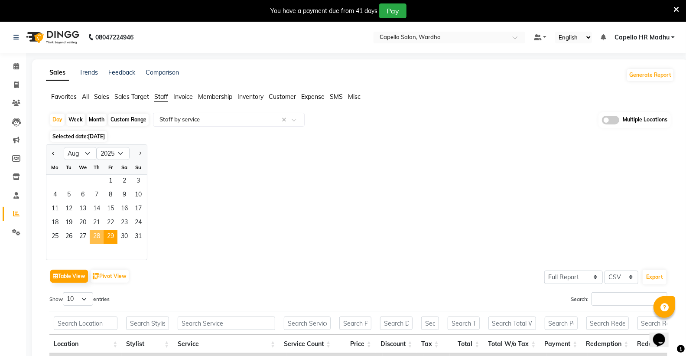
click at [96, 235] on span "28" at bounding box center [97, 237] width 14 height 14
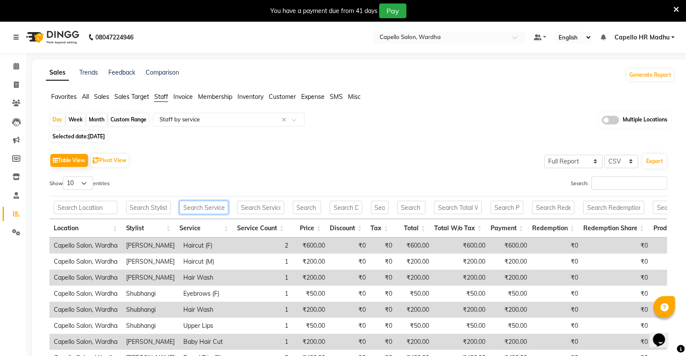
click at [217, 205] on input "text" at bounding box center [203, 207] width 49 height 13
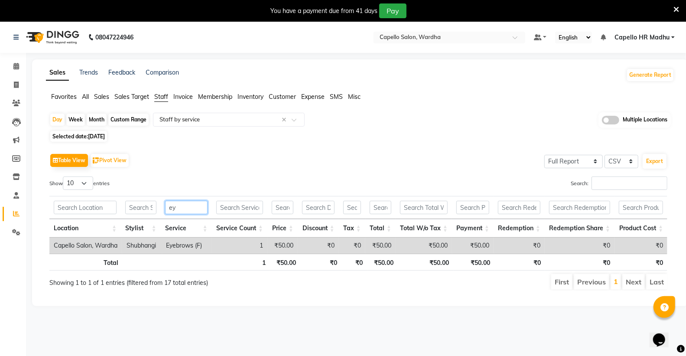
type input "e"
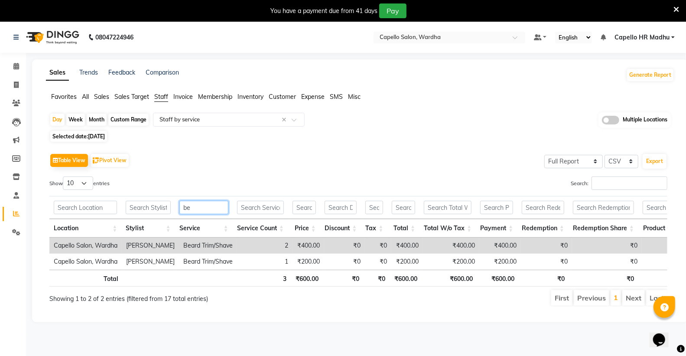
type input "b"
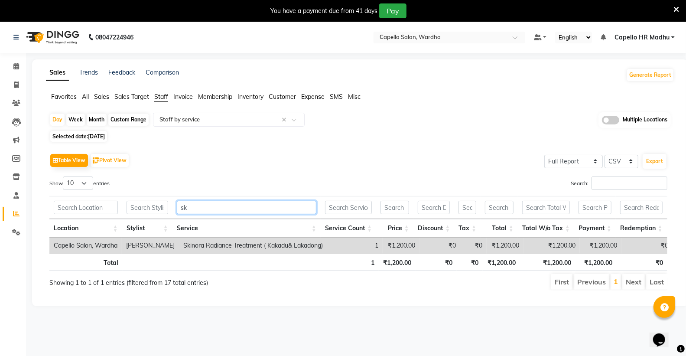
type input "s"
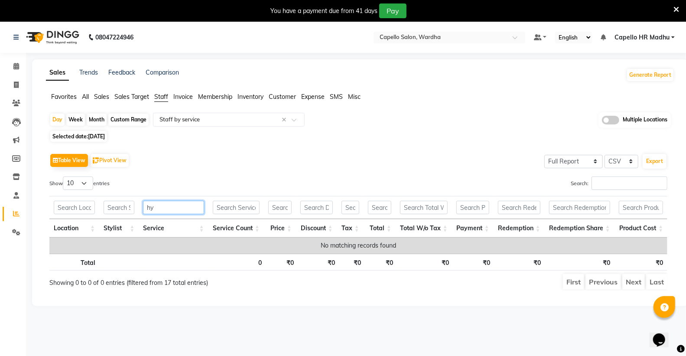
type input "h"
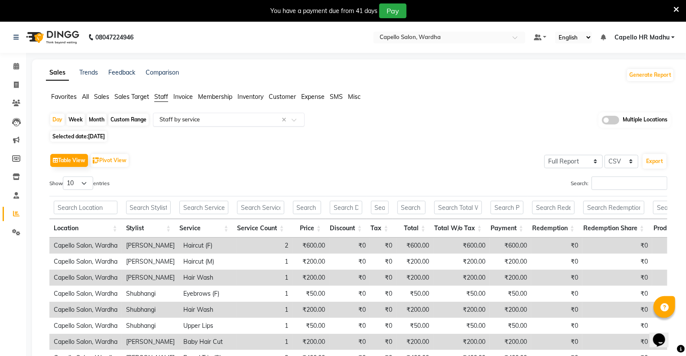
click at [176, 118] on input "text" at bounding box center [220, 119] width 125 height 9
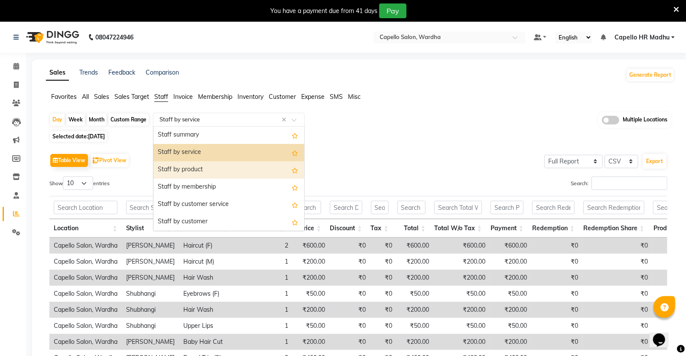
click at [180, 168] on div "Staff by product" at bounding box center [228, 169] width 151 height 17
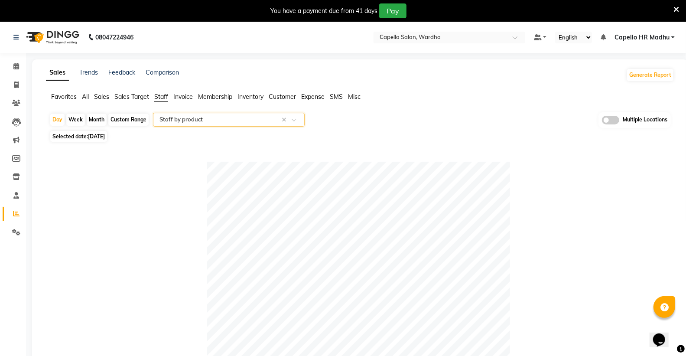
click at [105, 137] on span "[DATE]" at bounding box center [96, 136] width 17 height 7
select select "8"
select select "2025"
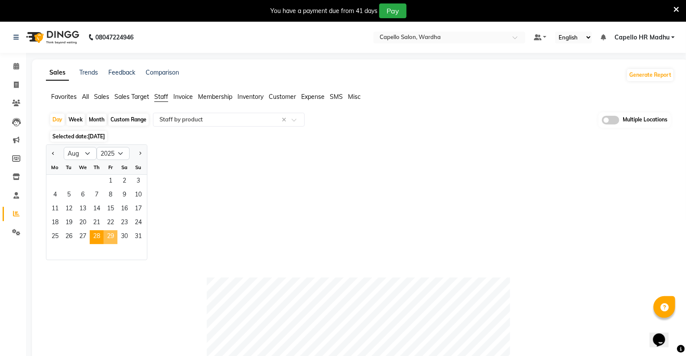
click at [107, 242] on span "29" at bounding box center [111, 237] width 14 height 14
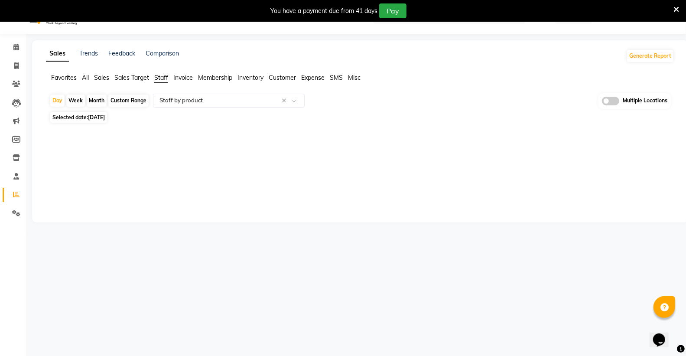
scroll to position [22, 0]
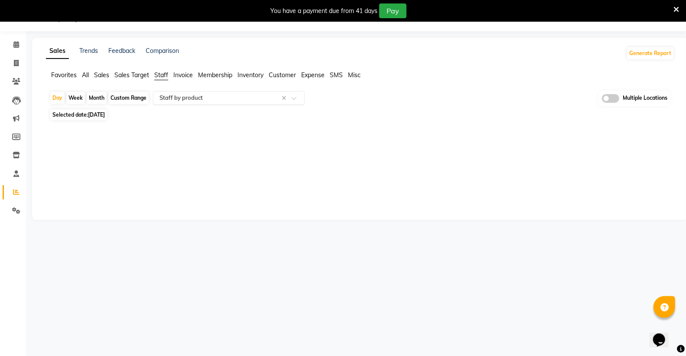
click at [204, 101] on input "text" at bounding box center [220, 98] width 125 height 9
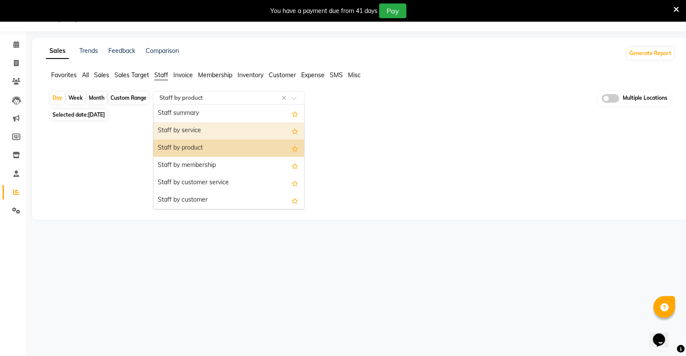
click at [202, 131] on div "Staff by service" at bounding box center [228, 130] width 151 height 17
select select "full_report"
select select "csv"
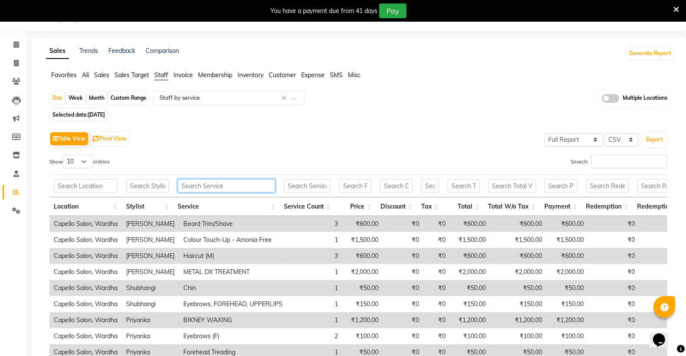
click at [207, 187] on input "text" at bounding box center [227, 185] width 98 height 13
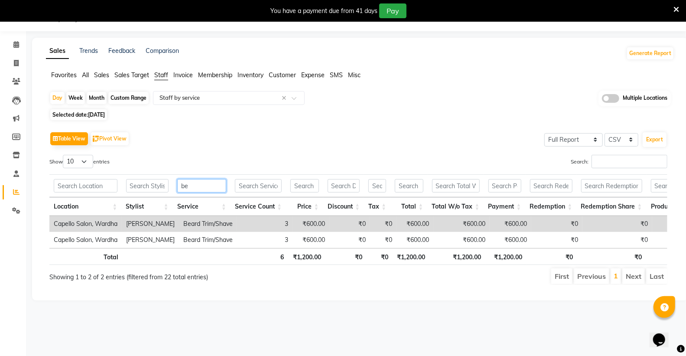
type input "b"
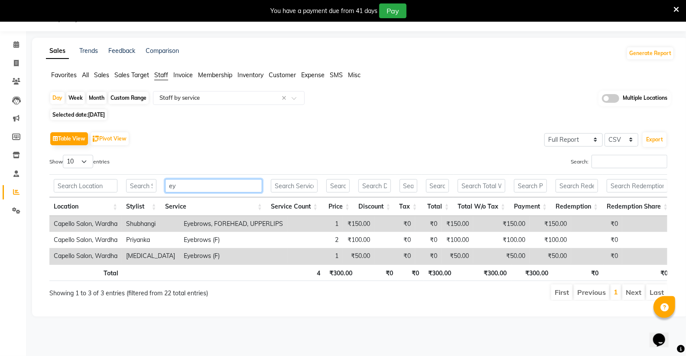
type input "e"
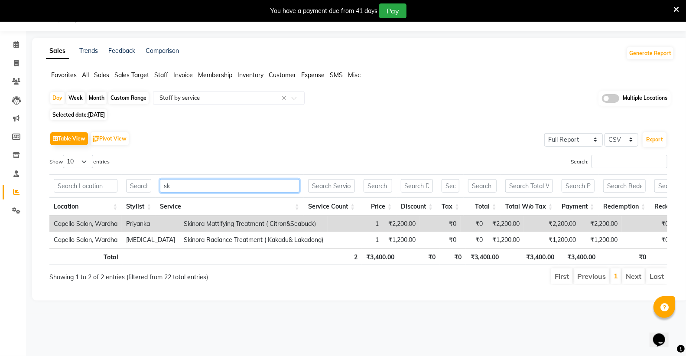
type input "s"
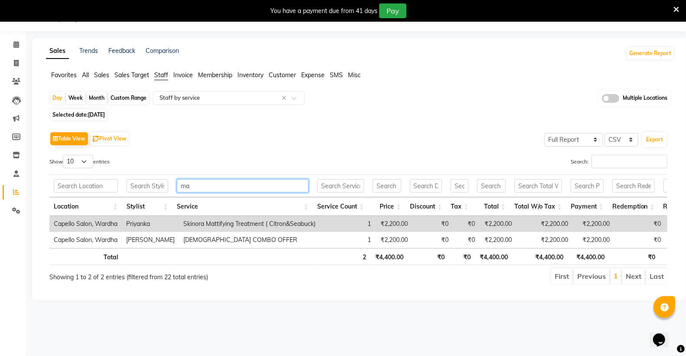
type input "m"
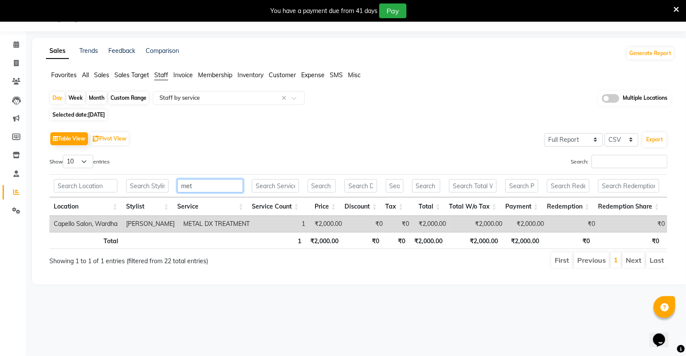
type input "met"
click at [88, 113] on span "Selected date: [DATE]" at bounding box center [78, 114] width 57 height 11
select select "8"
select select "2025"
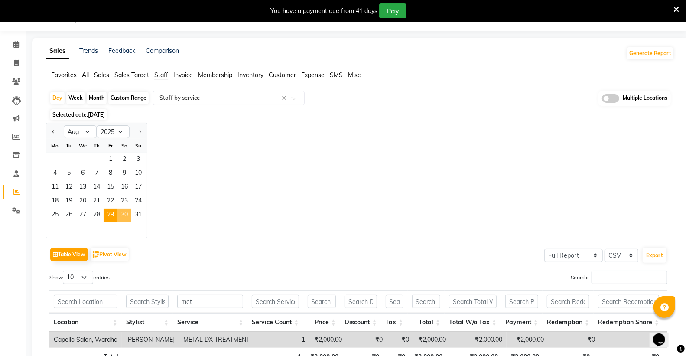
click at [121, 214] on span "30" at bounding box center [124, 215] width 14 height 14
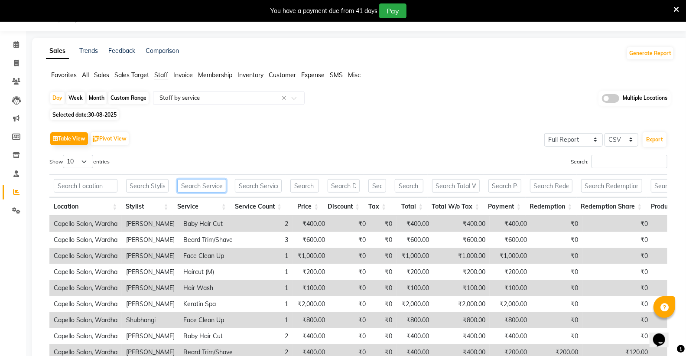
click at [205, 184] on input "text" at bounding box center [201, 185] width 49 height 13
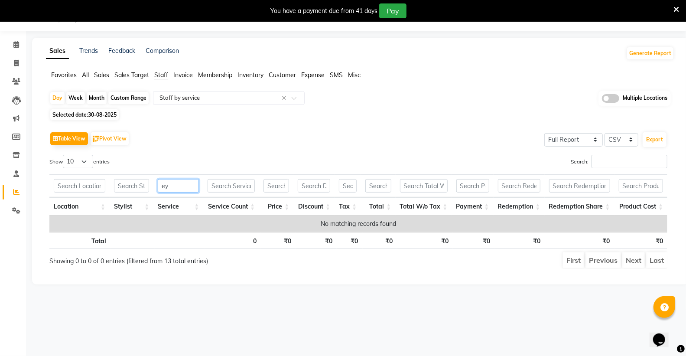
type input "e"
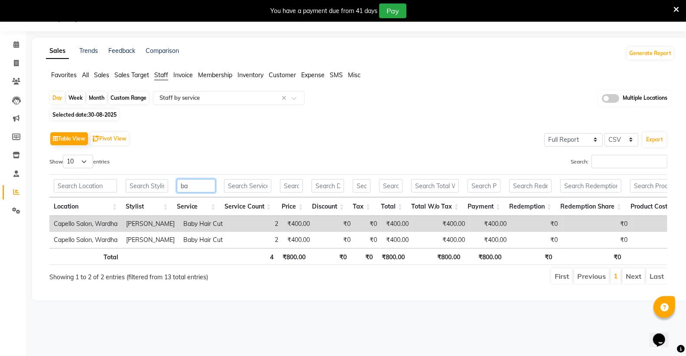
type input "b"
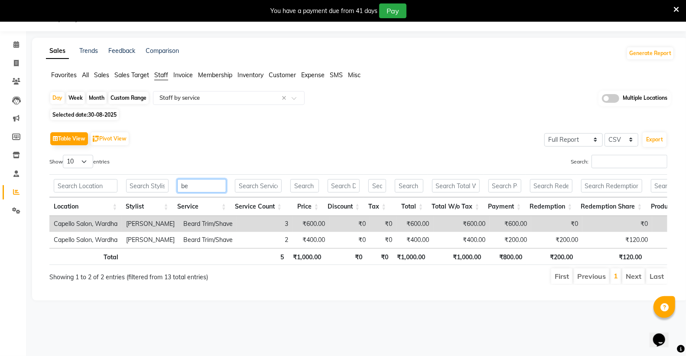
type input "b"
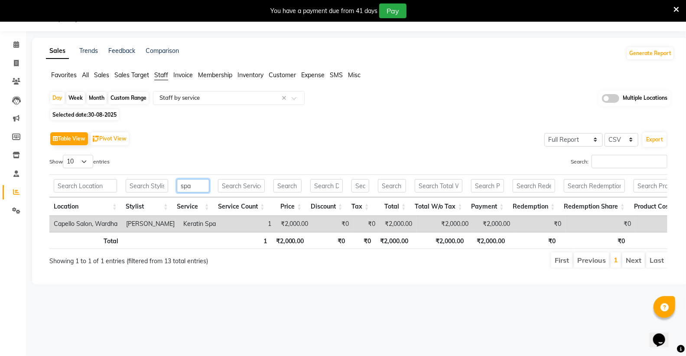
type input "spa"
click at [85, 115] on span "Selected date: [DATE]" at bounding box center [84, 114] width 68 height 11
select select "8"
select select "2025"
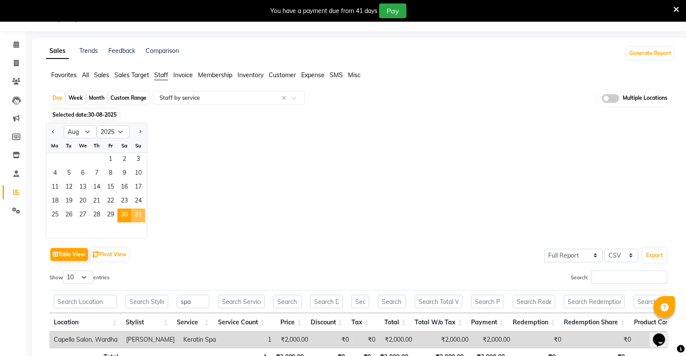
click at [142, 213] on span "31" at bounding box center [138, 215] width 14 height 14
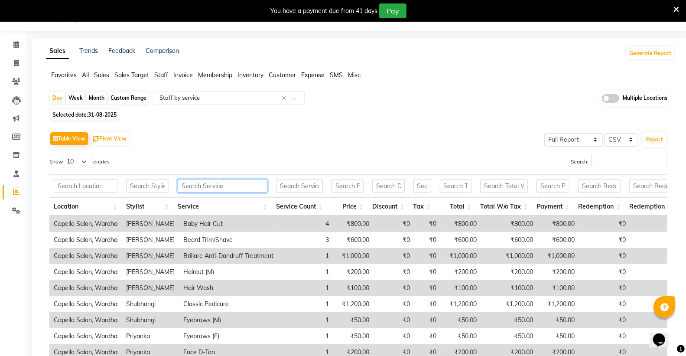
click at [213, 186] on input "text" at bounding box center [223, 185] width 90 height 13
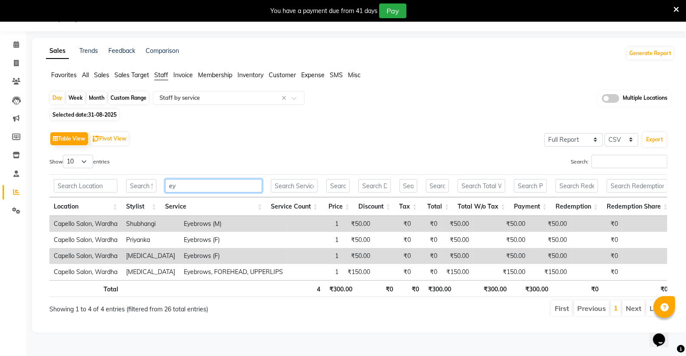
type input "e"
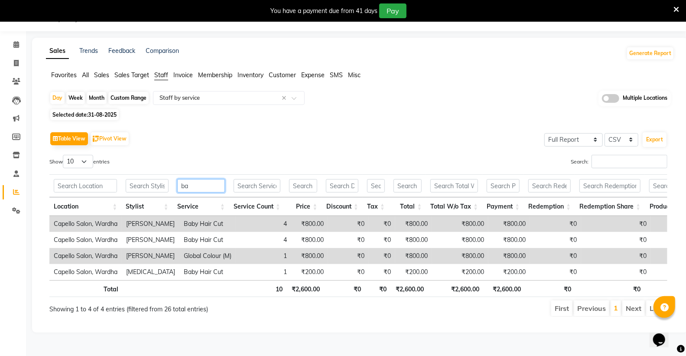
type input "b"
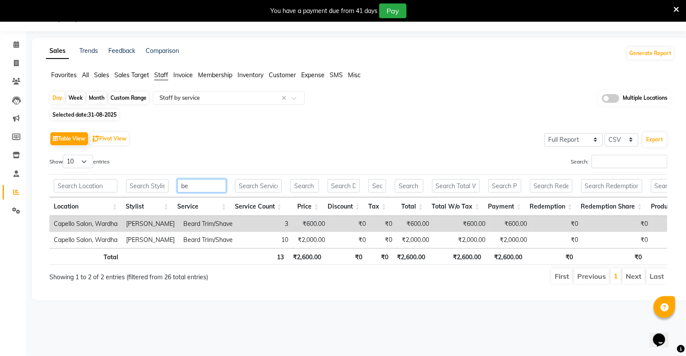
type input "b"
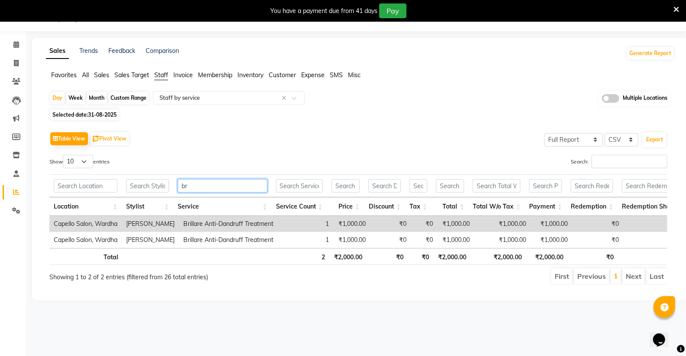
type input "b"
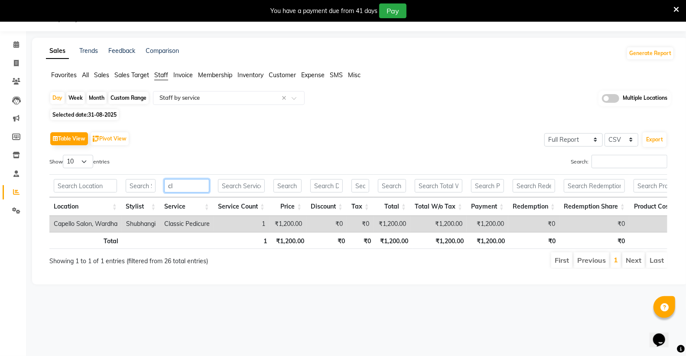
type input "c"
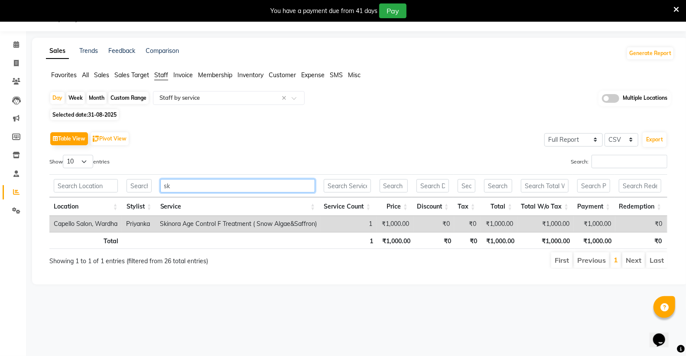
type input "s"
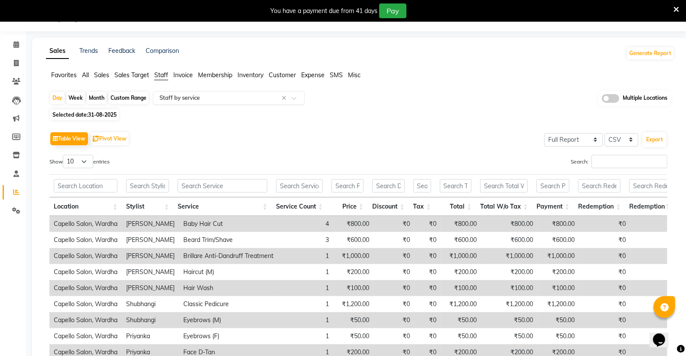
click at [182, 98] on input "text" at bounding box center [220, 98] width 125 height 9
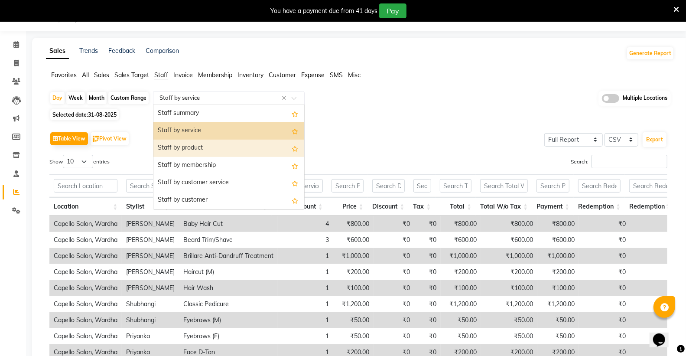
click at [202, 151] on div "Staff by product" at bounding box center [228, 148] width 151 height 17
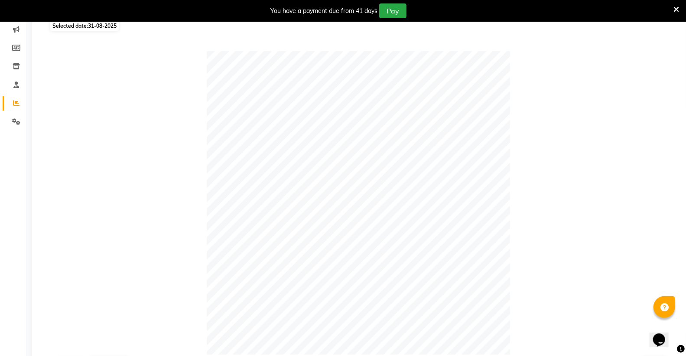
scroll to position [0, 0]
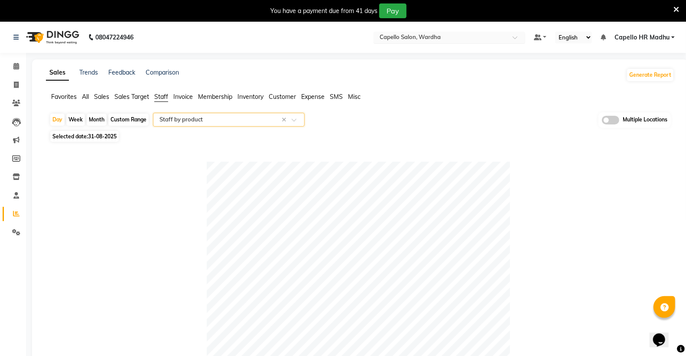
click at [419, 40] on input "text" at bounding box center [441, 38] width 126 height 9
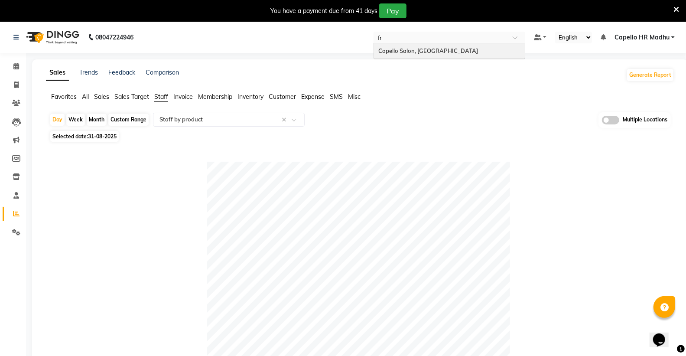
type input "fri"
click at [420, 47] on span "Capello Salon, [GEOGRAPHIC_DATA]" at bounding box center [428, 50] width 100 height 7
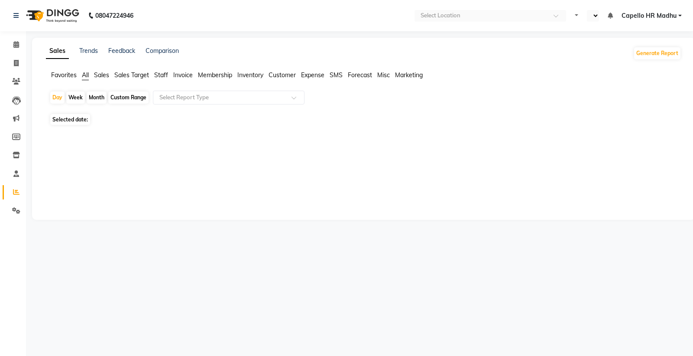
select select "en"
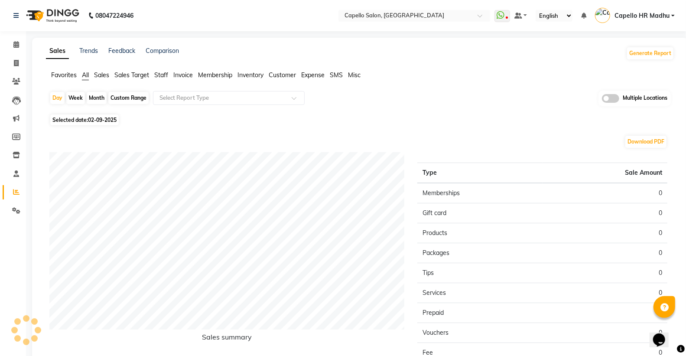
click at [159, 72] on span "Staff" at bounding box center [161, 75] width 14 height 8
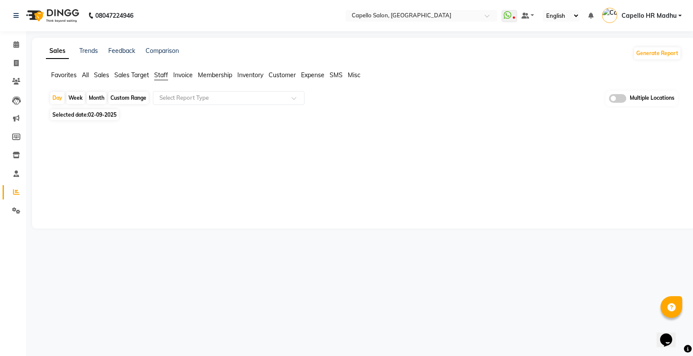
click at [85, 117] on span "Selected date: [DATE]" at bounding box center [84, 114] width 68 height 11
select select "9"
select select "2025"
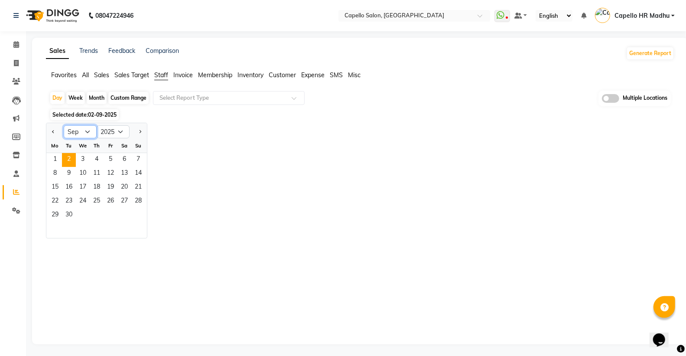
click at [74, 130] on select "Jan Feb Mar Apr May Jun [DATE] Aug Sep Oct Nov Dec" at bounding box center [80, 131] width 33 height 13
select select "8"
click at [64, 125] on select "Jan Feb Mar Apr May Jun [DATE] Aug Sep Oct Nov Dec" at bounding box center [80, 131] width 33 height 13
click at [56, 209] on span "25" at bounding box center [55, 215] width 14 height 14
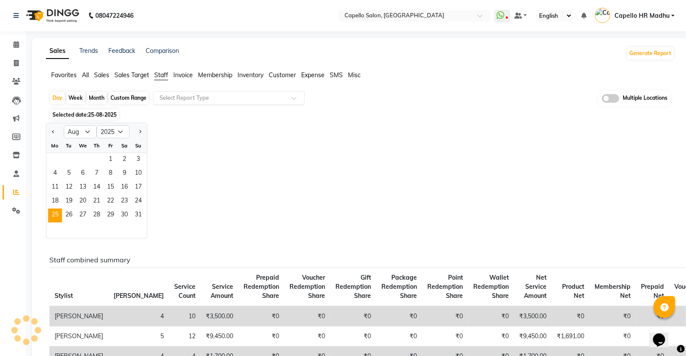
click at [182, 94] on input "text" at bounding box center [220, 98] width 125 height 9
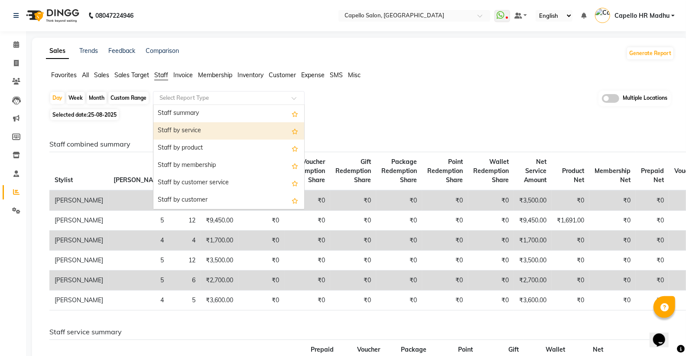
click at [184, 128] on div "Staff by service" at bounding box center [228, 130] width 151 height 17
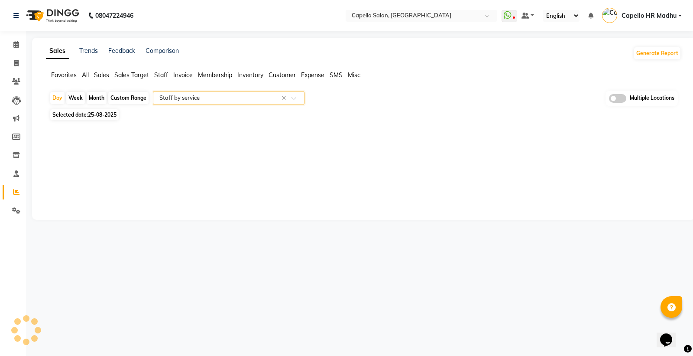
select select "full_report"
select select "csv"
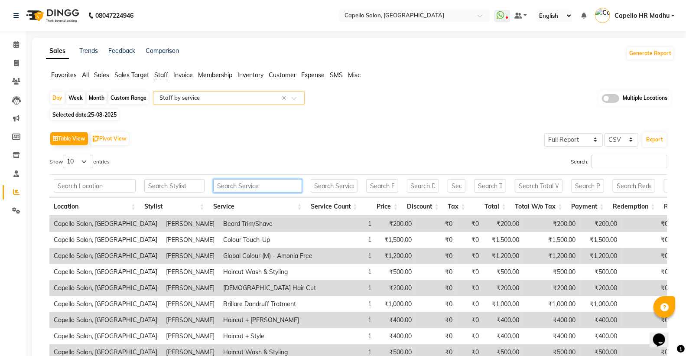
click at [240, 191] on input "text" at bounding box center [257, 185] width 89 height 13
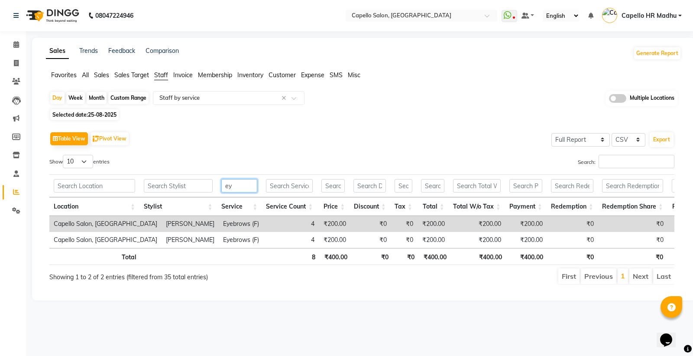
type input "e"
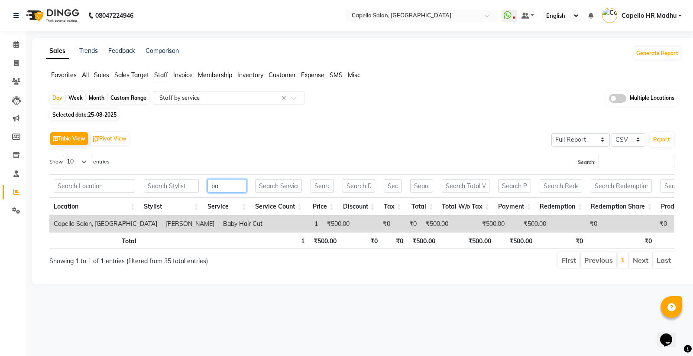
type input "b"
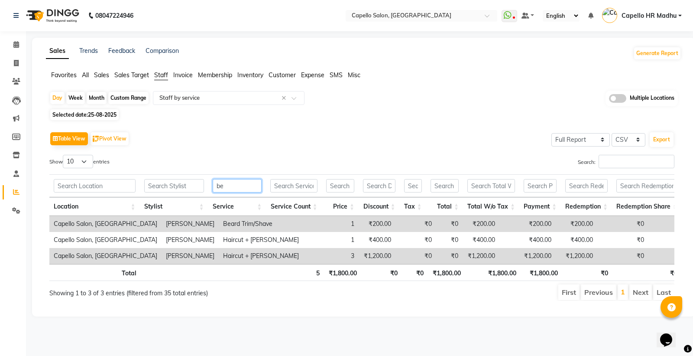
type input "b"
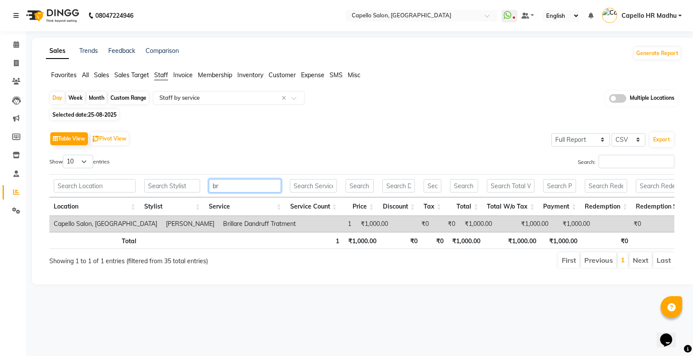
type input "b"
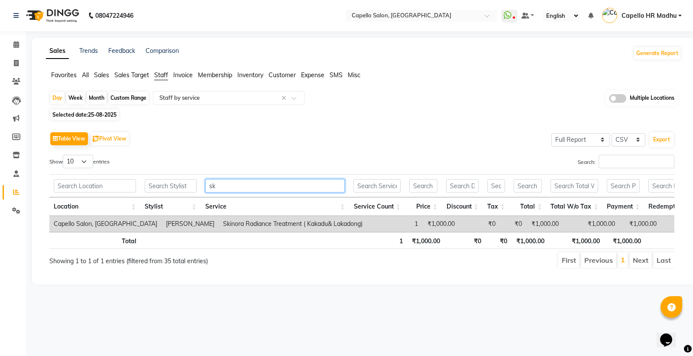
type input "s"
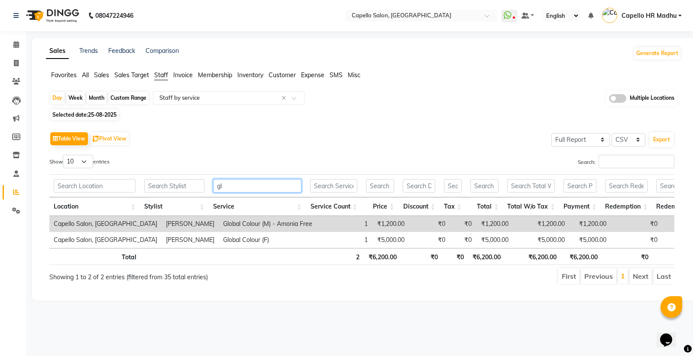
type input "g"
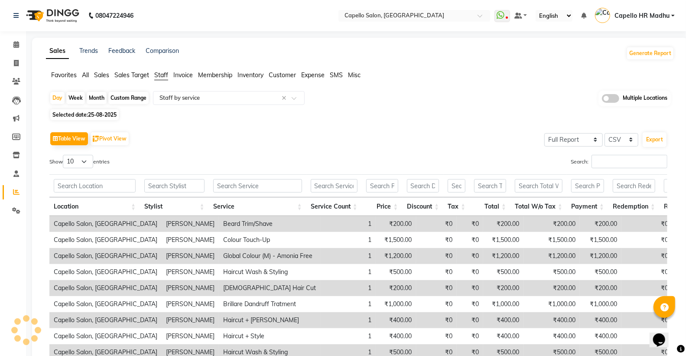
click at [89, 79] on li "All" at bounding box center [85, 75] width 7 height 9
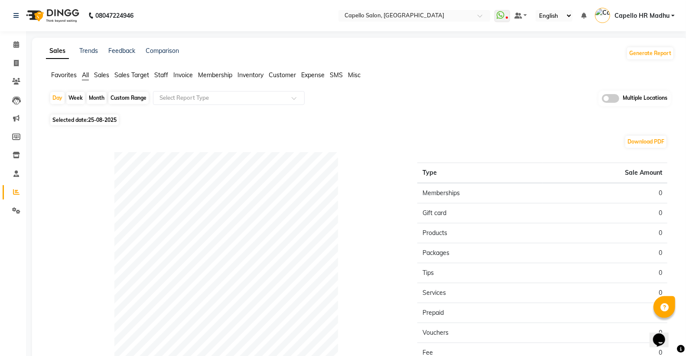
click at [89, 77] on span "All" at bounding box center [85, 75] width 7 height 8
click at [69, 123] on span "Selected date: [DATE]" at bounding box center [84, 119] width 68 height 11
select select "8"
select select "2025"
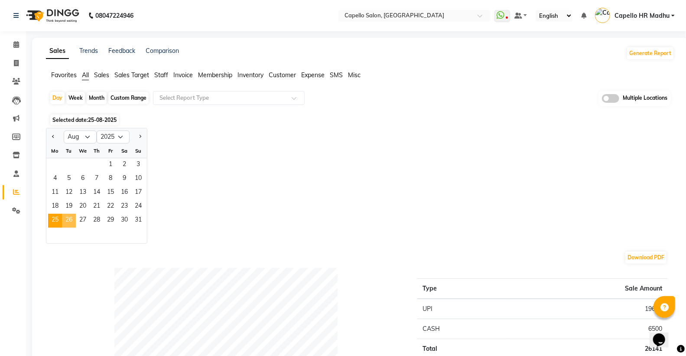
click at [72, 219] on span "26" at bounding box center [69, 221] width 14 height 14
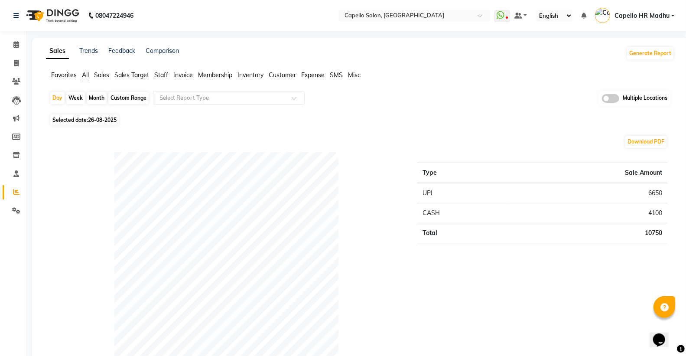
click at [162, 76] on span "Staff" at bounding box center [161, 75] width 14 height 8
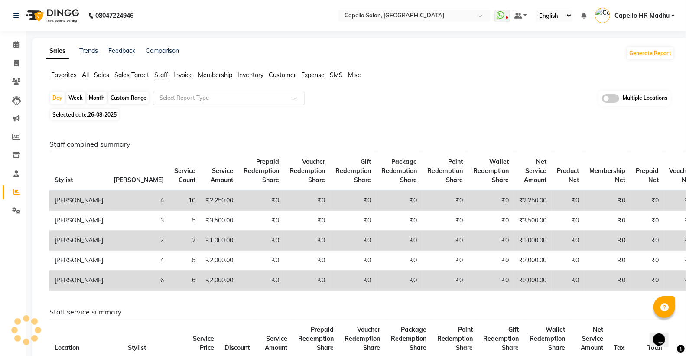
click at [187, 99] on input "text" at bounding box center [220, 98] width 125 height 9
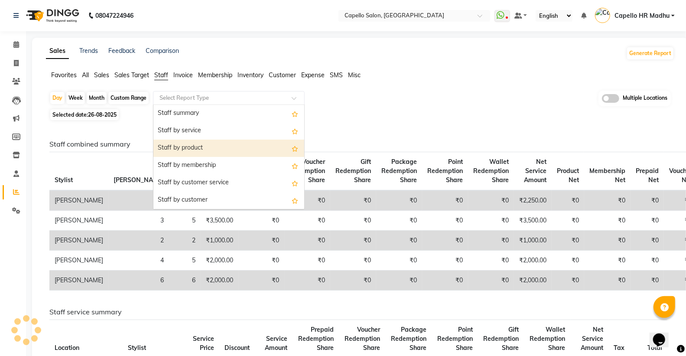
click at [186, 140] on div "Staff by product" at bounding box center [228, 148] width 151 height 17
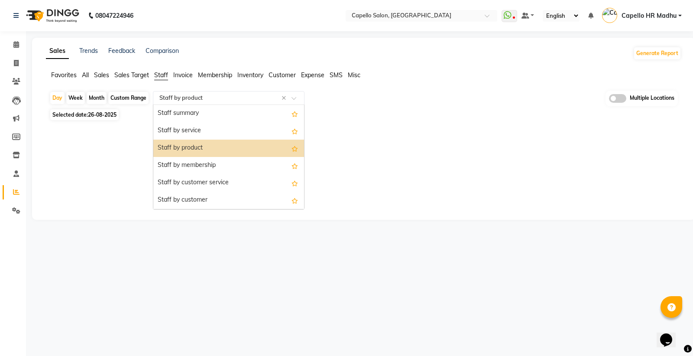
click at [191, 98] on input "text" at bounding box center [220, 98] width 125 height 9
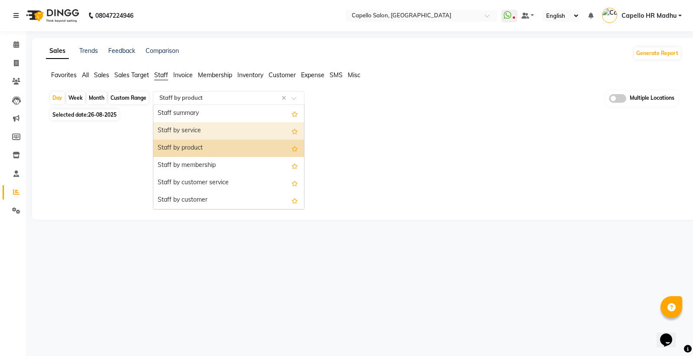
click at [190, 132] on div "Staff by service" at bounding box center [228, 130] width 151 height 17
select select "full_report"
select select "csv"
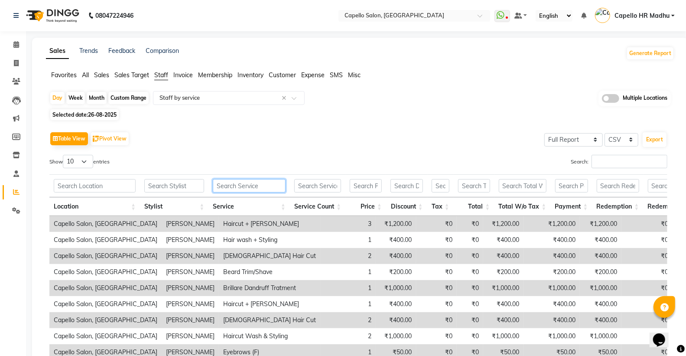
click at [233, 187] on input "text" at bounding box center [249, 185] width 73 height 13
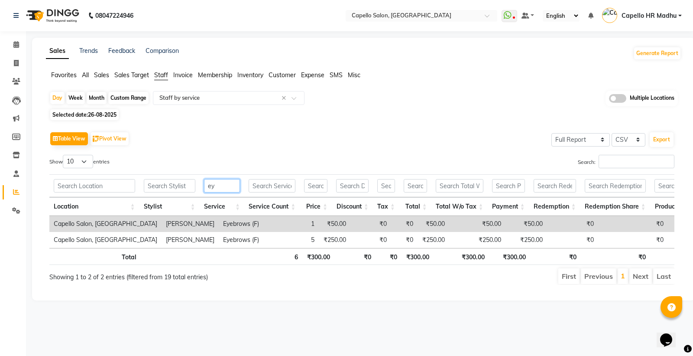
type input "e"
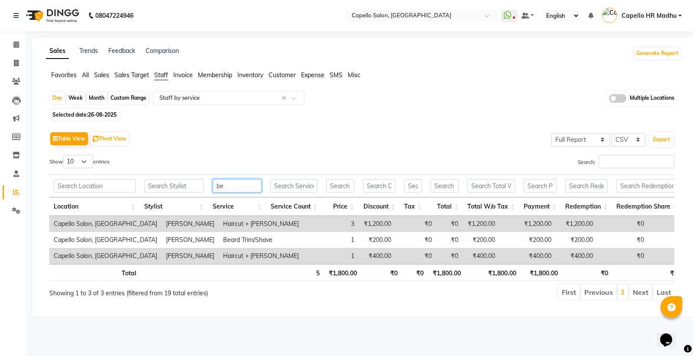
type input "b"
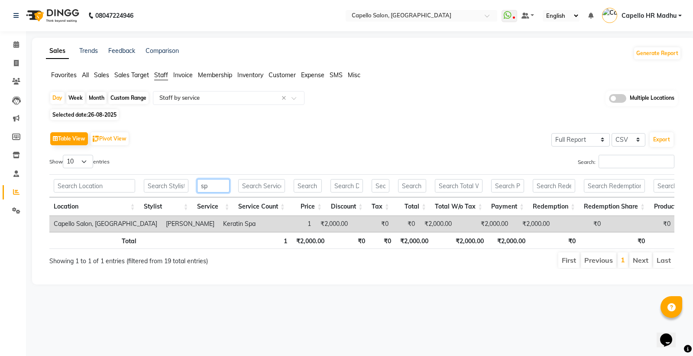
type input "s"
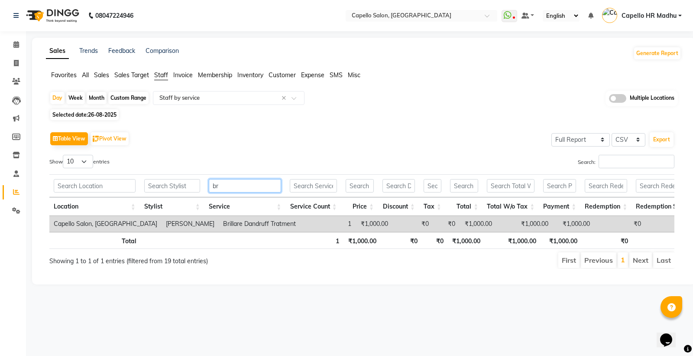
type input "b"
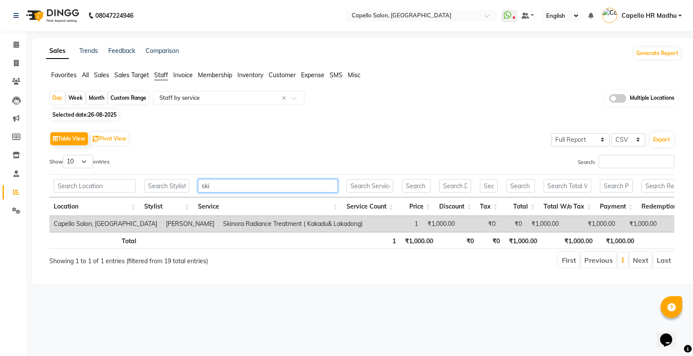
type input "ski"
click at [65, 112] on span "Selected date: 26-08-2025" at bounding box center [84, 114] width 68 height 11
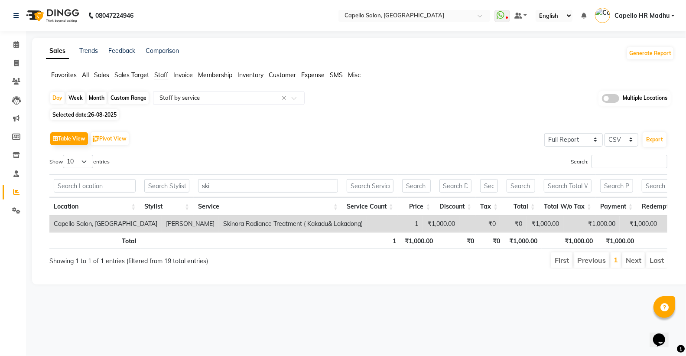
select select "8"
select select "2025"
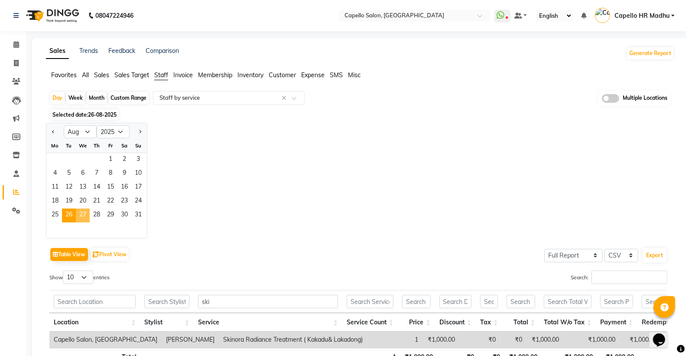
click at [81, 218] on span "27" at bounding box center [83, 215] width 14 height 14
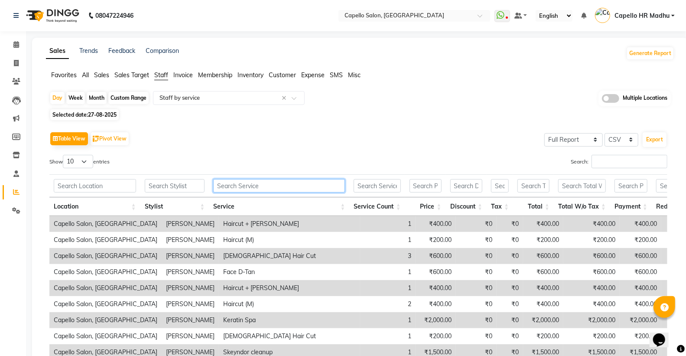
click at [244, 180] on input "text" at bounding box center [279, 185] width 132 height 13
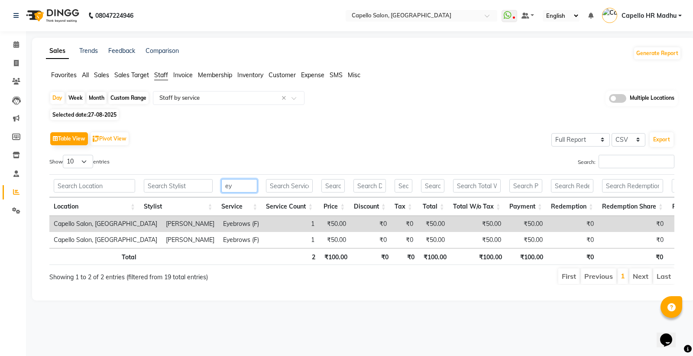
type input "e"
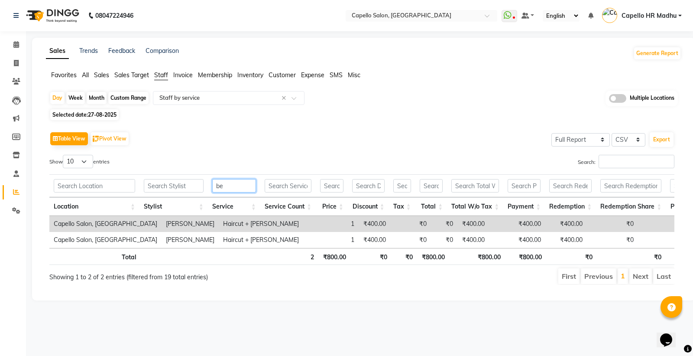
type input "b"
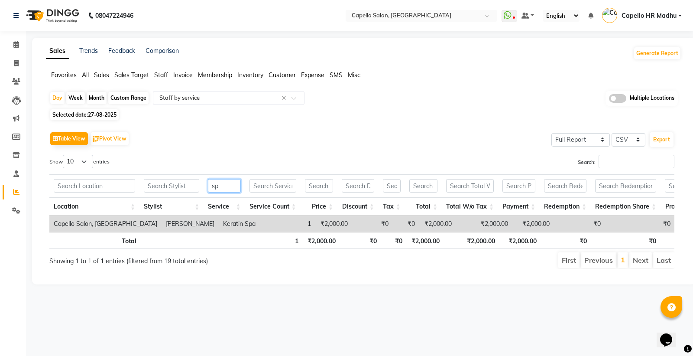
type input "s"
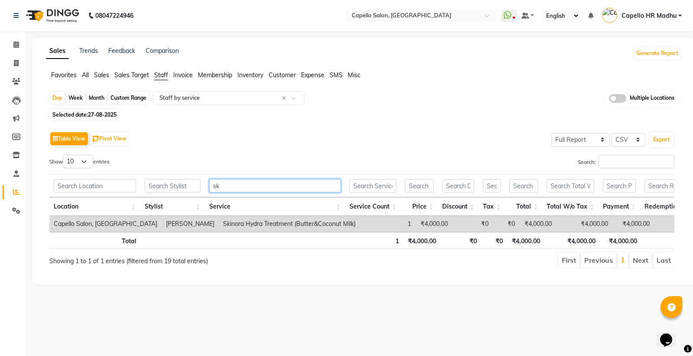
type input "s"
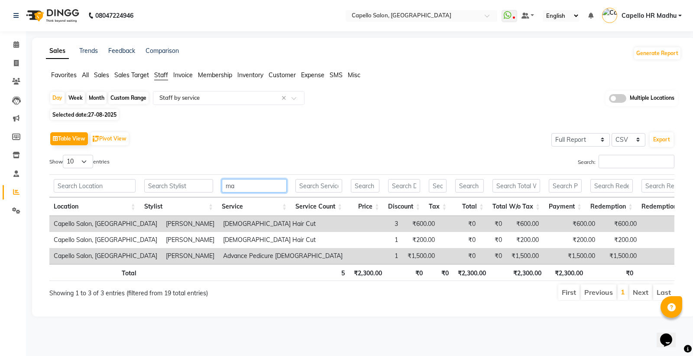
type input "ma"
click at [89, 75] on span "All" at bounding box center [85, 75] width 7 height 8
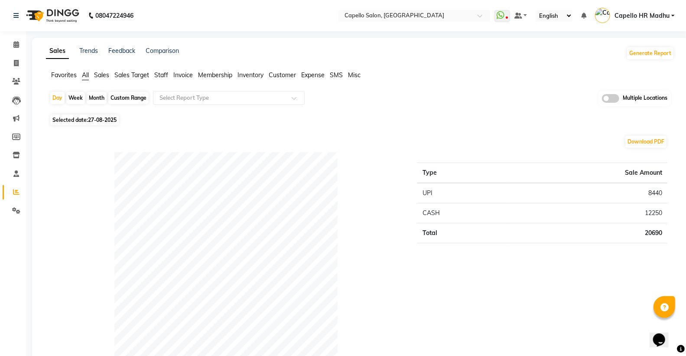
click at [103, 123] on span "27-08-2025" at bounding box center [102, 120] width 29 height 7
select select "8"
select select "2025"
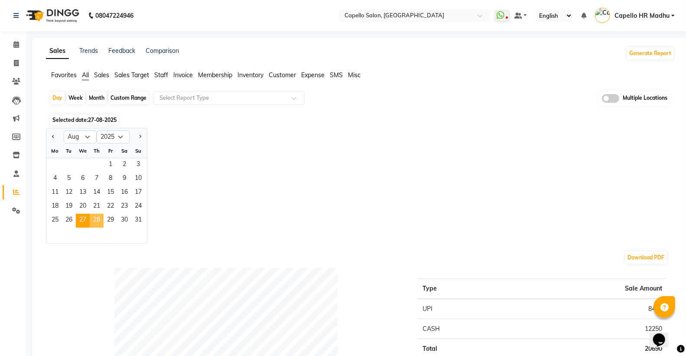
click at [96, 220] on span "28" at bounding box center [97, 221] width 14 height 14
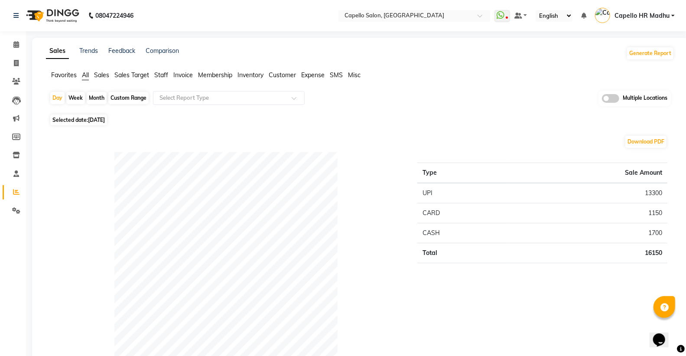
click at [165, 75] on span "Staff" at bounding box center [161, 75] width 14 height 8
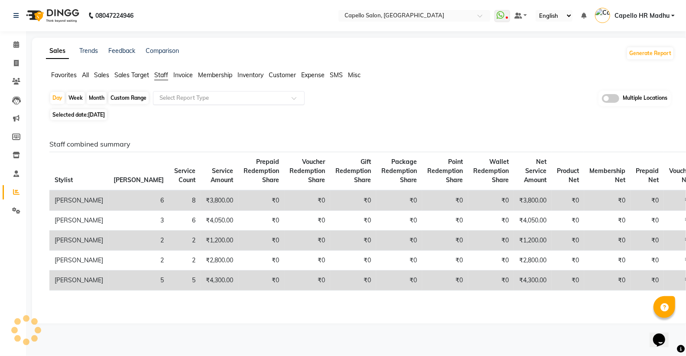
click at [176, 95] on input "text" at bounding box center [220, 98] width 125 height 9
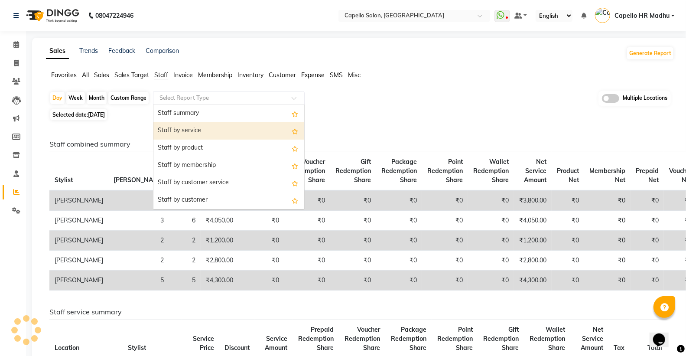
click at [191, 131] on div "Staff by service" at bounding box center [228, 130] width 151 height 17
select select "full_report"
select select "csv"
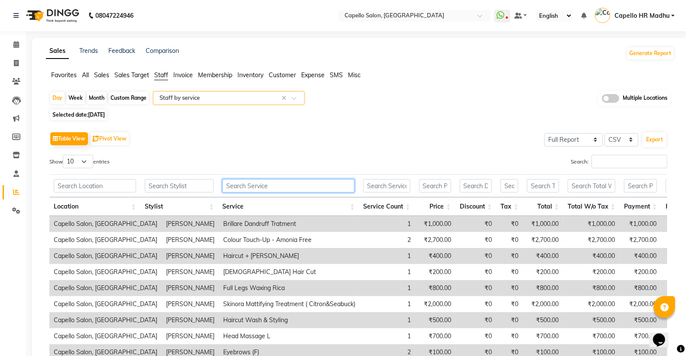
click at [235, 187] on input "text" at bounding box center [288, 185] width 132 height 13
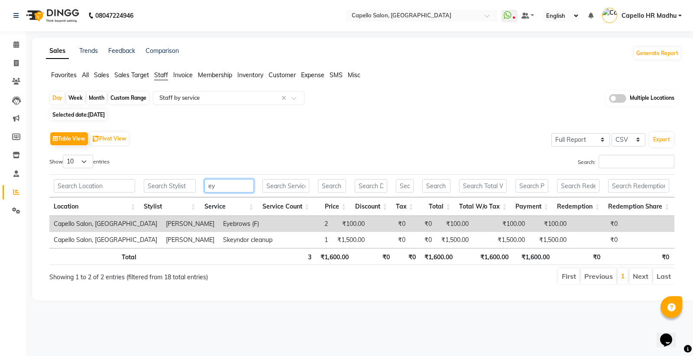
type input "e"
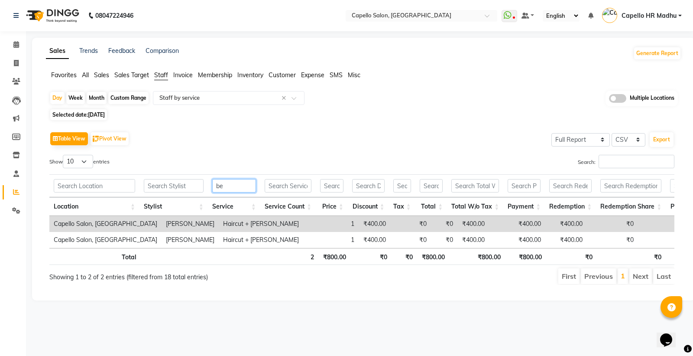
type input "b"
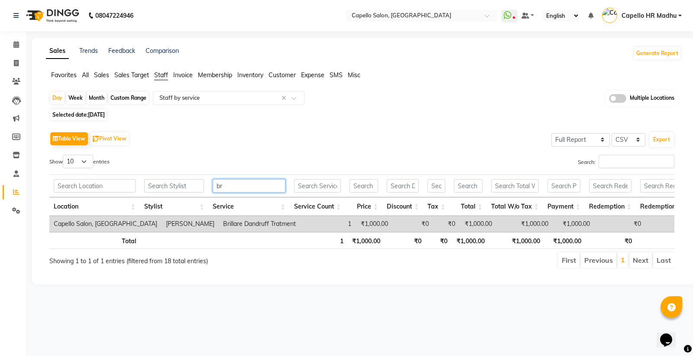
type input "b"
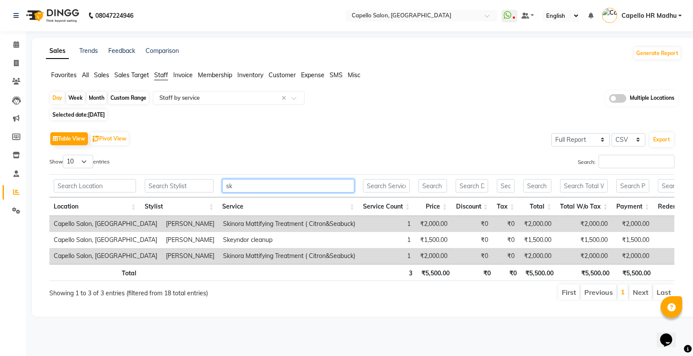
type input "sk"
click at [67, 111] on span "Selected date: [DATE]" at bounding box center [78, 114] width 57 height 11
select select "8"
select select "2025"
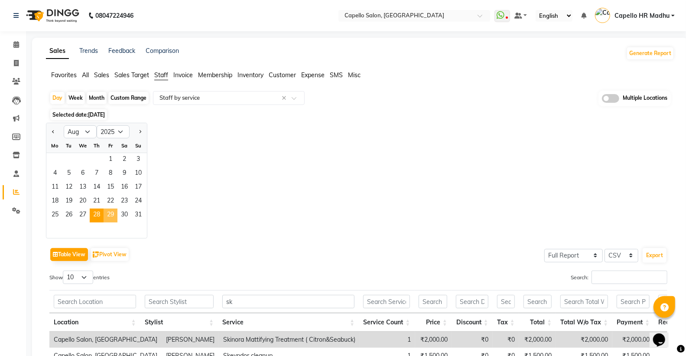
click at [110, 218] on span "29" at bounding box center [111, 215] width 14 height 14
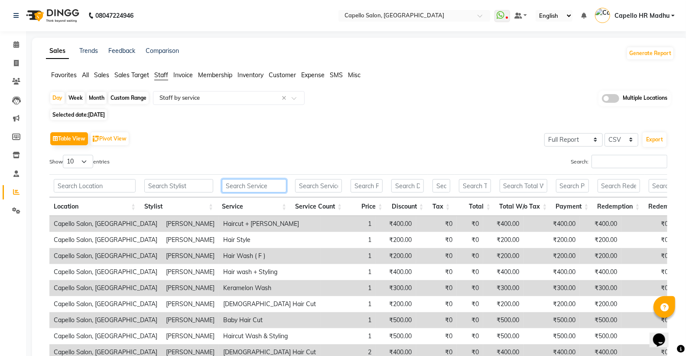
click at [235, 187] on input "text" at bounding box center [254, 185] width 65 height 13
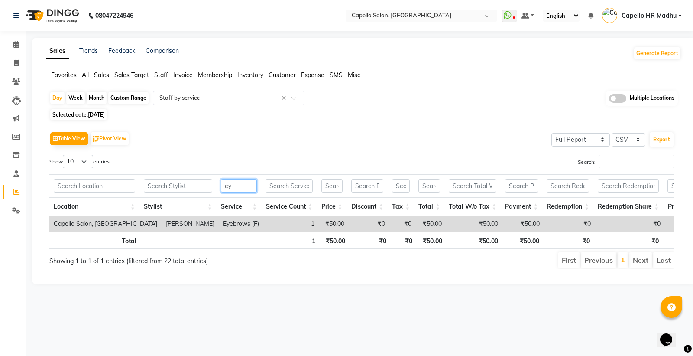
type input "e"
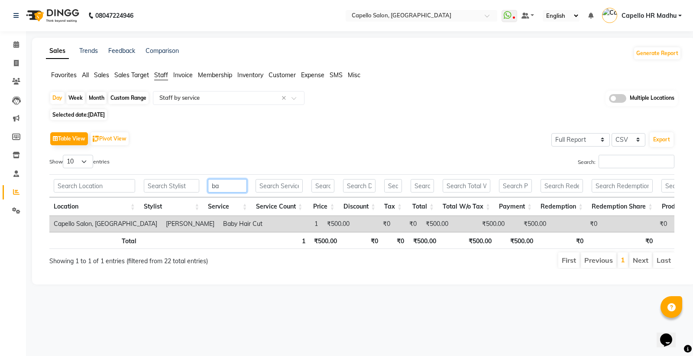
type input "b"
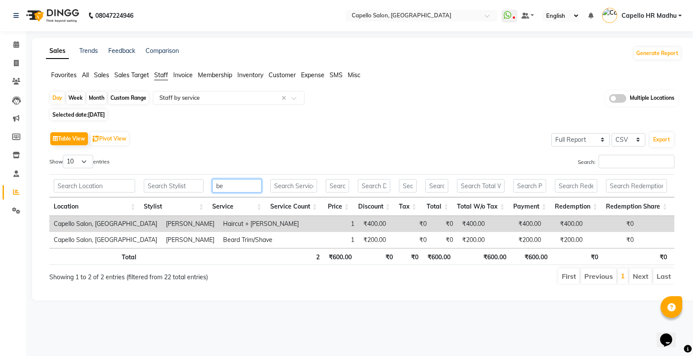
type input "b"
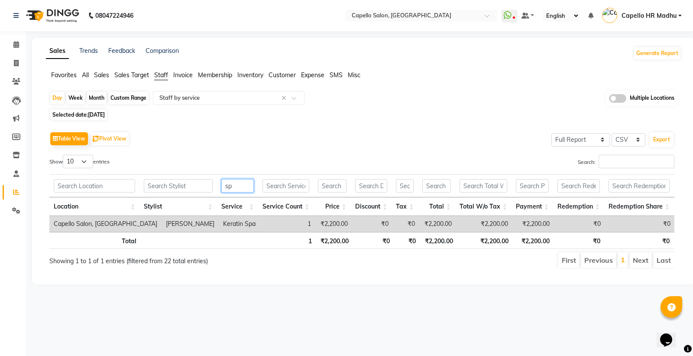
type input "s"
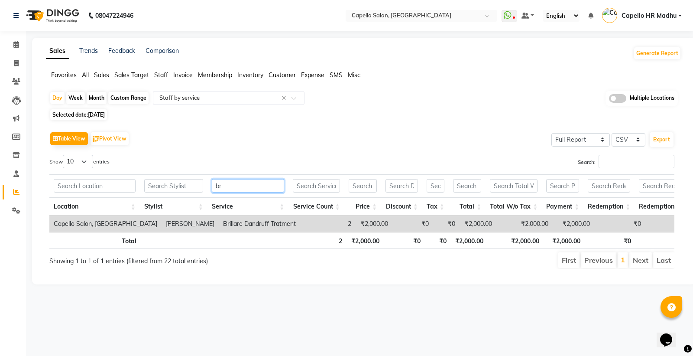
type input "b"
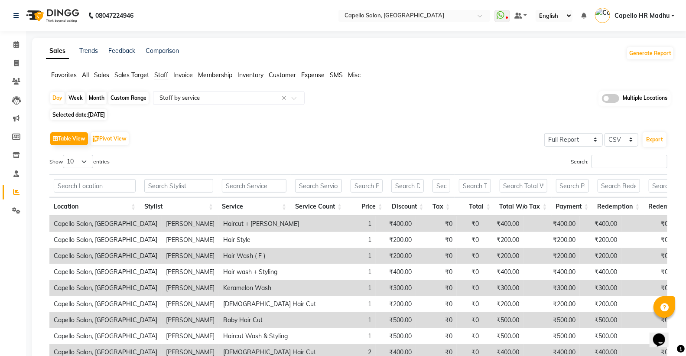
click at [98, 117] on span "[DATE]" at bounding box center [96, 114] width 17 height 7
select select "8"
select select "2025"
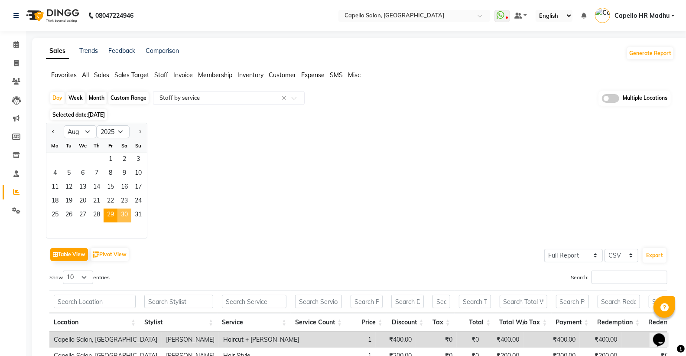
click at [128, 213] on span "30" at bounding box center [124, 215] width 14 height 14
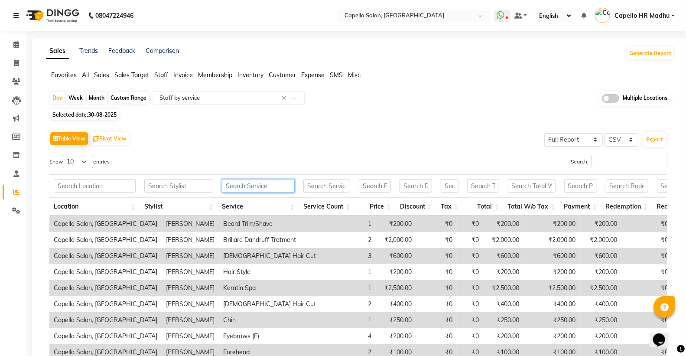
click at [234, 189] on input "text" at bounding box center [258, 185] width 73 height 13
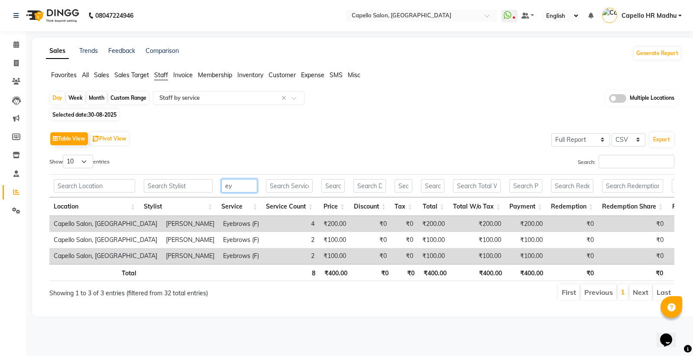
type input "e"
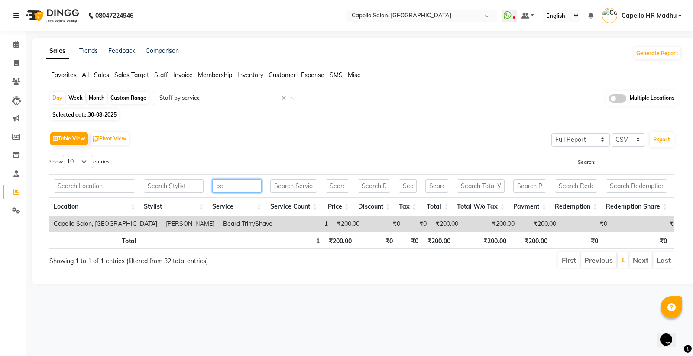
type input "b"
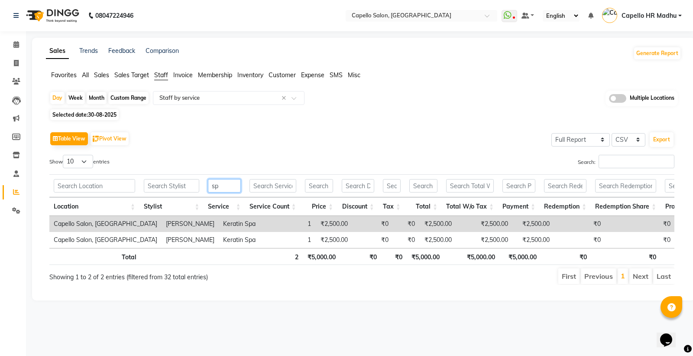
type input "s"
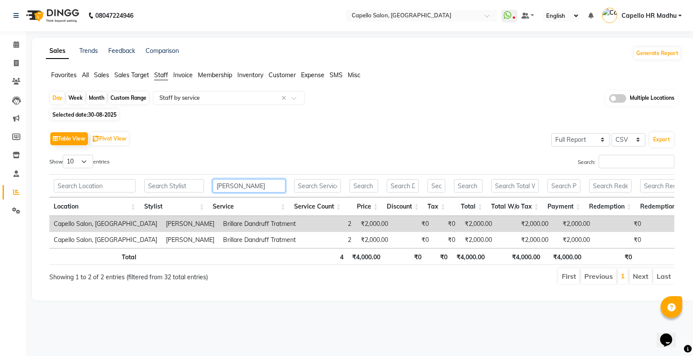
type input "brill"
click at [104, 118] on span "Selected date: 30-08-2025" at bounding box center [84, 114] width 68 height 11
select select "8"
select select "2025"
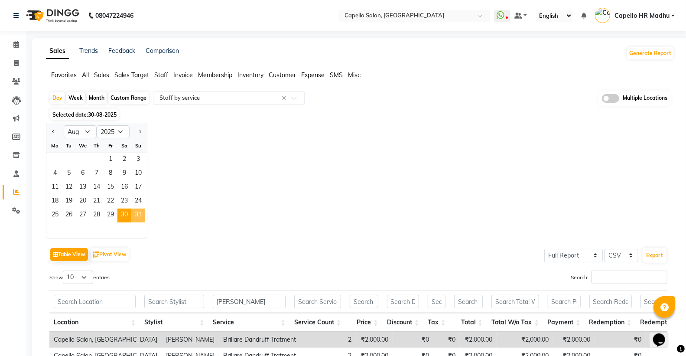
click at [132, 214] on span "31" at bounding box center [138, 215] width 14 height 14
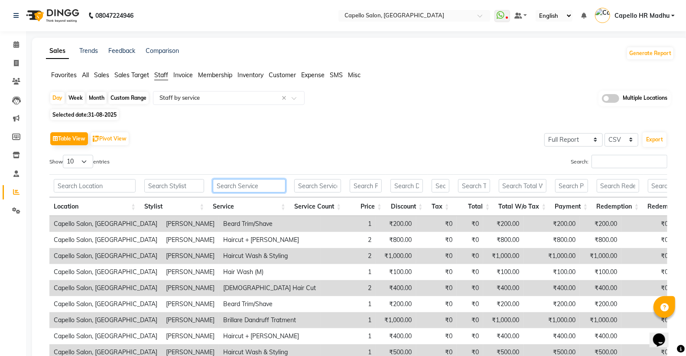
click at [237, 189] on input "text" at bounding box center [249, 185] width 73 height 13
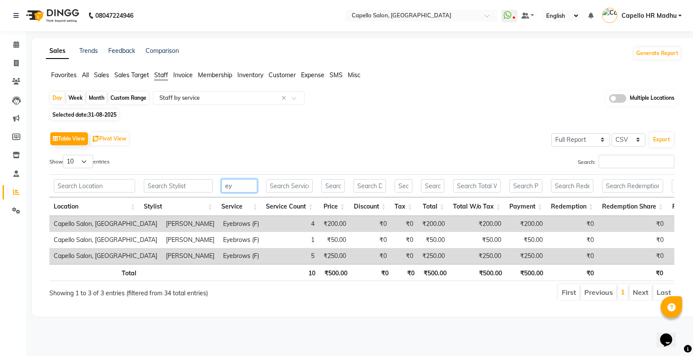
type input "e"
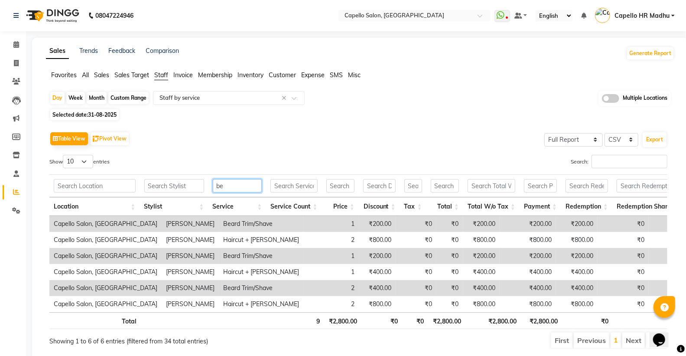
type input "b"
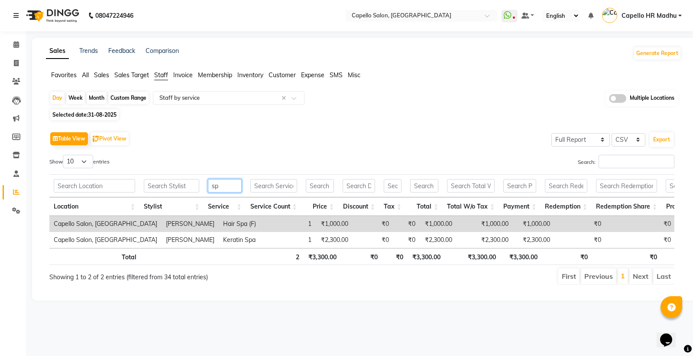
type input "s"
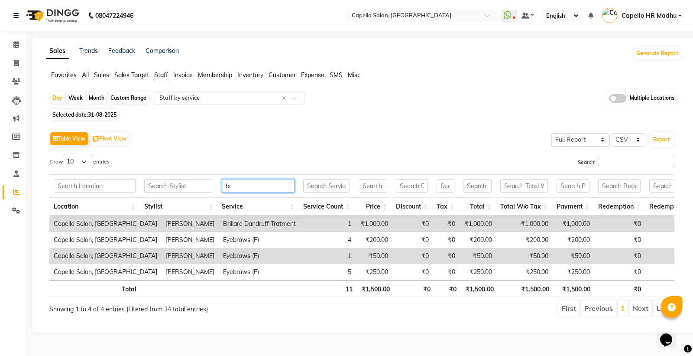
type input "b"
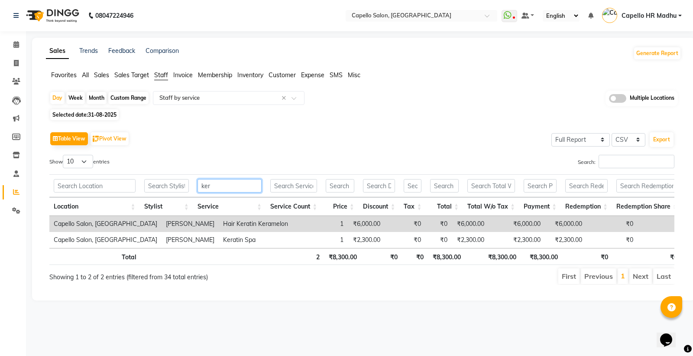
type input "ker"
click at [419, 18] on input "text" at bounding box center [413, 16] width 126 height 9
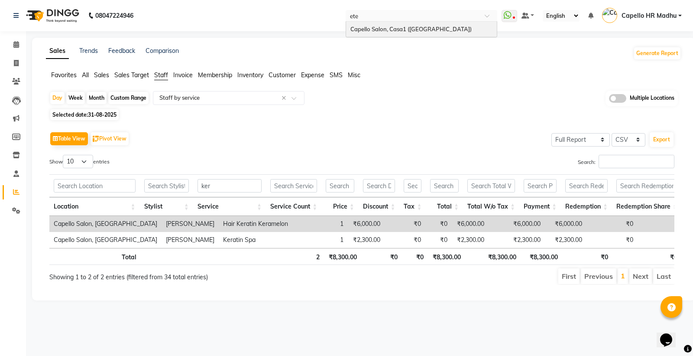
type input "eter"
click at [419, 33] on div "Capello Salon, Casa1 ([GEOGRAPHIC_DATA])" at bounding box center [421, 30] width 151 height 16
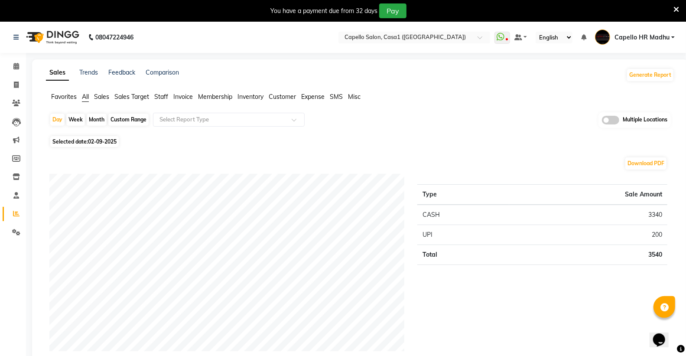
click at [463, 80] on div "Sales Trends Feedback Comparison Generate Report" at bounding box center [360, 75] width 639 height 14
click at [676, 7] on icon at bounding box center [676, 10] width 6 height 8
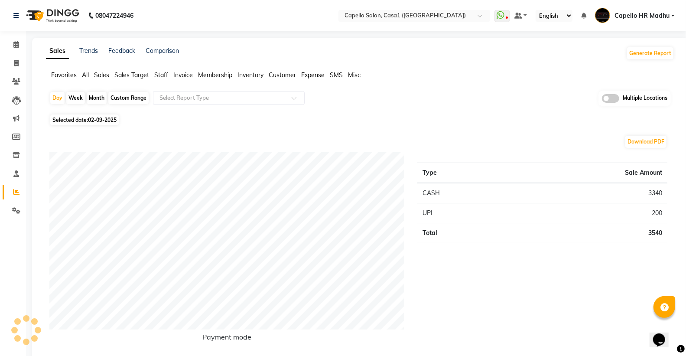
click at [163, 76] on span "Staff" at bounding box center [161, 75] width 14 height 8
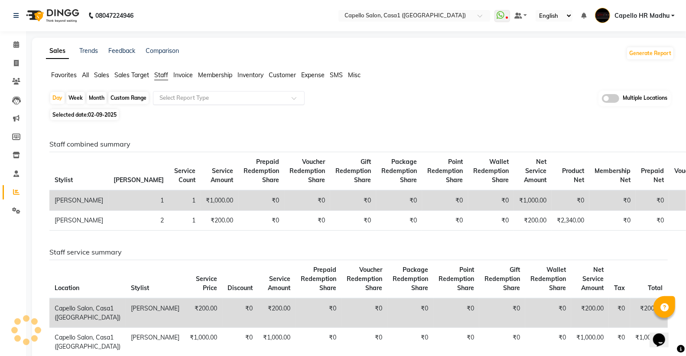
click at [185, 99] on input "text" at bounding box center [220, 98] width 125 height 9
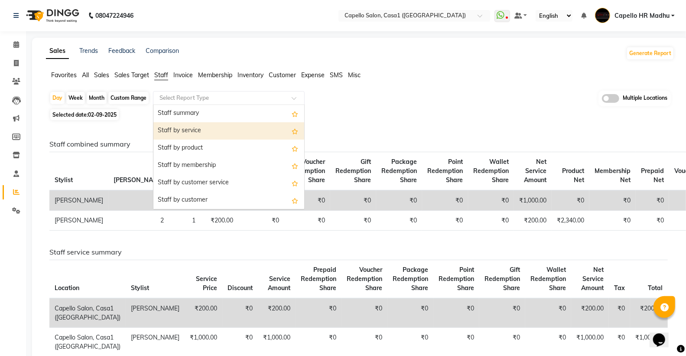
click at [185, 136] on div "Staff by service" at bounding box center [228, 130] width 151 height 17
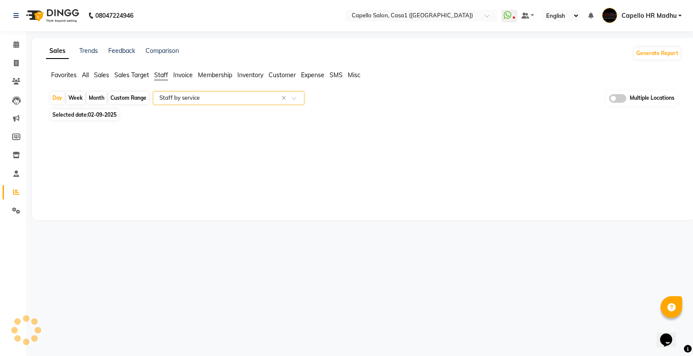
select select "full_report"
select select "csv"
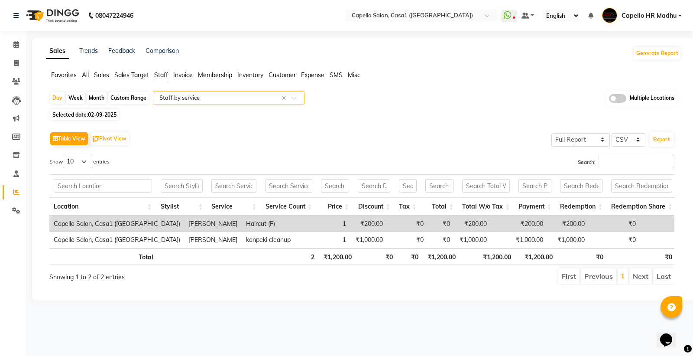
drag, startPoint x: 97, startPoint y: 111, endPoint x: 97, endPoint y: 118, distance: 6.5
click at [97, 112] on span "02-09-2025" at bounding box center [102, 114] width 29 height 7
select select "9"
select select "2025"
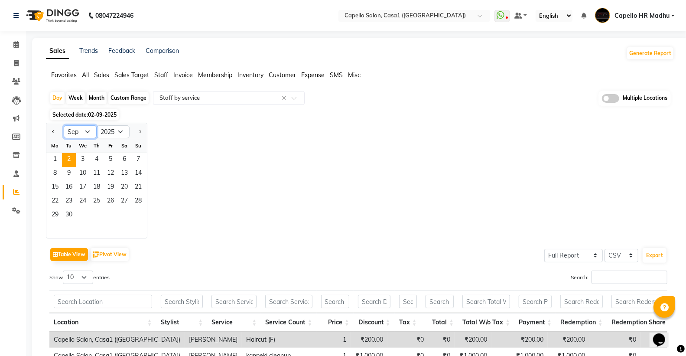
drag, startPoint x: 77, startPoint y: 130, endPoint x: 78, endPoint y: 137, distance: 7.6
click at [77, 132] on select "Jan Feb Mar Apr May Jun [DATE] Aug Sep Oct Nov Dec" at bounding box center [80, 131] width 33 height 13
select select "8"
click at [64, 125] on select "Jan Feb Mar Apr May Jun [DATE] Aug Sep Oct Nov Dec" at bounding box center [80, 131] width 33 height 13
click at [57, 218] on span "25" at bounding box center [55, 215] width 14 height 14
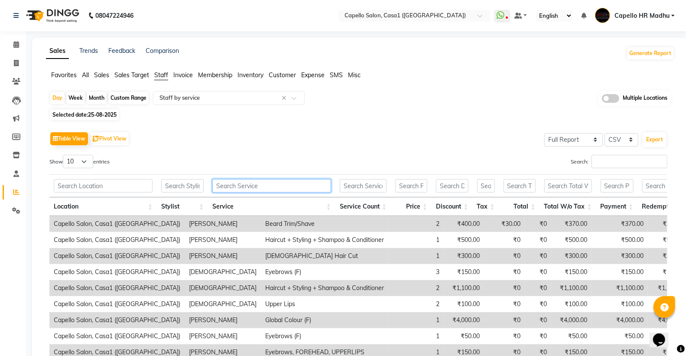
click at [258, 185] on input "text" at bounding box center [271, 185] width 119 height 13
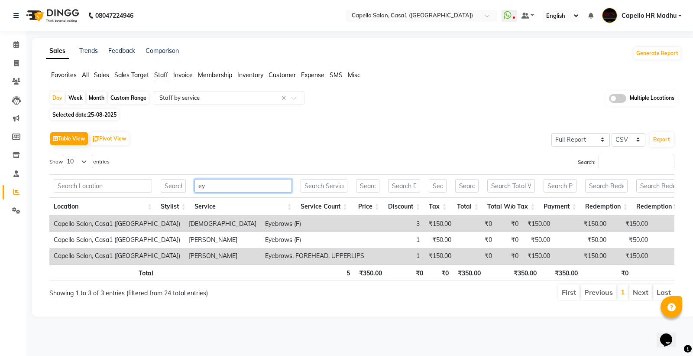
type input "e"
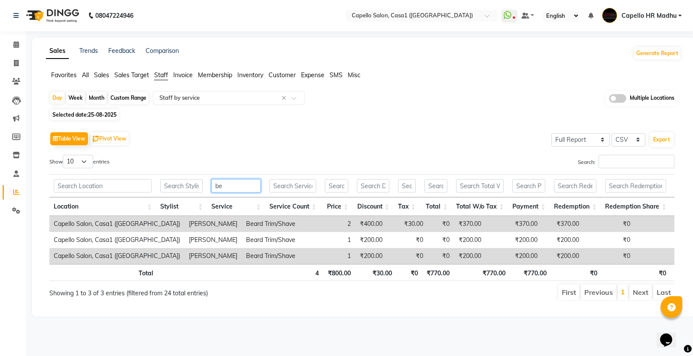
type input "b"
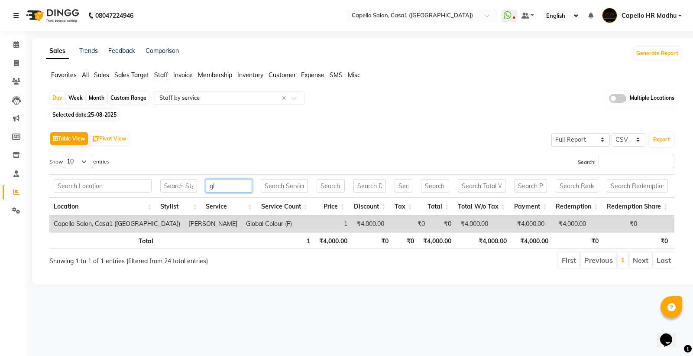
type input "g"
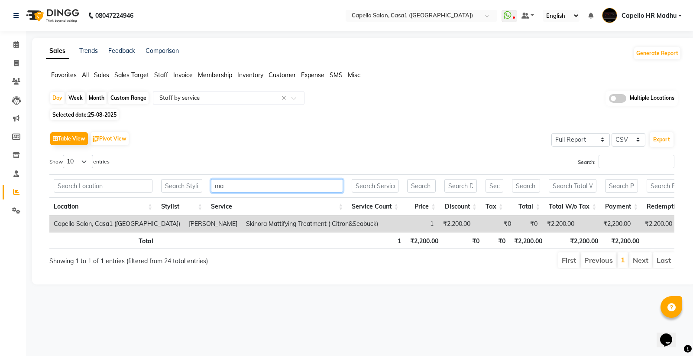
type input "m"
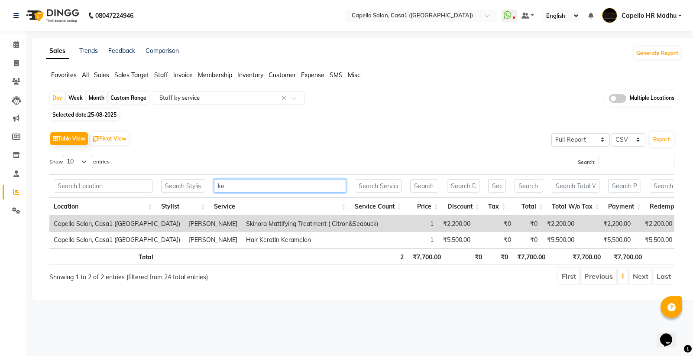
type input "ker"
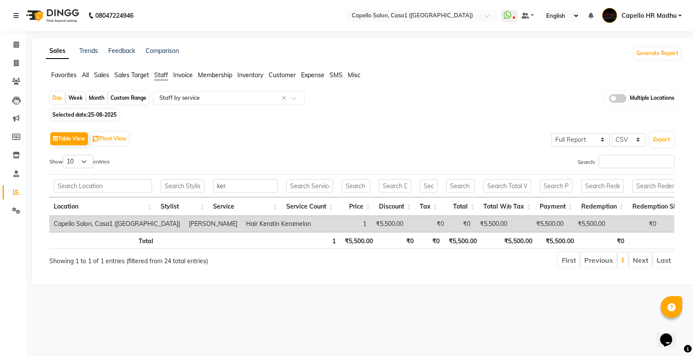
click at [188, 74] on span "Invoice" at bounding box center [183, 75] width 20 height 8
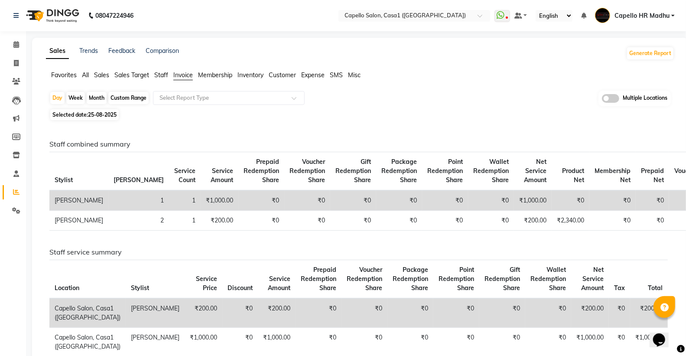
click at [162, 71] on span "Staff" at bounding box center [161, 75] width 14 height 8
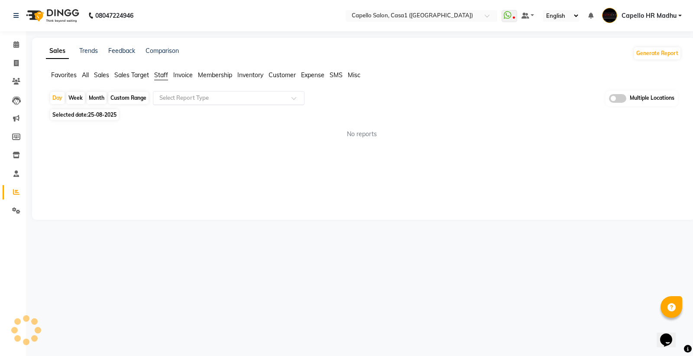
click at [175, 98] on input "text" at bounding box center [220, 98] width 125 height 9
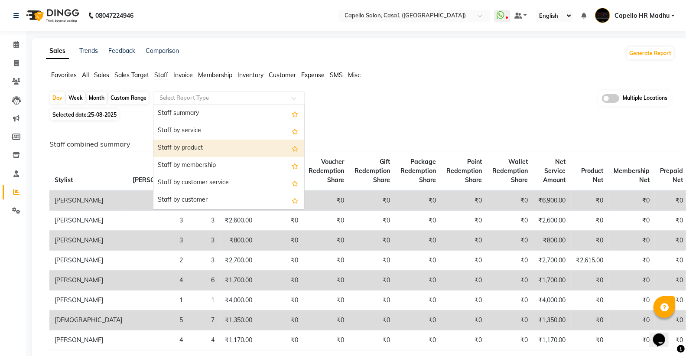
click at [200, 140] on div "Staff by product" at bounding box center [228, 148] width 151 height 17
select select "full_report"
select select "csv"
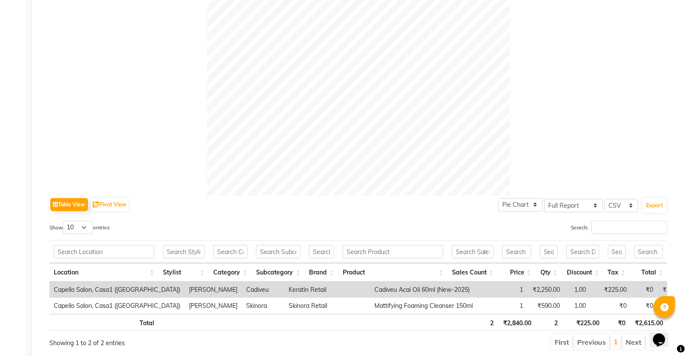
scroll to position [279, 0]
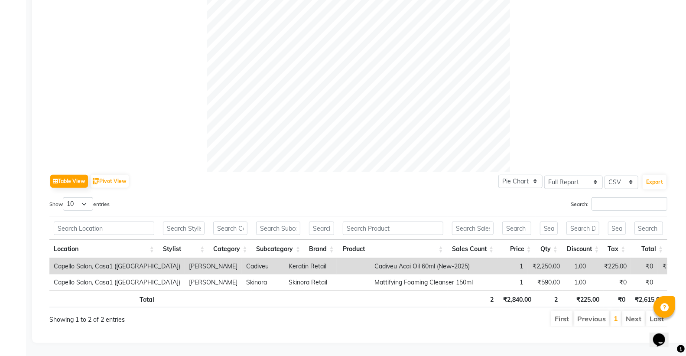
click at [288, 175] on div "Table View Pivot View Pie Chart Bar Chart Select Full Report Filtered Report Se…" at bounding box center [358, 181] width 618 height 18
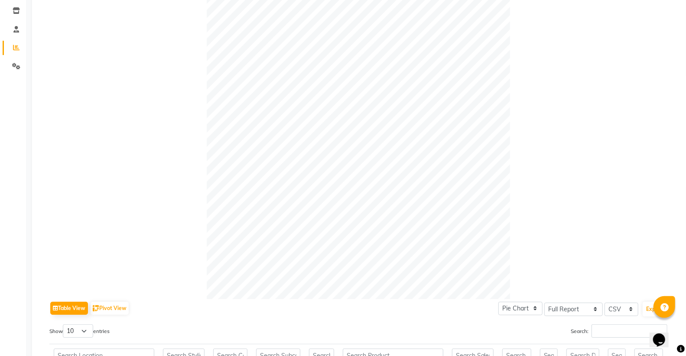
scroll to position [0, 0]
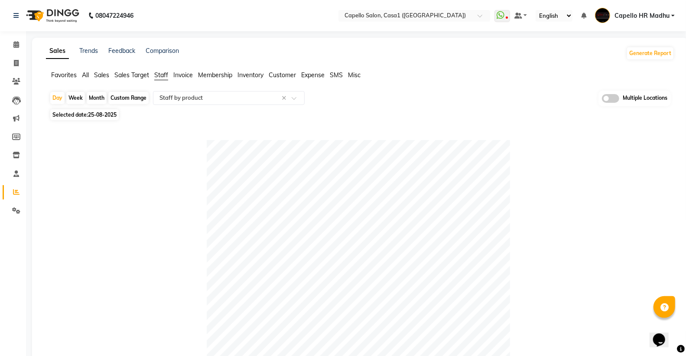
click at [86, 115] on span "Selected date: [DATE]" at bounding box center [84, 114] width 68 height 11
select select "8"
select select "2025"
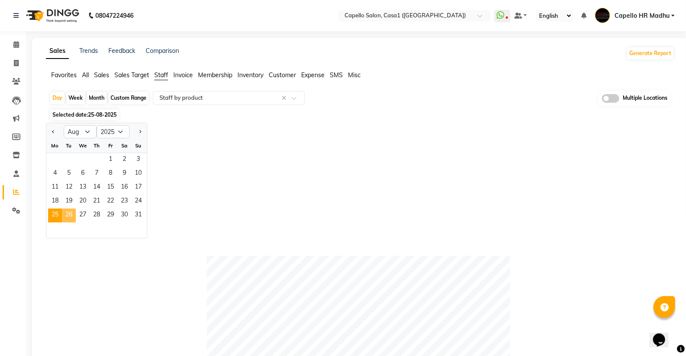
click at [69, 218] on span "26" at bounding box center [69, 215] width 14 height 14
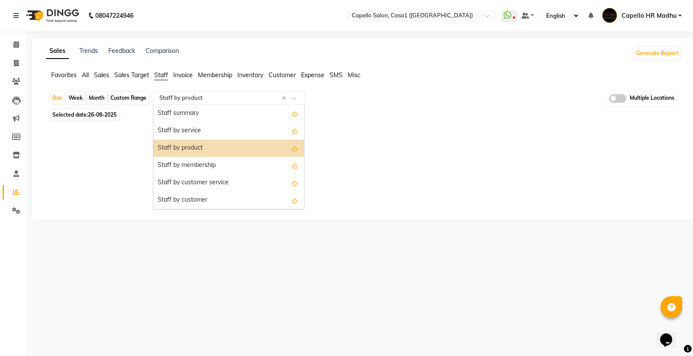
click at [198, 91] on div "Select Report Type × Staff by product ×" at bounding box center [229, 98] width 152 height 14
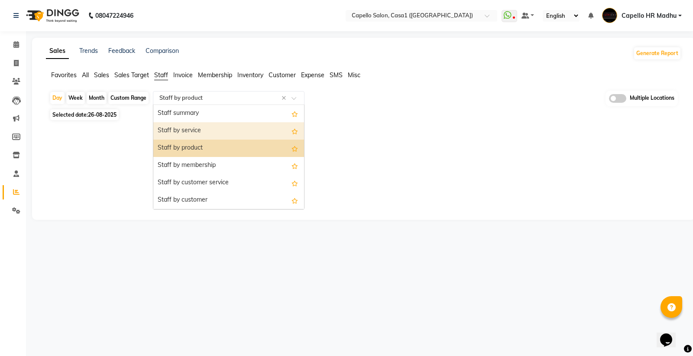
click at [195, 128] on div "Staff by service" at bounding box center [228, 130] width 151 height 17
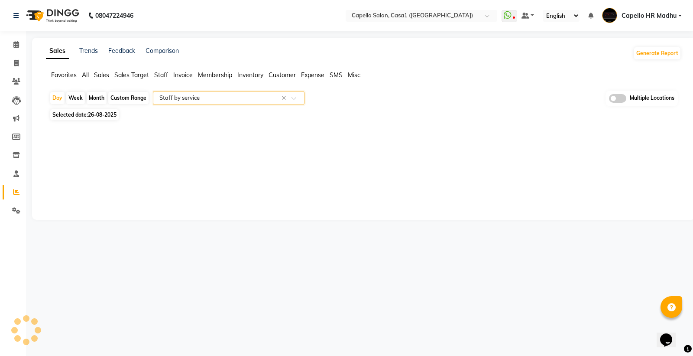
select select "full_report"
select select "csv"
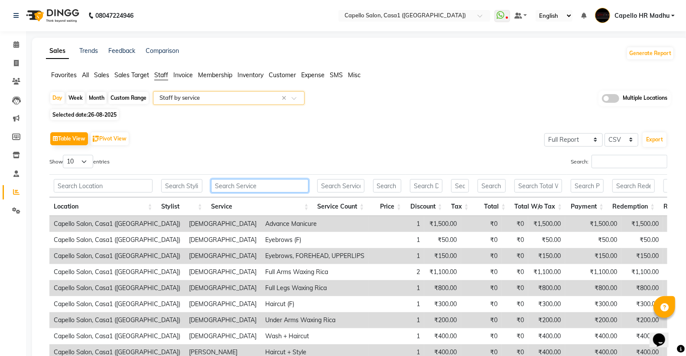
click at [233, 189] on input "text" at bounding box center [260, 185] width 98 height 13
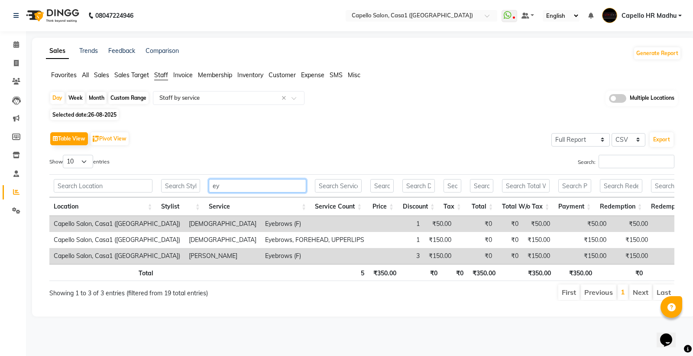
type input "e"
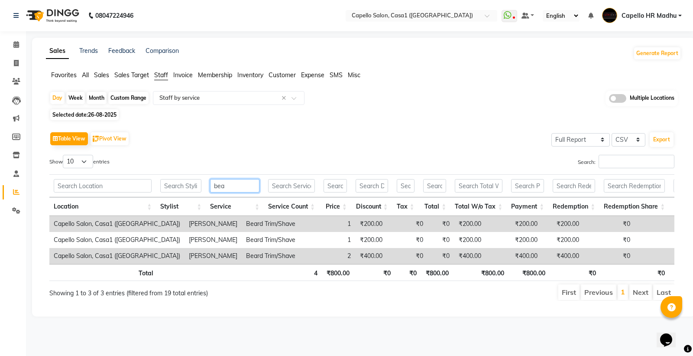
type input "bea"
click at [107, 116] on span "26-08-2025" at bounding box center [102, 114] width 29 height 7
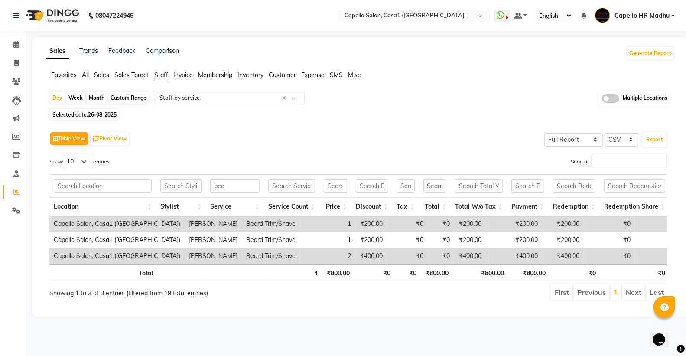
select select "8"
select select "2025"
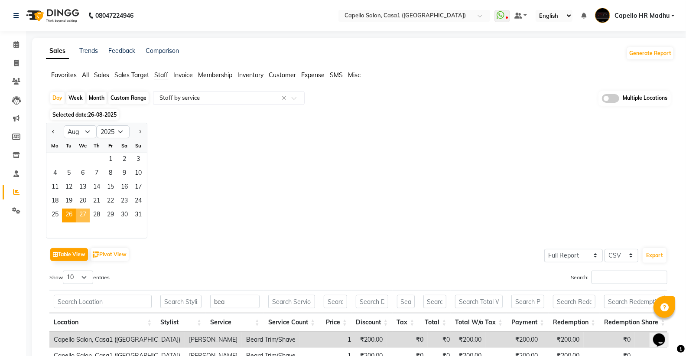
click at [81, 210] on span "27" at bounding box center [83, 215] width 14 height 14
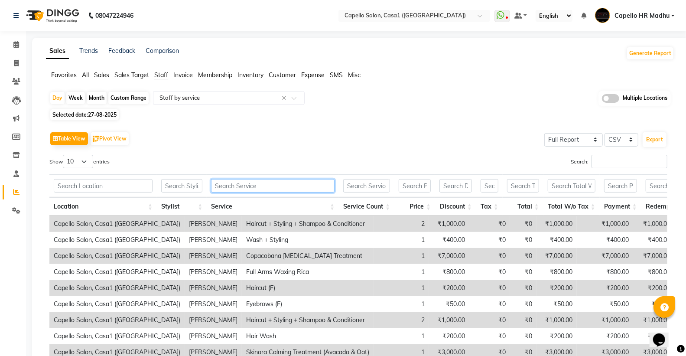
click at [244, 185] on input "text" at bounding box center [273, 185] width 124 height 13
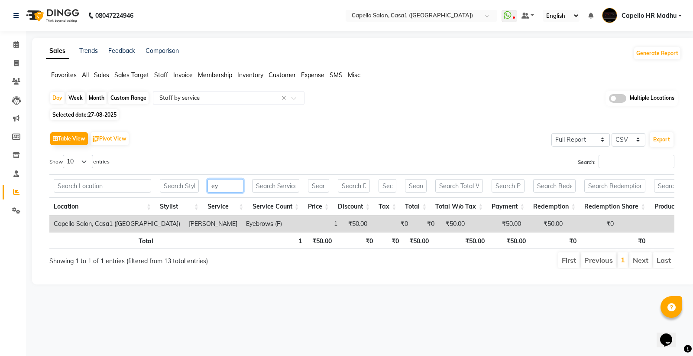
type input "e"
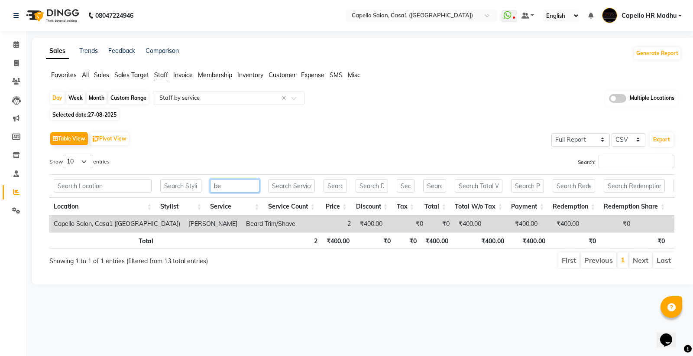
type input "b"
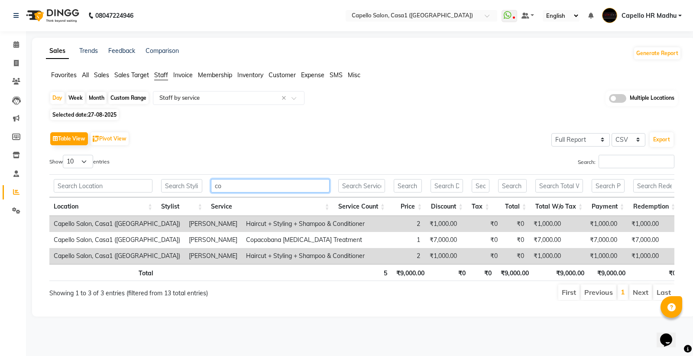
type input "c"
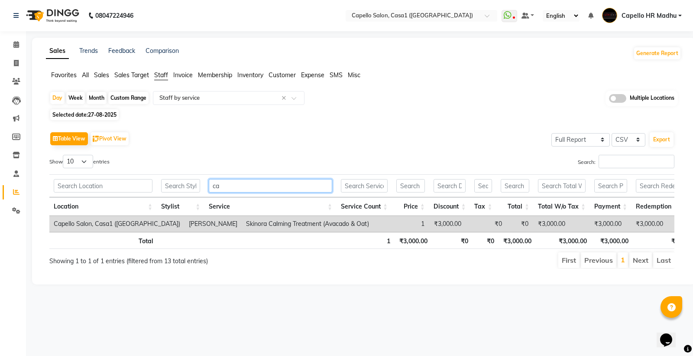
type input "c"
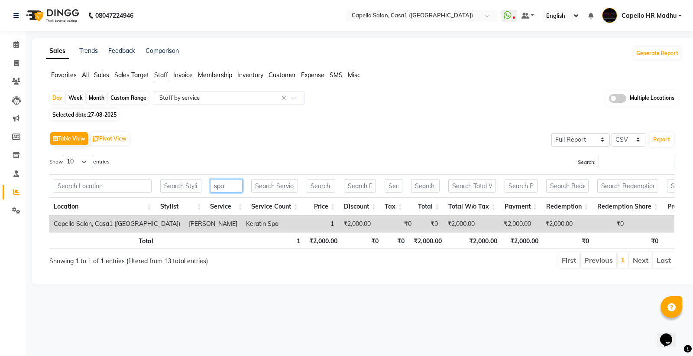
type input "spa"
click at [198, 100] on input "text" at bounding box center [220, 98] width 125 height 9
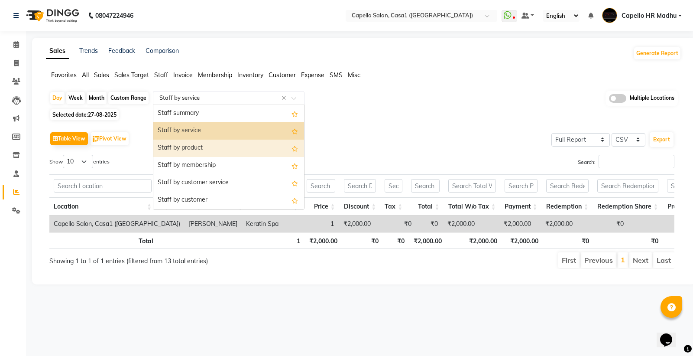
click at [202, 143] on div "Staff by product" at bounding box center [228, 148] width 151 height 17
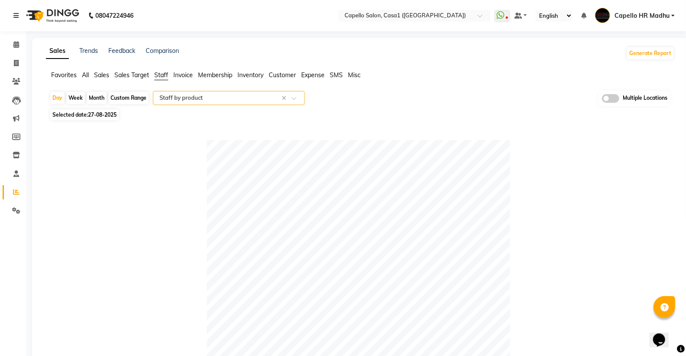
click at [90, 117] on span "27-08-2025" at bounding box center [102, 114] width 29 height 7
select select "8"
select select "2025"
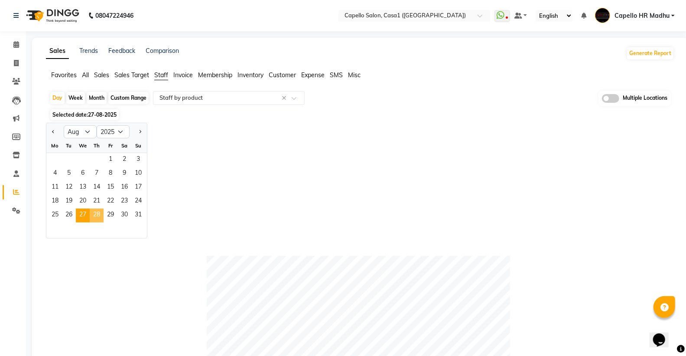
click at [98, 213] on span "28" at bounding box center [97, 215] width 14 height 14
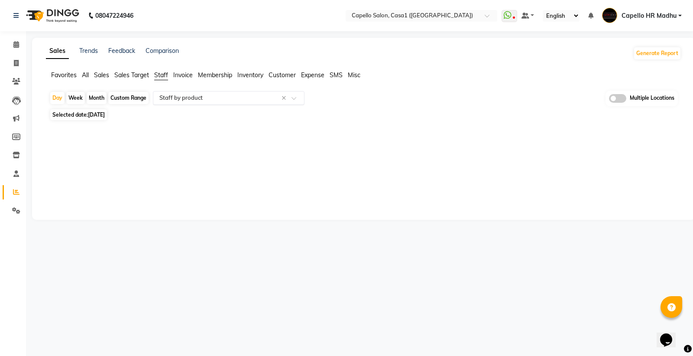
click at [220, 101] on input "text" at bounding box center [220, 98] width 125 height 9
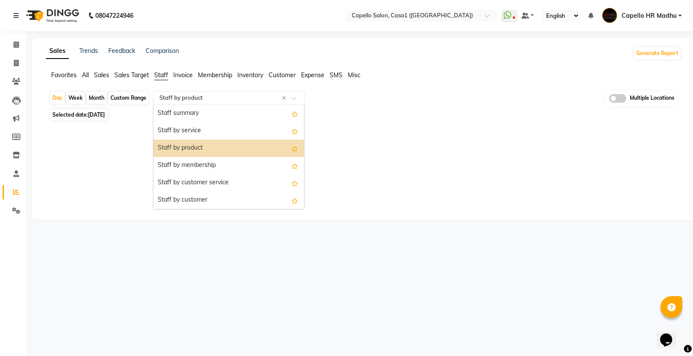
click at [209, 141] on div "Staff by product" at bounding box center [228, 148] width 151 height 17
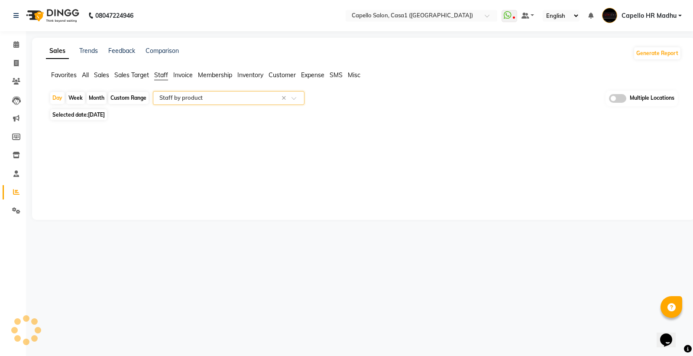
click at [209, 94] on input "text" at bounding box center [220, 98] width 125 height 9
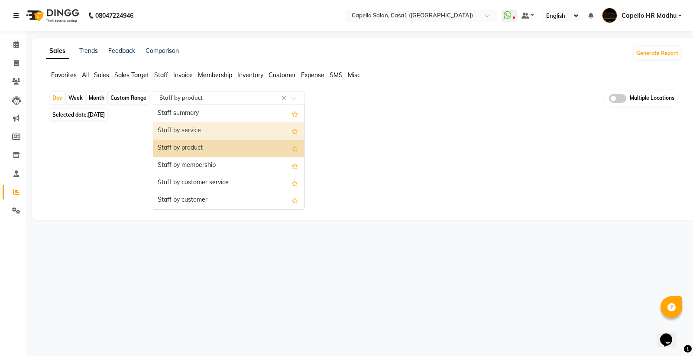
click at [196, 128] on div "Staff by service" at bounding box center [228, 130] width 151 height 17
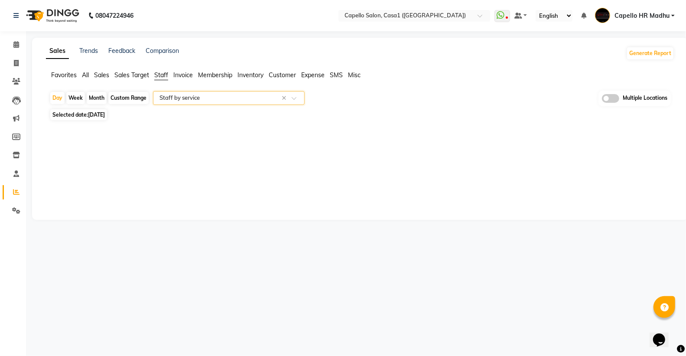
select select "full_report"
select select "csv"
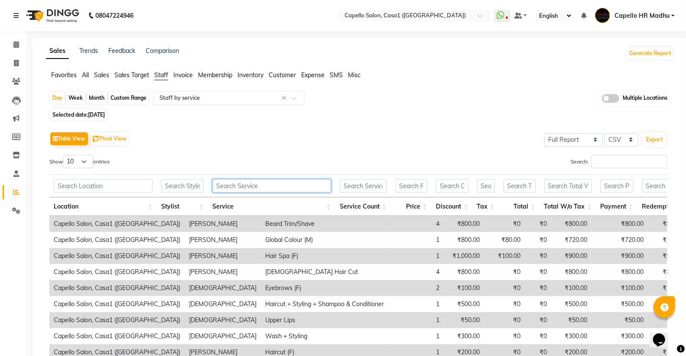
click at [242, 183] on input "text" at bounding box center [271, 185] width 119 height 13
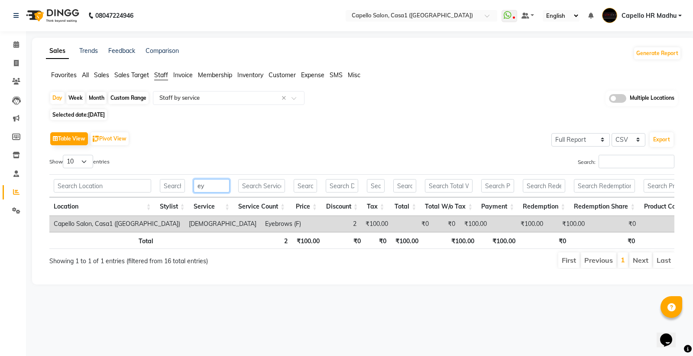
type input "e"
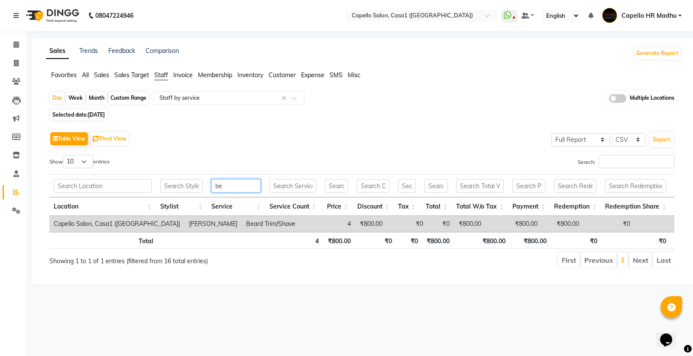
type input "b"
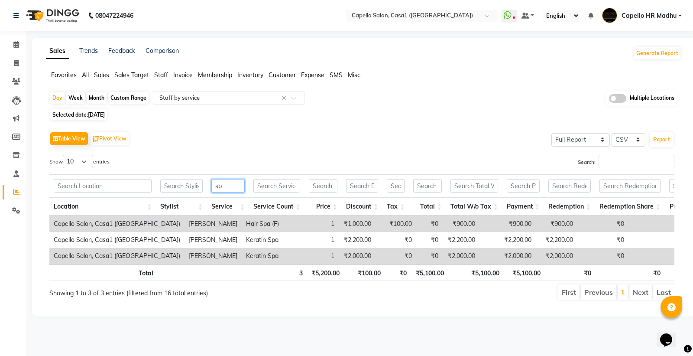
type input "s"
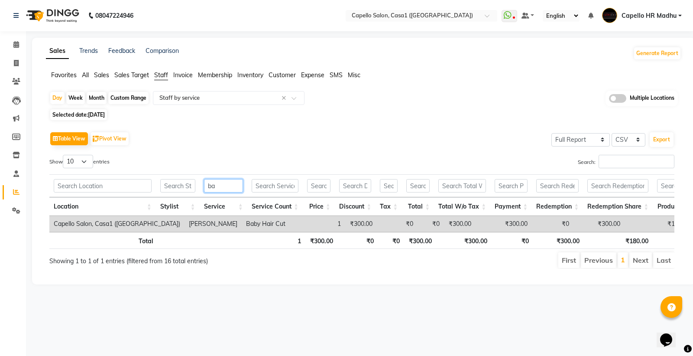
type input "b"
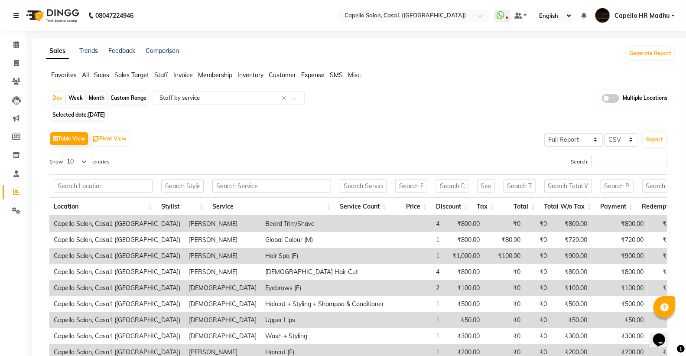
click at [85, 111] on span "Selected date: [DATE]" at bounding box center [78, 114] width 57 height 11
select select "8"
select select "2025"
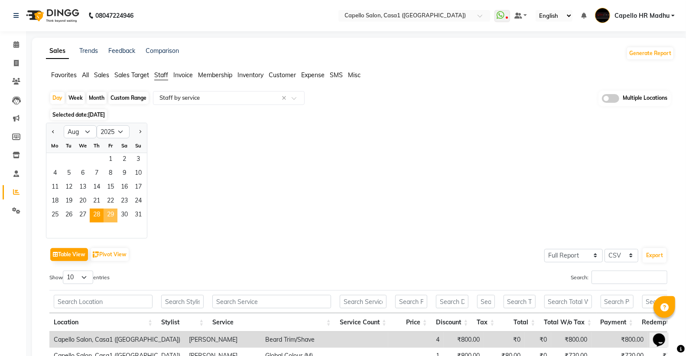
click at [111, 211] on span "29" at bounding box center [111, 215] width 14 height 14
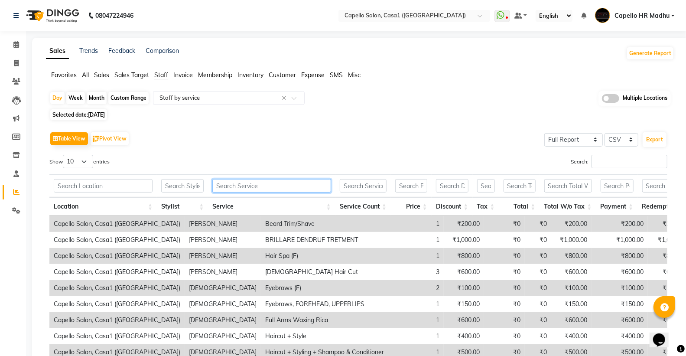
click at [236, 185] on input "text" at bounding box center [271, 185] width 119 height 13
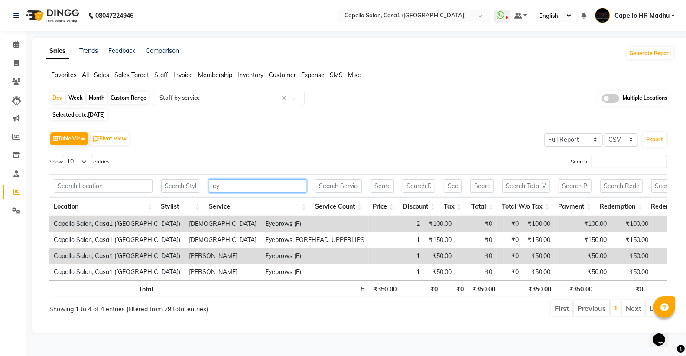
type input "e"
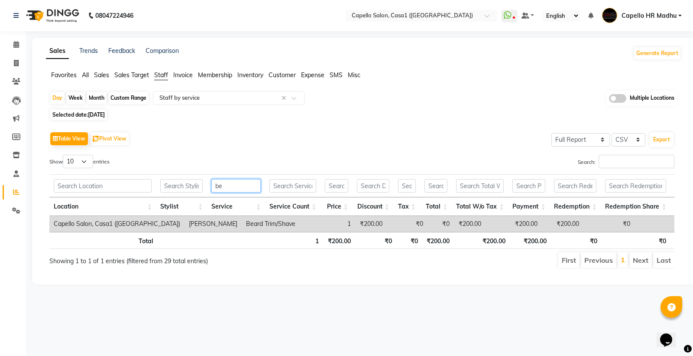
type input "b"
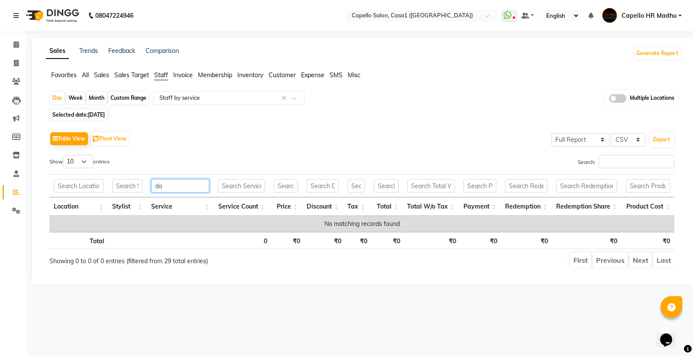
type input "d"
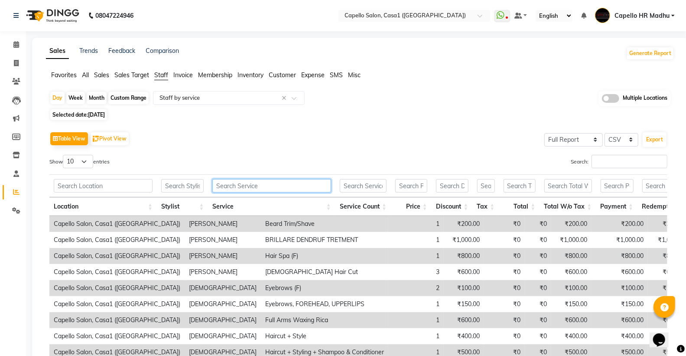
type input "v"
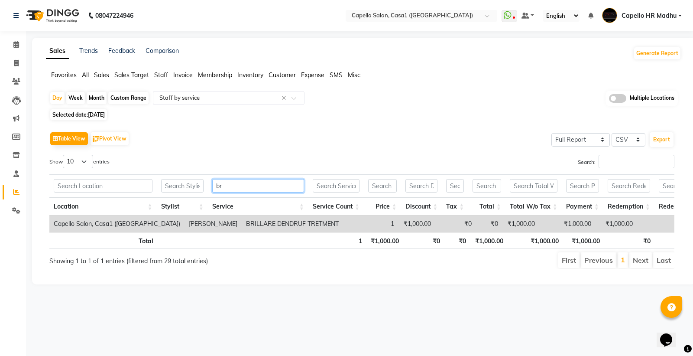
type input "b"
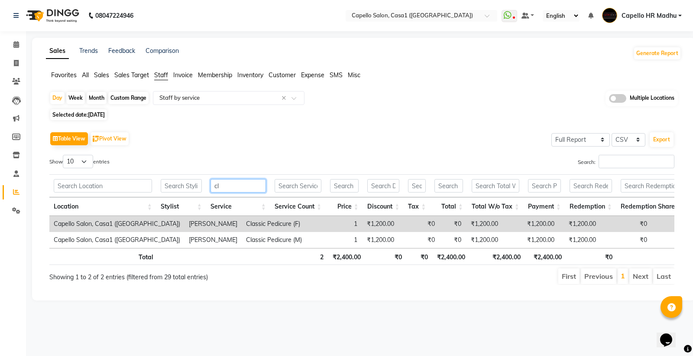
type input "c"
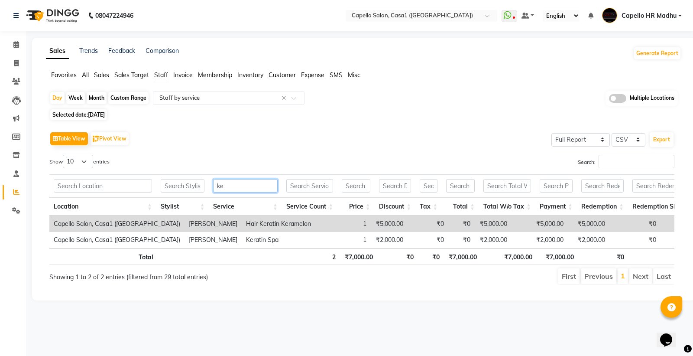
type input "k"
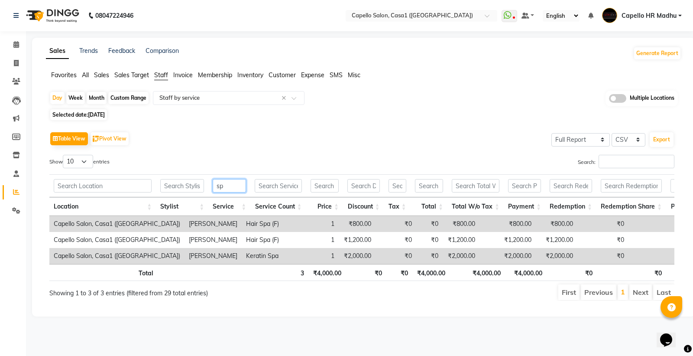
type input "sp"
click at [102, 115] on span "[DATE]" at bounding box center [96, 114] width 17 height 7
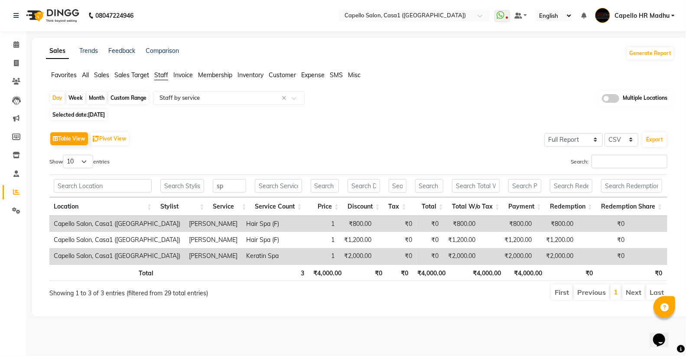
select select "8"
select select "2025"
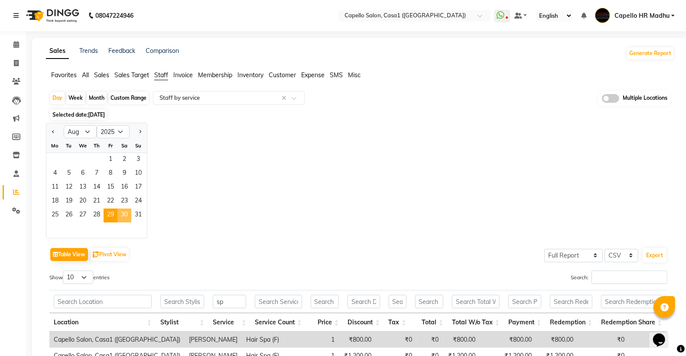
drag, startPoint x: 124, startPoint y: 215, endPoint x: 0, endPoint y: 12, distance: 237.9
click at [124, 215] on span "30" at bounding box center [124, 215] width 14 height 14
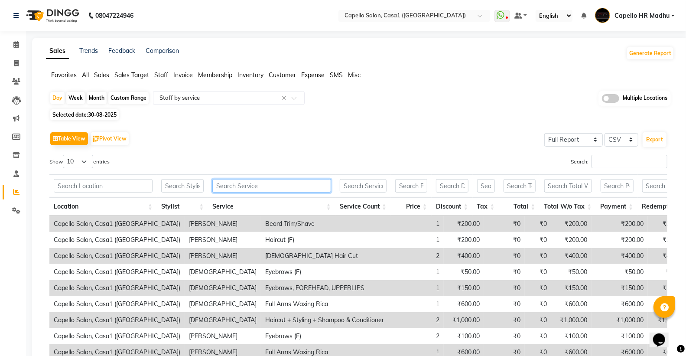
click at [283, 182] on input "text" at bounding box center [271, 185] width 119 height 13
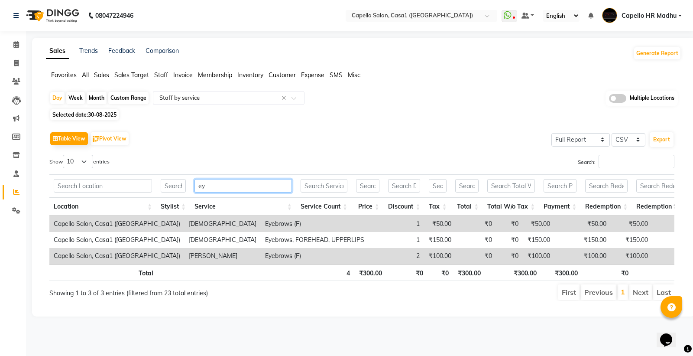
type input "e"
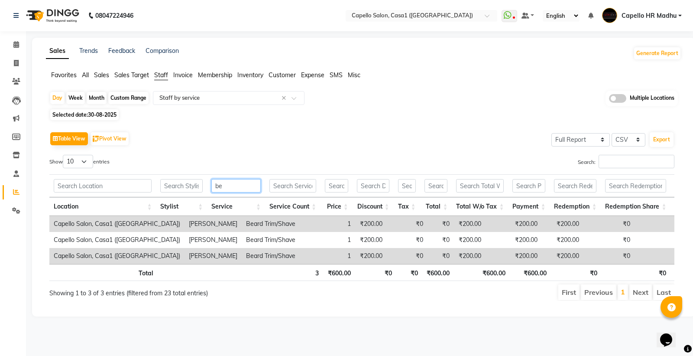
type input "b"
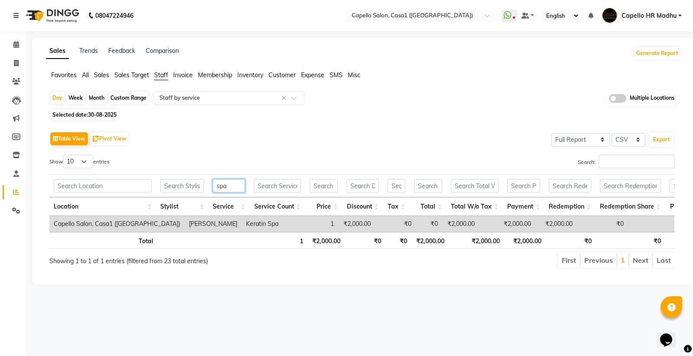
type input "spa"
click at [176, 97] on input "text" at bounding box center [220, 98] width 125 height 9
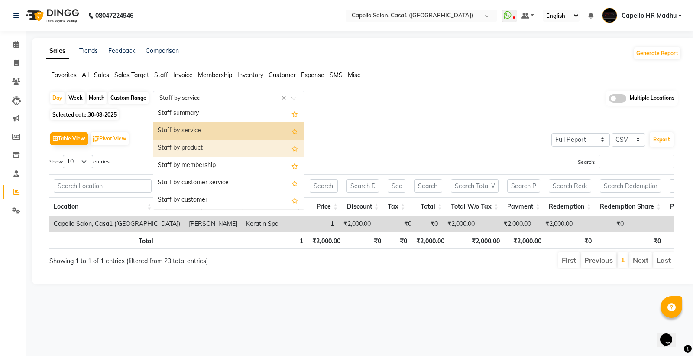
click at [193, 142] on div "Staff by product" at bounding box center [228, 148] width 151 height 17
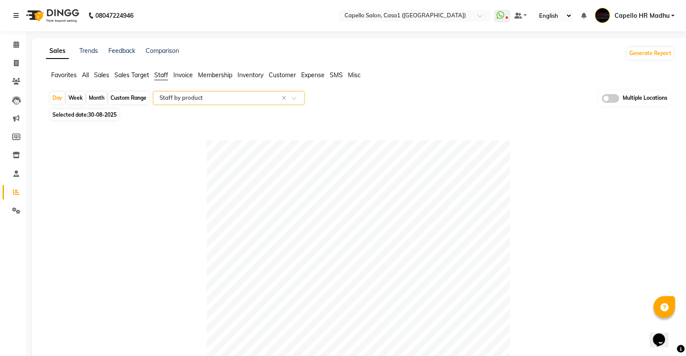
click at [184, 99] on input "text" at bounding box center [220, 98] width 125 height 9
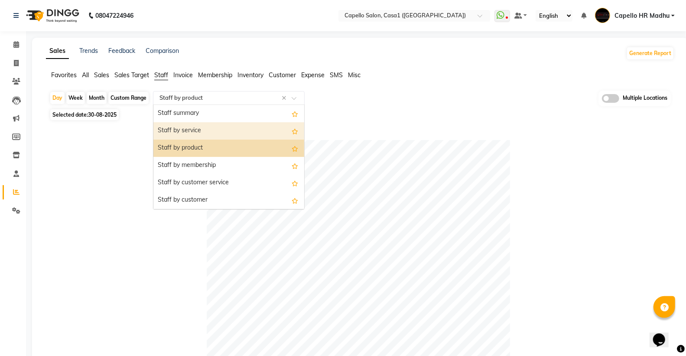
click at [185, 135] on div "Staff by service" at bounding box center [228, 130] width 151 height 17
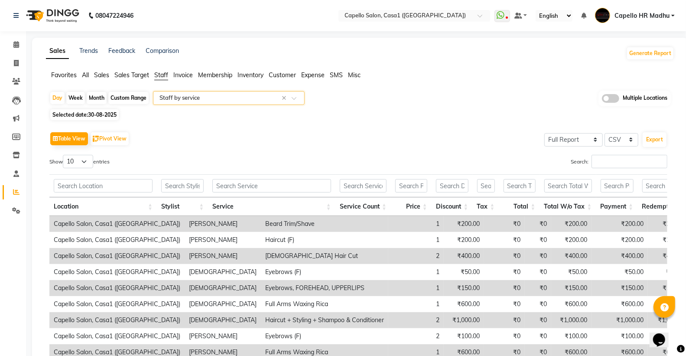
click at [98, 115] on span "30-08-2025" at bounding box center [102, 114] width 29 height 7
select select "8"
select select "2025"
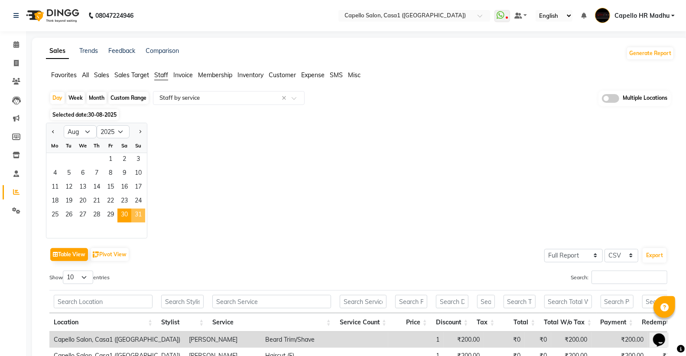
click at [133, 215] on span "31" at bounding box center [138, 215] width 14 height 14
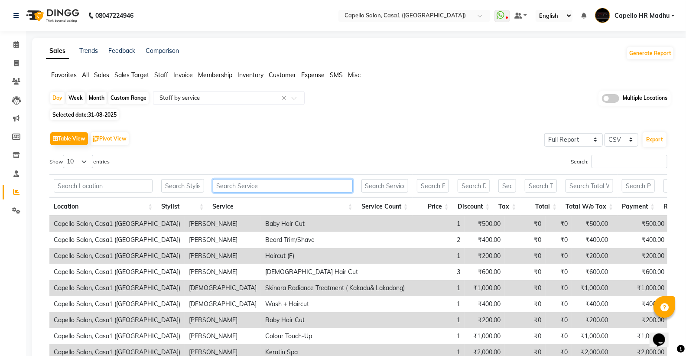
click at [230, 188] on input "text" at bounding box center [283, 185] width 140 height 13
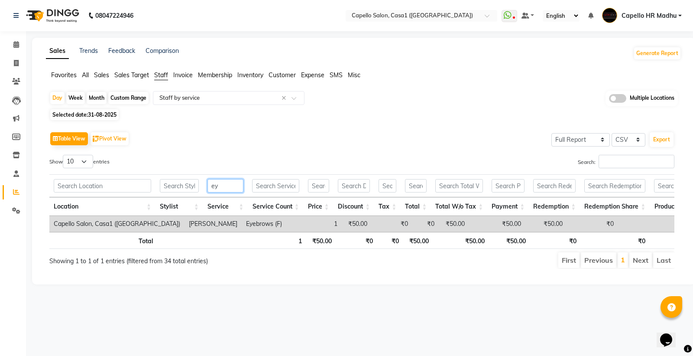
type input "e"
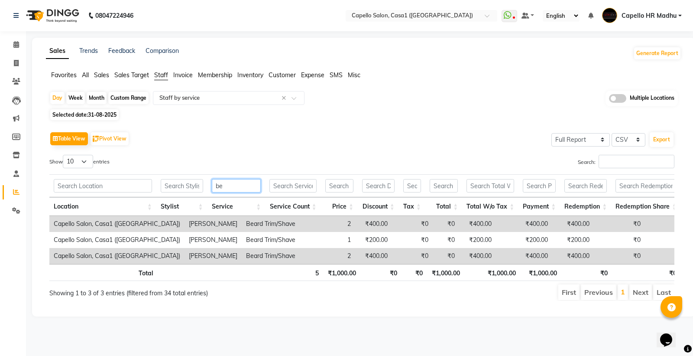
type input "b"
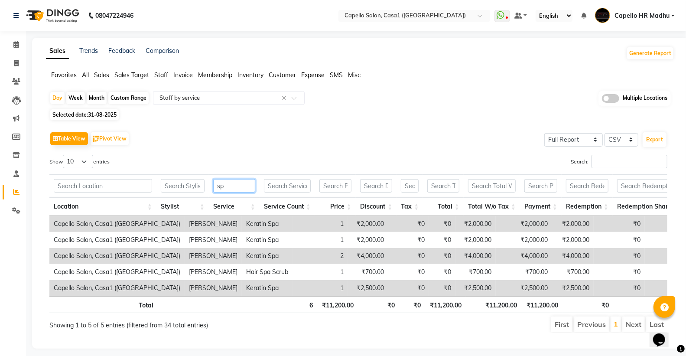
type input "s"
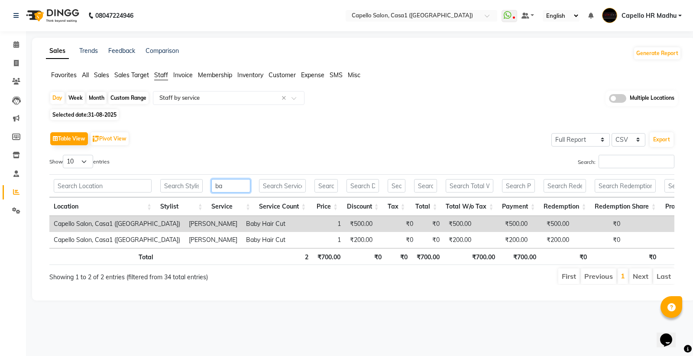
type input "b"
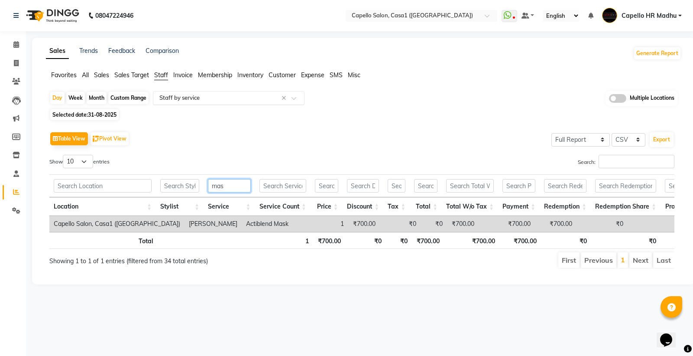
type input "mas"
click at [186, 99] on input "text" at bounding box center [220, 98] width 125 height 9
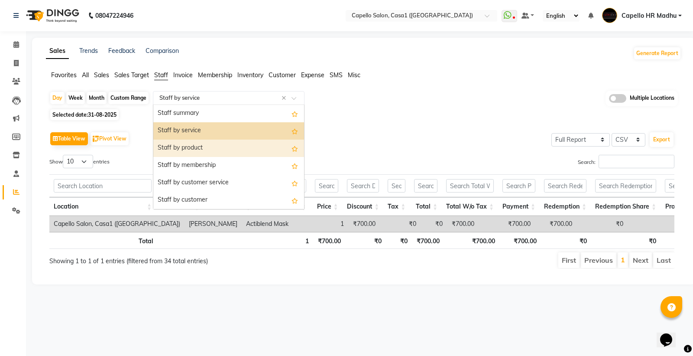
click at [209, 144] on div "Staff by product" at bounding box center [228, 148] width 151 height 17
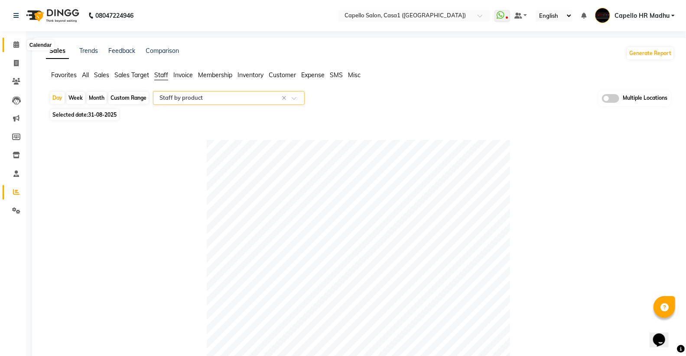
click at [14, 46] on icon at bounding box center [16, 44] width 6 height 7
